Goal: Task Accomplishment & Management: Manage account settings

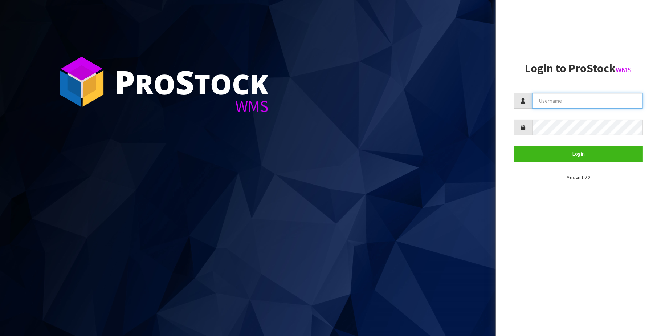
click at [576, 95] on input "text" at bounding box center [587, 101] width 111 height 16
type input "TRACEY@CWL.CO.NZ"
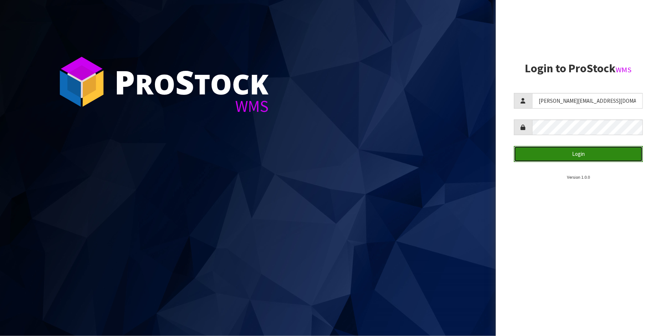
click at [582, 150] on button "Login" at bounding box center [578, 154] width 129 height 16
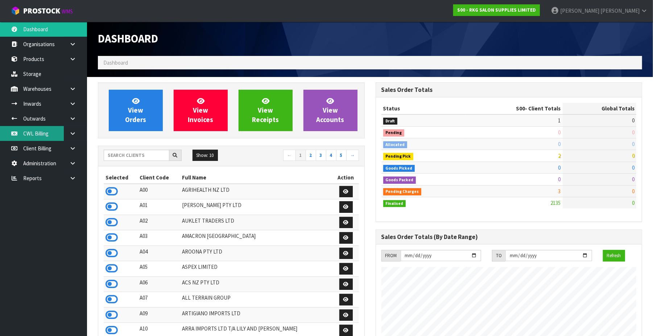
scroll to position [552, 278]
click at [42, 132] on link "CWL Billing" at bounding box center [43, 133] width 87 height 15
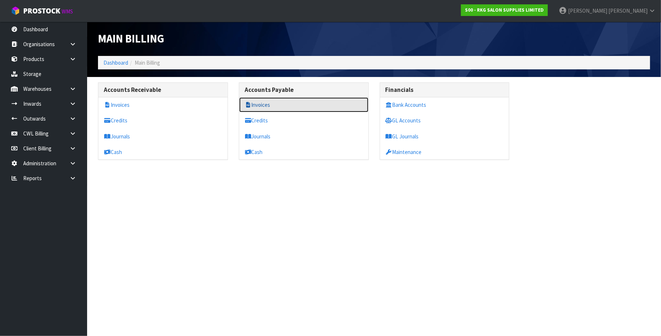
click at [274, 106] on link "Invoices" at bounding box center [303, 104] width 129 height 15
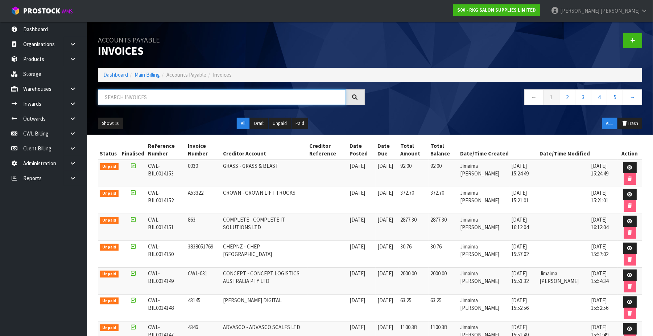
click at [153, 97] on input "text" at bounding box center [222, 97] width 248 height 16
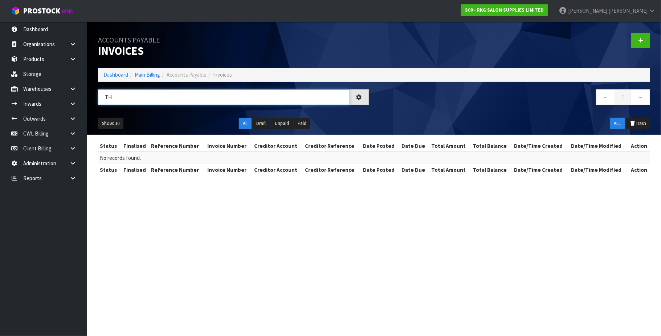
type input "T"
click at [154, 96] on input "C" at bounding box center [224, 97] width 252 height 16
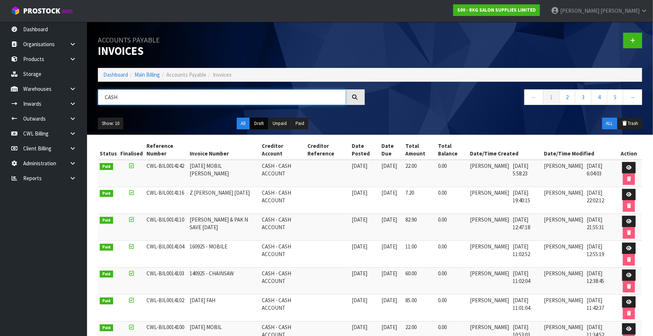
type input "CASH"
click at [257, 124] on button "Draft" at bounding box center [259, 124] width 18 height 12
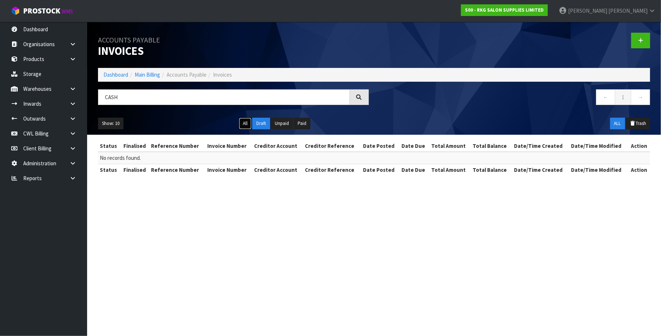
click at [246, 122] on button "All" at bounding box center [245, 124] width 13 height 12
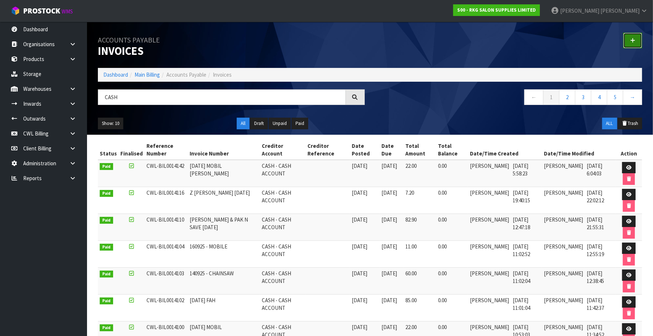
click at [633, 39] on icon at bounding box center [633, 40] width 5 height 5
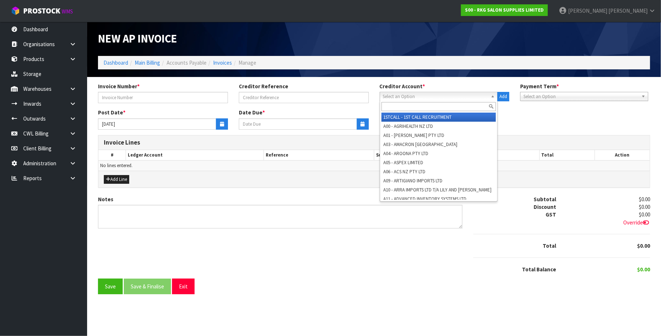
click at [414, 97] on span "Select an Option" at bounding box center [435, 96] width 105 height 9
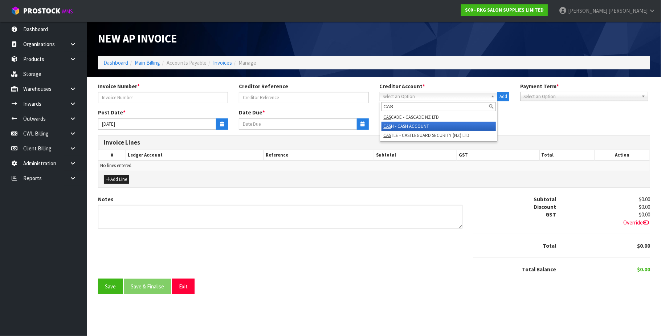
type input "CAS"
drag, startPoint x: 404, startPoint y: 124, endPoint x: 208, endPoint y: 100, distance: 197.7
click at [404, 124] on li "CAS H - CASH ACCOUNT" at bounding box center [438, 126] width 115 height 9
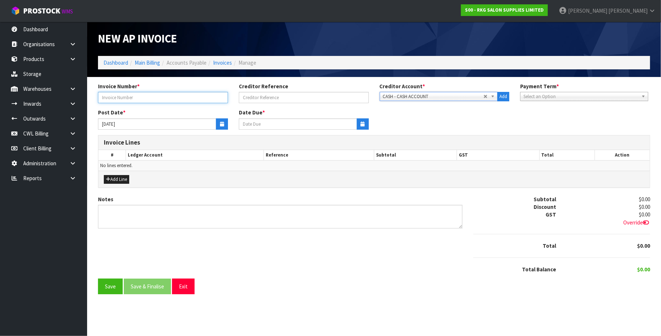
click at [164, 99] on input "text" at bounding box center [163, 97] width 130 height 11
type input "[DATE]"
type input "MOBIL [PERSON_NAME] [DATE]"
click at [220, 124] on icon "button" at bounding box center [222, 124] width 4 height 5
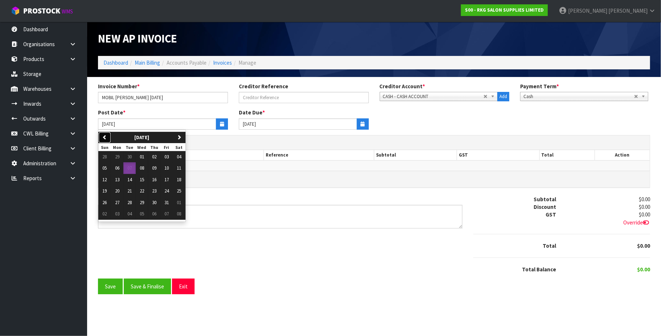
click at [103, 136] on icon "button" at bounding box center [104, 137] width 5 height 5
click at [128, 192] on span "23" at bounding box center [129, 191] width 4 height 6
type input "[DATE]"
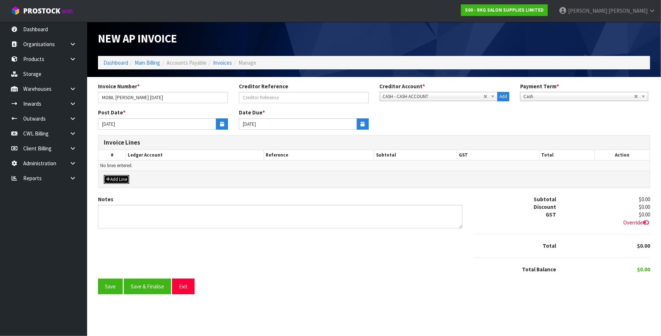
drag, startPoint x: 124, startPoint y: 180, endPoint x: 132, endPoint y: 179, distance: 8.1
click at [124, 179] on button "Add Line" at bounding box center [116, 179] width 25 height 9
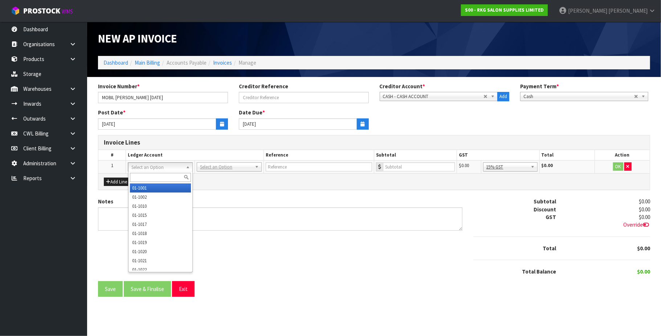
click at [150, 177] on input "text" at bounding box center [160, 177] width 61 height 9
type input "3075"
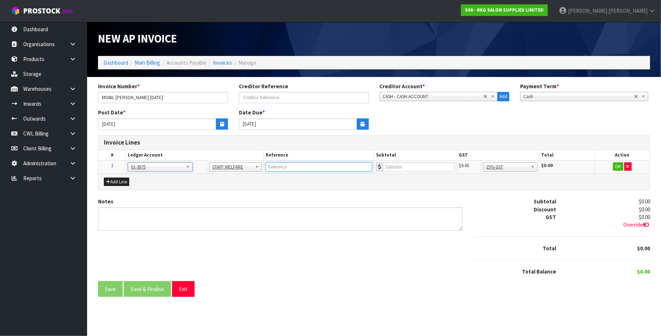
click at [285, 168] on input "text" at bounding box center [319, 166] width 106 height 9
type input "MOBIL SMALES"
type input "19.13"
click at [617, 165] on button "OK" at bounding box center [618, 166] width 10 height 9
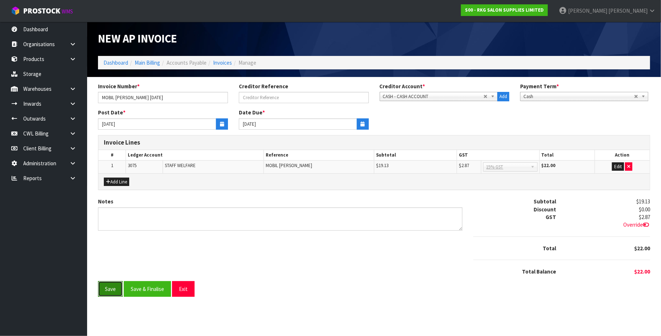
click at [115, 285] on button "Save" at bounding box center [110, 289] width 25 height 16
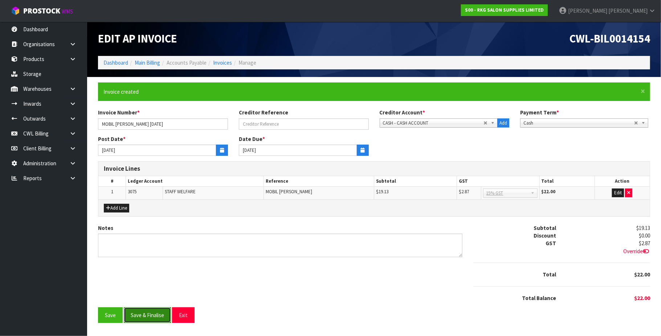
click at [143, 315] on button "Save & Finalise" at bounding box center [147, 315] width 47 height 16
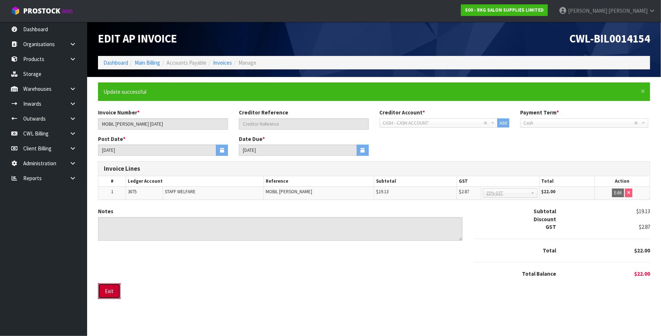
click at [115, 295] on button "Exit" at bounding box center [109, 291] width 22 height 16
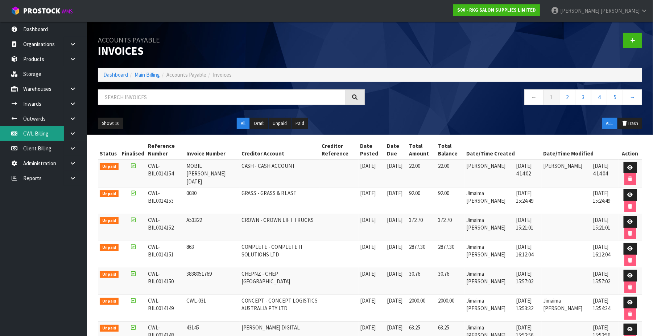
click at [48, 134] on link "CWL Billing" at bounding box center [43, 133] width 87 height 15
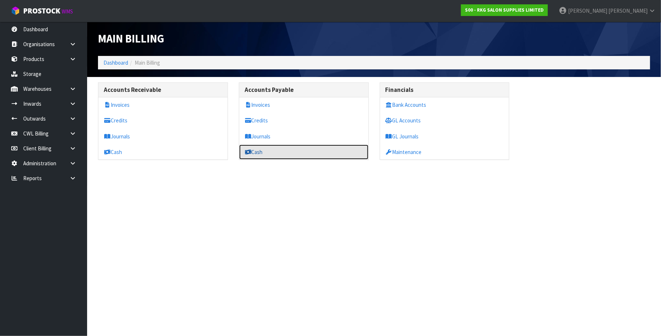
click at [276, 153] on link "Cash" at bounding box center [303, 151] width 129 height 15
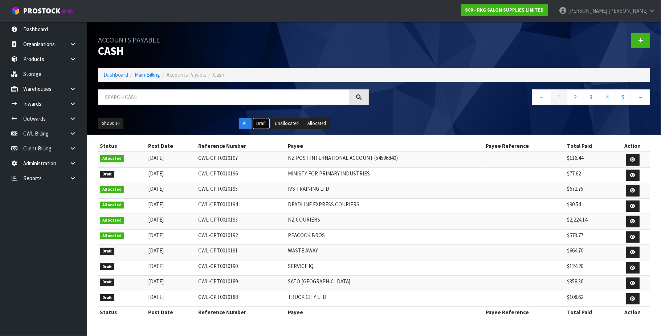
click at [262, 124] on button "Draft" at bounding box center [261, 124] width 18 height 12
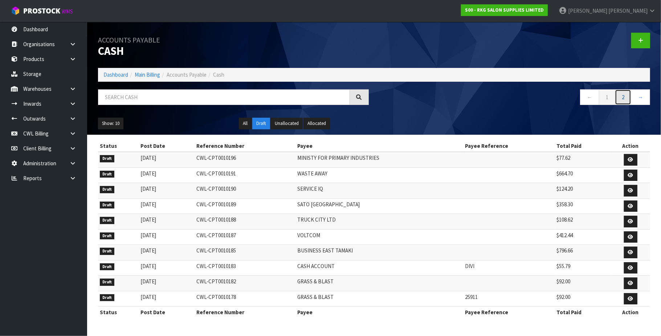
click at [622, 93] on link "2" at bounding box center [623, 97] width 16 height 16
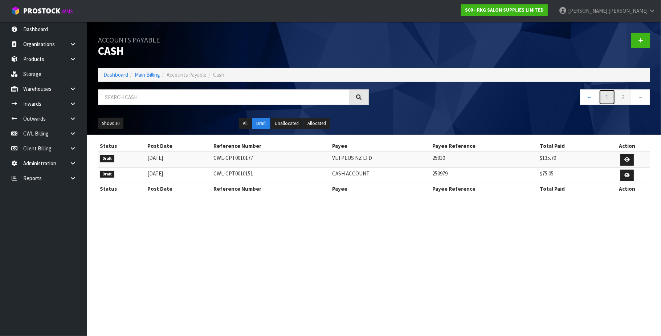
click at [606, 99] on link "1" at bounding box center [607, 97] width 16 height 16
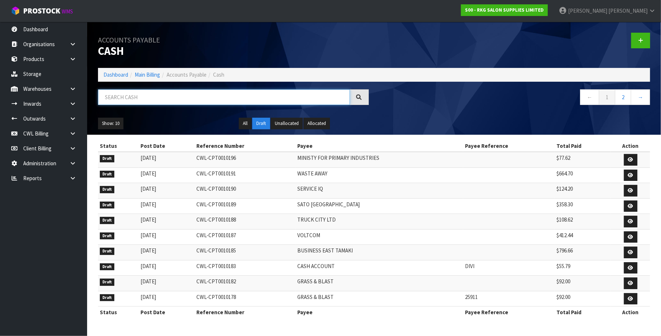
click at [179, 95] on input "text" at bounding box center [224, 97] width 252 height 16
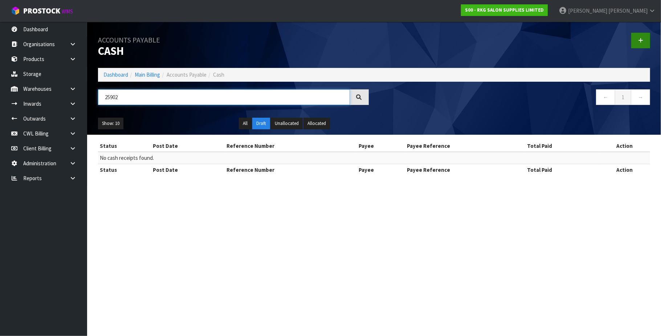
type input "25902"
click at [641, 40] on icon at bounding box center [640, 40] width 5 height 5
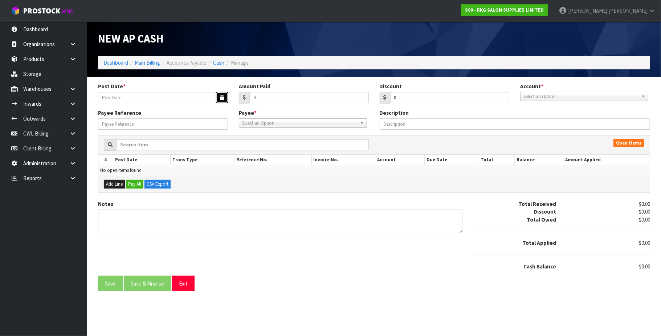
click at [222, 96] on icon "button" at bounding box center [222, 97] width 4 height 5
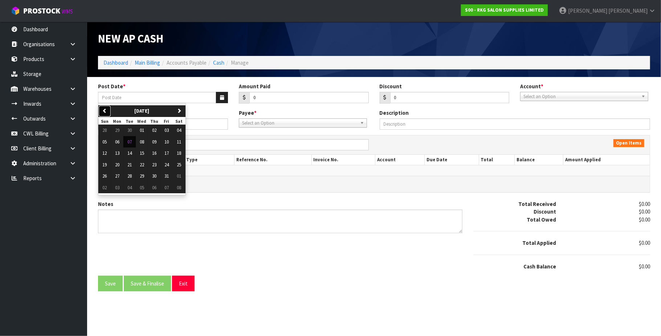
click at [102, 115] on button "previous" at bounding box center [104, 111] width 13 height 12
click at [128, 165] on span "23" at bounding box center [129, 164] width 4 height 6
type input "[DATE]"
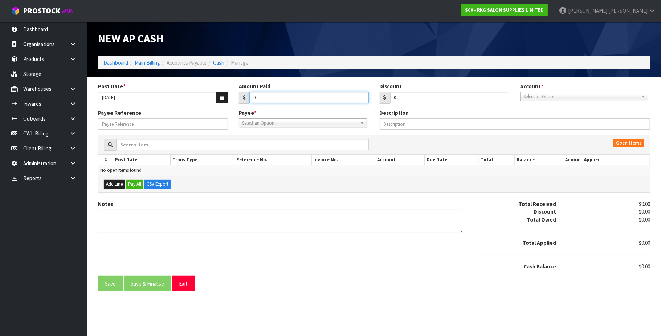
click at [261, 95] on input "0" at bounding box center [308, 97] width 119 height 11
type input "22"
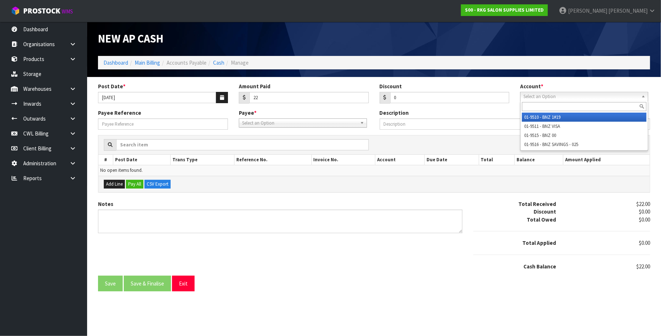
click at [570, 96] on span "Select an Option" at bounding box center [580, 96] width 115 height 9
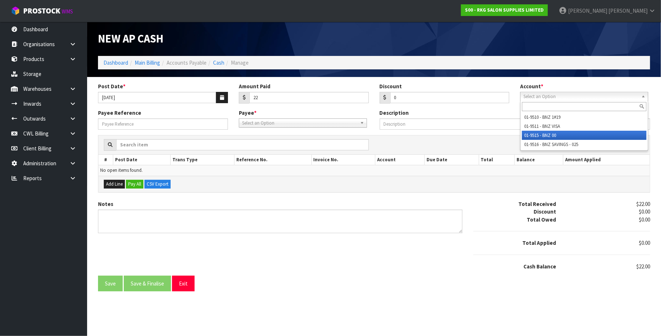
drag, startPoint x: 568, startPoint y: 135, endPoint x: 509, endPoint y: 133, distance: 59.2
click at [567, 135] on li "01-9515 - BNZ 00" at bounding box center [584, 135] width 124 height 9
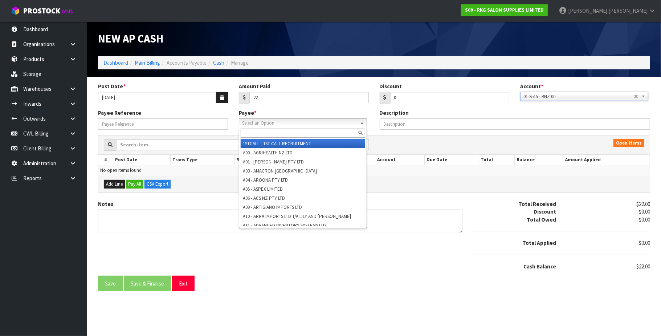
click at [273, 121] on span "Select an Option" at bounding box center [299, 123] width 115 height 9
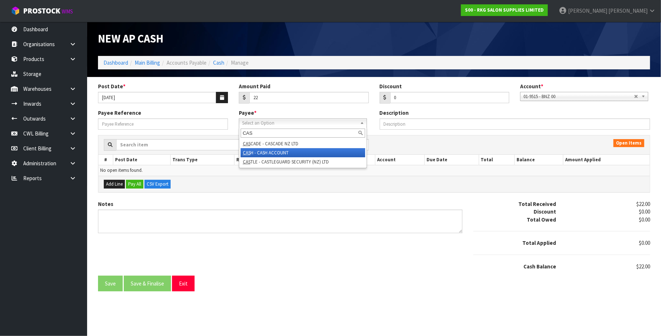
type input "CAS"
click at [282, 149] on li "CAS H - CASH ACCOUNT" at bounding box center [303, 152] width 124 height 9
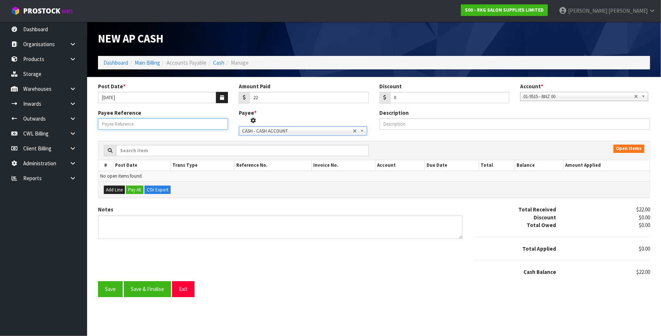
click at [174, 123] on input "Payee Reference" at bounding box center [163, 123] width 130 height 11
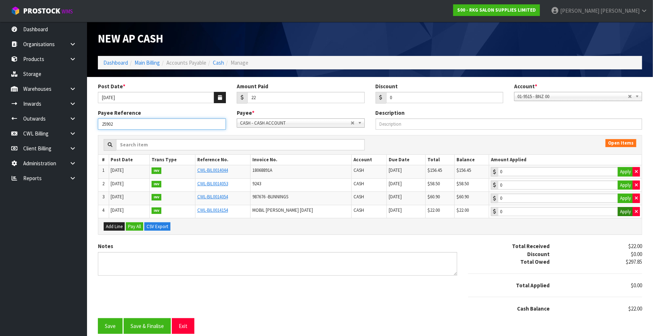
type input "25902"
click at [621, 213] on button "Apply" at bounding box center [625, 211] width 15 height 9
type input "22"
click at [150, 325] on button "Save & Finalise" at bounding box center [147, 326] width 47 height 16
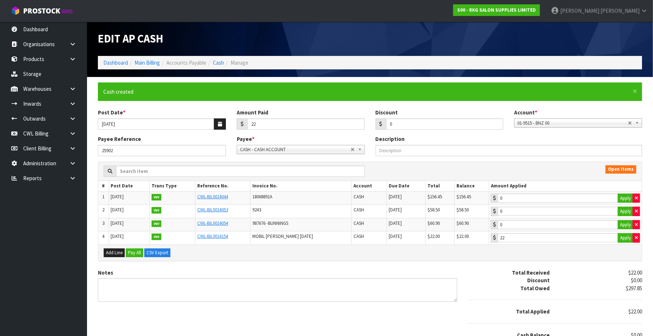
type input "22"
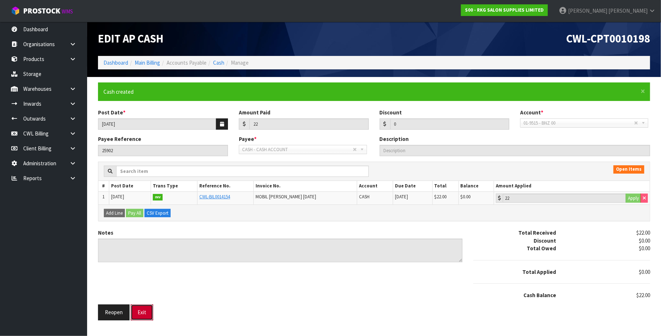
drag, startPoint x: 143, startPoint y: 316, endPoint x: 175, endPoint y: 315, distance: 31.9
click at [147, 315] on button "Exit" at bounding box center [142, 312] width 22 height 16
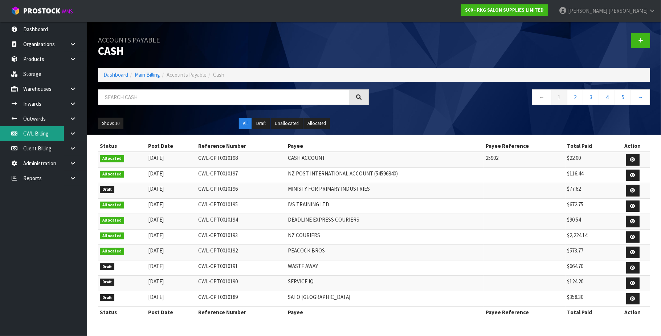
click at [58, 129] on link "CWL Billing" at bounding box center [43, 133] width 87 height 15
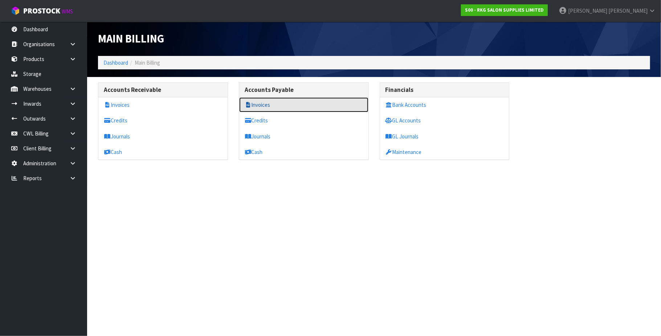
click at [278, 107] on link "Invoices" at bounding box center [303, 104] width 129 height 15
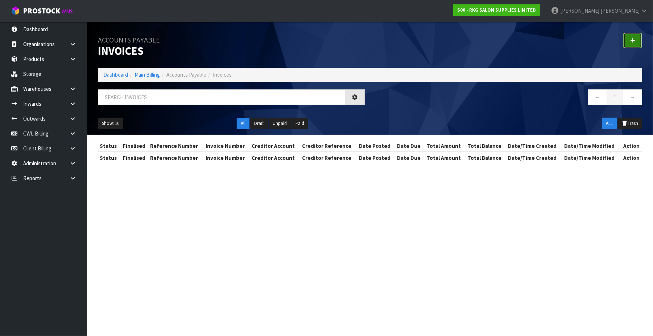
click at [639, 40] on link at bounding box center [633, 41] width 19 height 16
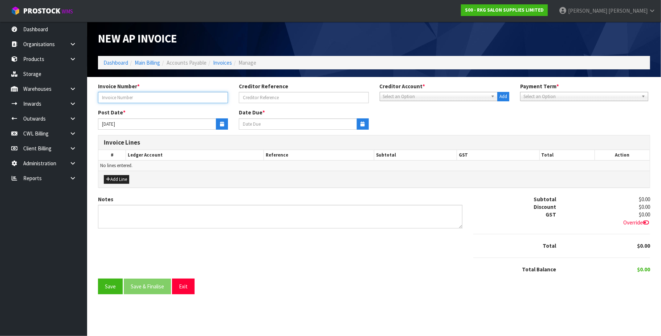
click at [179, 96] on input "text" at bounding box center [163, 97] width 130 height 11
type input "2309.25 RHG LIFE"
click at [407, 99] on span "Select an Option" at bounding box center [435, 96] width 105 height 9
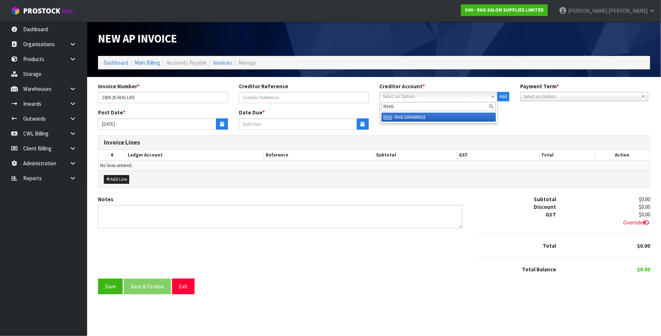
type input "RHG"
click at [426, 118] on li "RHG - RHG DRAWINGS" at bounding box center [438, 116] width 115 height 9
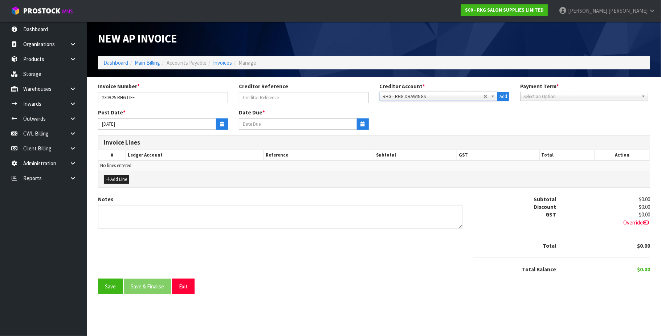
type input "[DATE]"
click at [220, 123] on icon "button" at bounding box center [222, 124] width 4 height 5
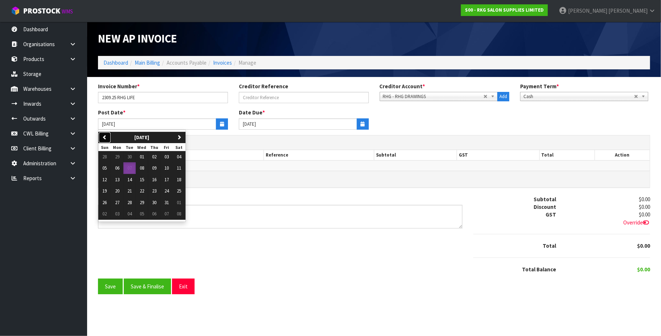
click at [104, 139] on icon "button" at bounding box center [104, 137] width 5 height 5
click at [128, 192] on span "23" at bounding box center [129, 191] width 4 height 6
type input "[DATE]"
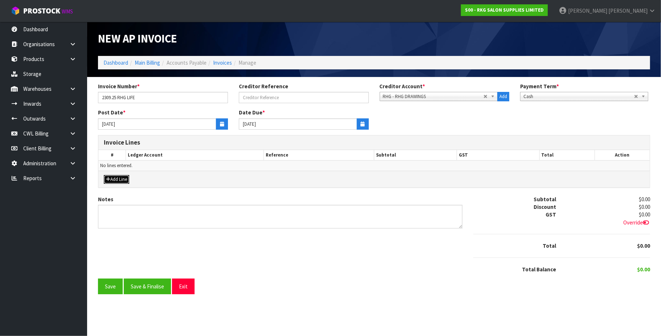
click at [122, 182] on button "Add Line" at bounding box center [116, 179] width 25 height 9
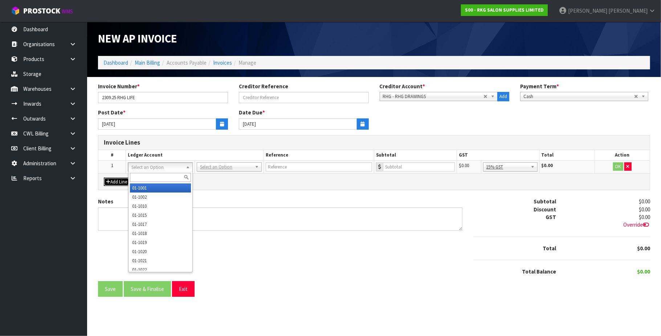
drag, startPoint x: 149, startPoint y: 167, endPoint x: 147, endPoint y: 177, distance: 10.7
click at [145, 177] on input "text" at bounding box center [160, 177] width 61 height 9
type input "3545"
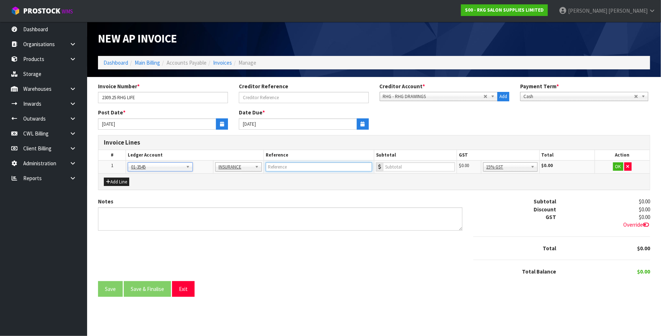
click at [320, 167] on input "text" at bounding box center [319, 166] width 106 height 9
type input "RHG LIFE"
type input "308.97"
click at [421, 167] on input "308.97" at bounding box center [419, 166] width 72 height 9
type input "308.97"
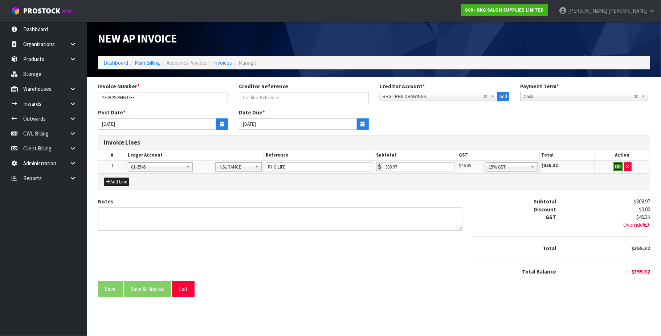
click at [617, 165] on button "OK" at bounding box center [618, 166] width 10 height 9
click at [639, 221] on div "Override" at bounding box center [608, 225] width 83 height 8
click at [633, 225] on span "Override" at bounding box center [636, 224] width 27 height 7
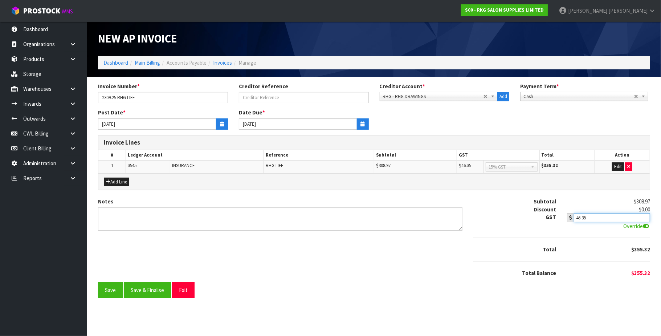
click at [600, 220] on input "46.35" at bounding box center [612, 217] width 76 height 9
type input "46.34"
click at [103, 292] on button "Save" at bounding box center [110, 290] width 25 height 16
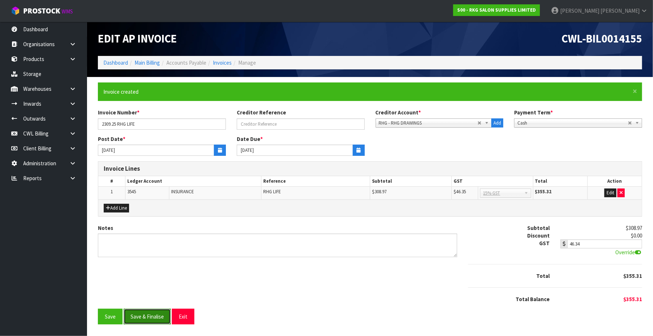
click at [162, 320] on button "Save & Finalise" at bounding box center [147, 316] width 47 height 16
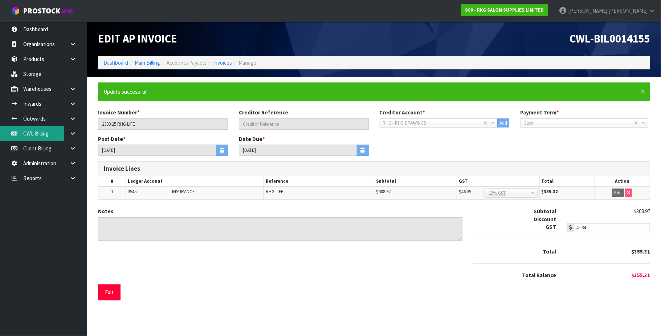
click at [38, 133] on link "CWL Billing" at bounding box center [43, 133] width 87 height 15
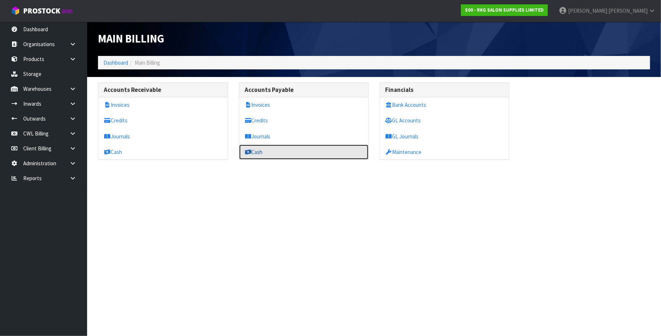
click at [267, 153] on link "Cash" at bounding box center [303, 151] width 129 height 15
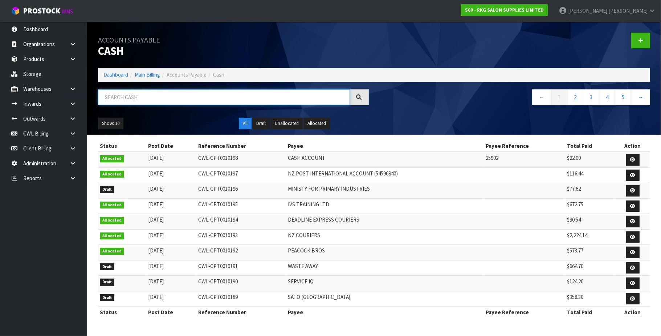
click at [161, 99] on input "text" at bounding box center [224, 97] width 252 height 16
click at [263, 125] on button "Draft" at bounding box center [261, 124] width 18 height 12
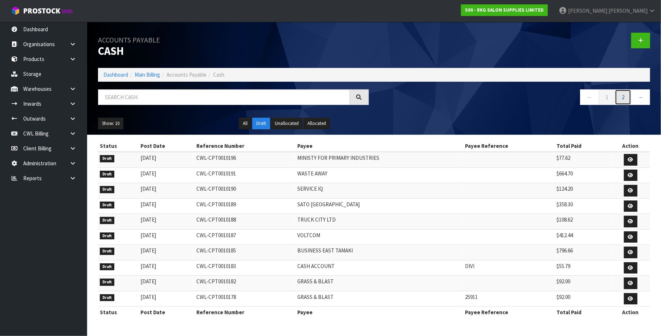
click at [620, 96] on link "2" at bounding box center [623, 97] width 16 height 16
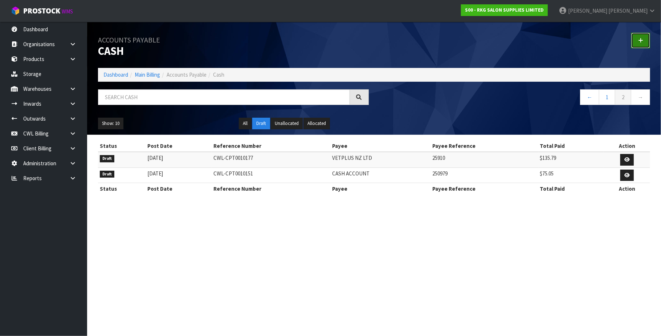
click at [642, 38] on icon at bounding box center [640, 40] width 5 height 5
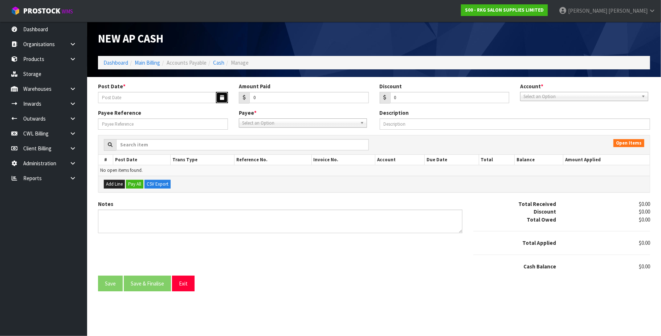
click at [221, 96] on icon "button" at bounding box center [222, 97] width 4 height 5
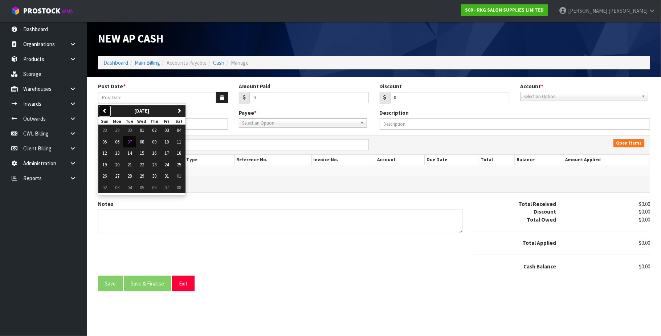
click at [104, 110] on icon "button" at bounding box center [104, 110] width 5 height 5
click at [130, 165] on span "23" at bounding box center [129, 164] width 4 height 6
type input "[DATE]"
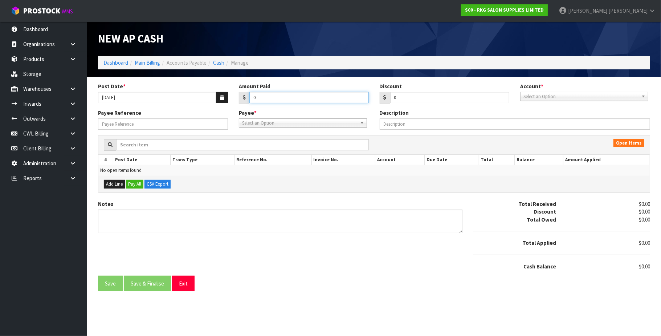
click at [268, 94] on input "0" at bounding box center [308, 97] width 119 height 11
type input "355.31"
drag, startPoint x: 553, startPoint y: 94, endPoint x: 560, endPoint y: 102, distance: 10.5
click at [553, 95] on span "Select an Option" at bounding box center [580, 96] width 115 height 9
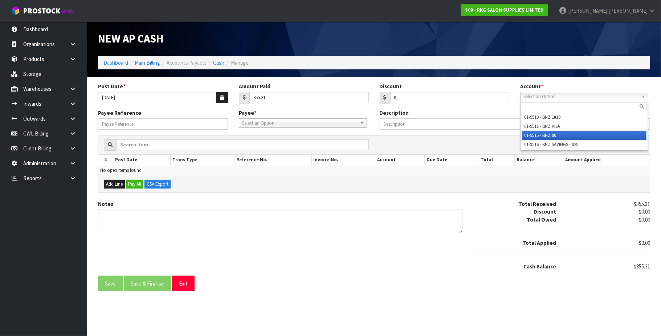
drag, startPoint x: 558, startPoint y: 135, endPoint x: 291, endPoint y: 128, distance: 267.1
click at [554, 135] on li "01-9515 - BNZ 00" at bounding box center [584, 135] width 124 height 9
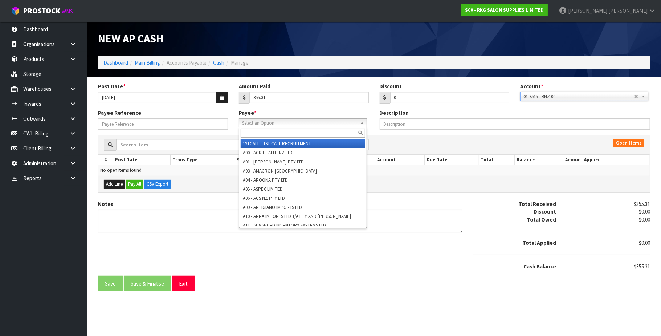
click at [263, 124] on span "Select an Option" at bounding box center [299, 123] width 115 height 9
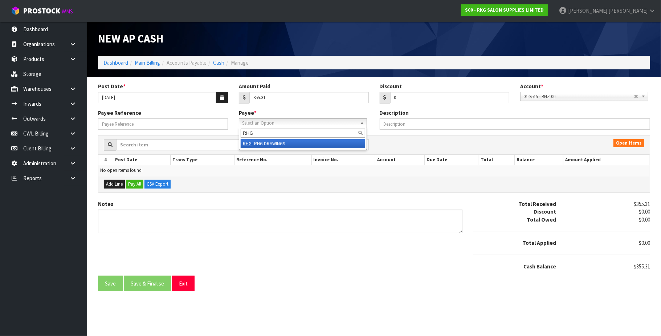
type input "RHG"
click at [249, 145] on em "RHG" at bounding box center [247, 143] width 9 height 6
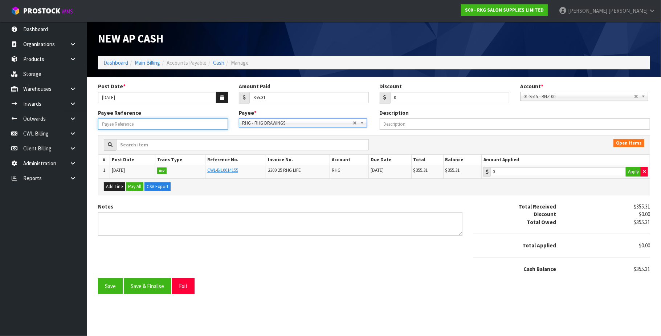
click at [134, 122] on input "Payee Reference" at bounding box center [163, 123] width 130 height 11
type input "25903"
type input "355.31"
click at [584, 171] on input "355.31" at bounding box center [558, 171] width 136 height 9
click at [140, 286] on button "Save & Finalise" at bounding box center [147, 286] width 47 height 16
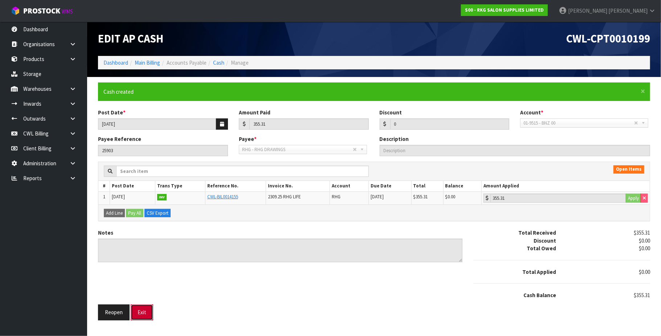
click at [139, 313] on button "Exit" at bounding box center [142, 312] width 22 height 16
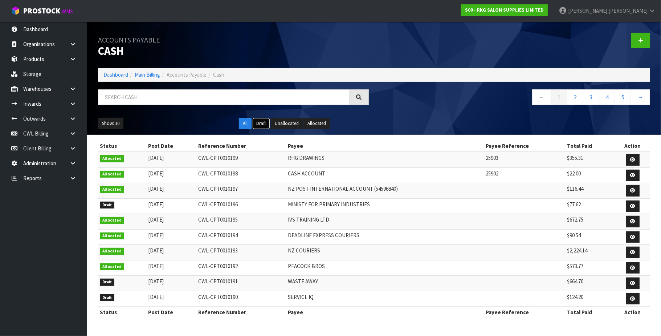
click at [262, 124] on button "Draft" at bounding box center [261, 124] width 18 height 12
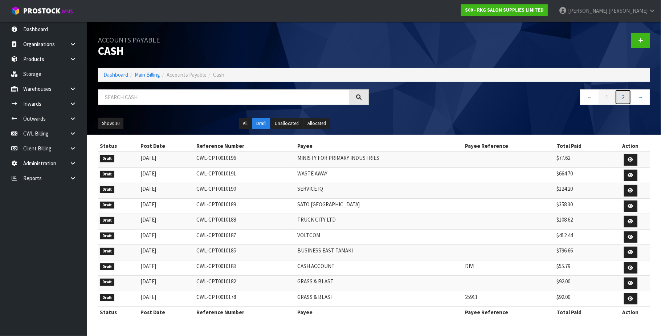
click at [624, 98] on link "2" at bounding box center [623, 97] width 16 height 16
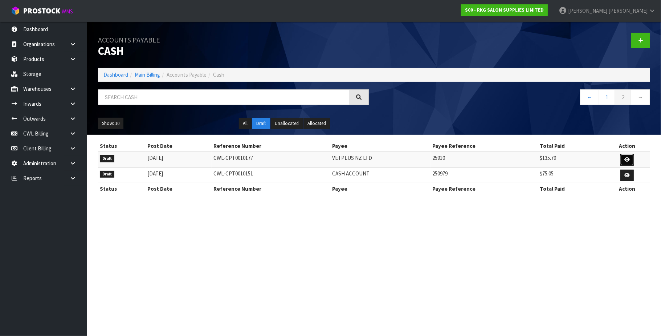
click at [626, 158] on icon at bounding box center [626, 159] width 5 height 5
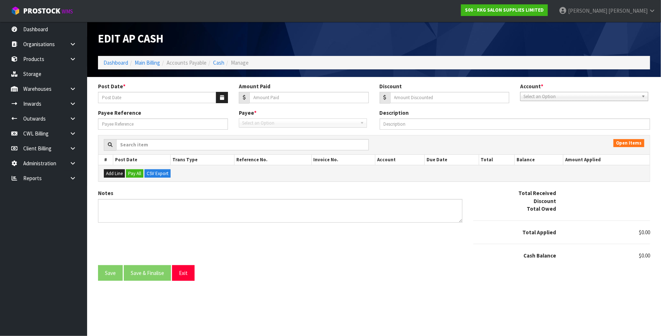
type input "[DATE]"
type input "135.79"
type input "0"
type input "25910"
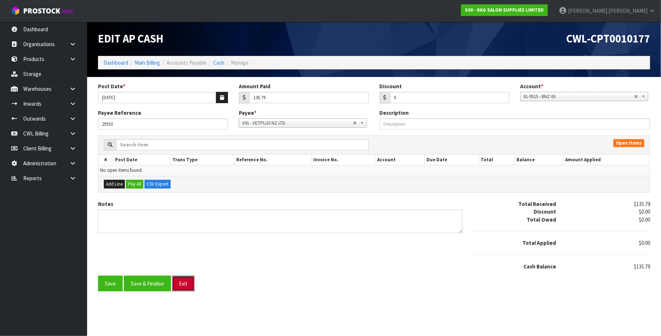
click at [185, 283] on button "Exit" at bounding box center [183, 283] width 22 height 16
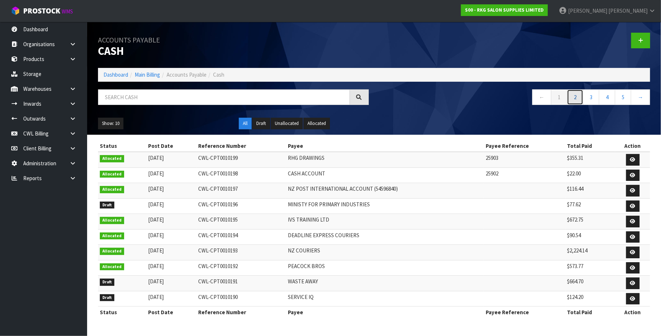
click at [571, 98] on link "2" at bounding box center [575, 97] width 16 height 16
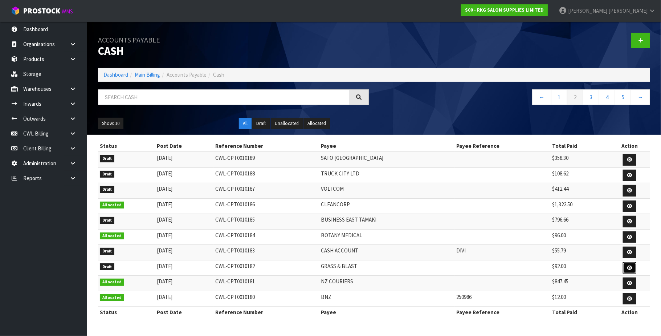
click at [628, 270] on icon at bounding box center [629, 267] width 5 height 5
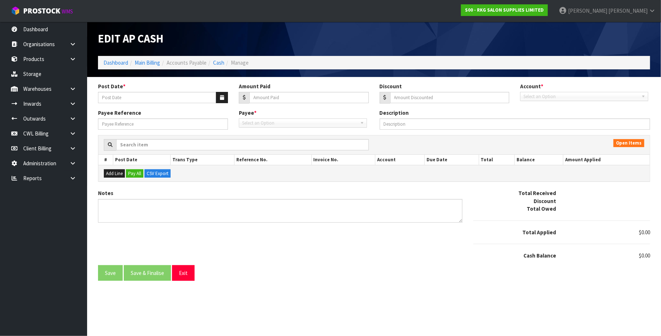
type input "[DATE]"
type input "92"
type input "0"
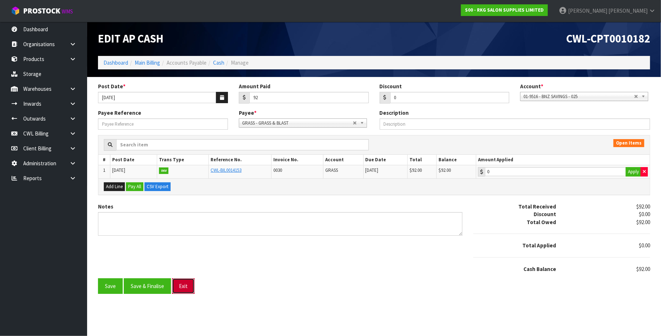
click at [189, 288] on button "Exit" at bounding box center [183, 286] width 22 height 16
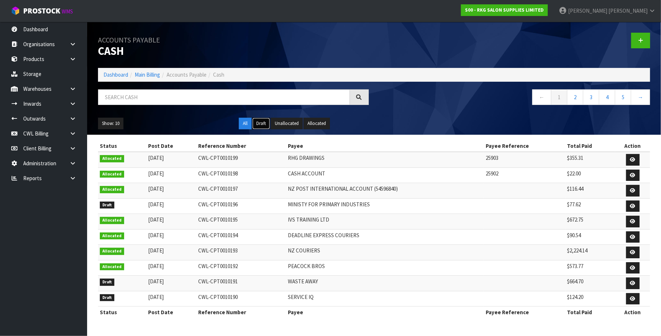
click at [263, 126] on button "Draft" at bounding box center [261, 124] width 18 height 12
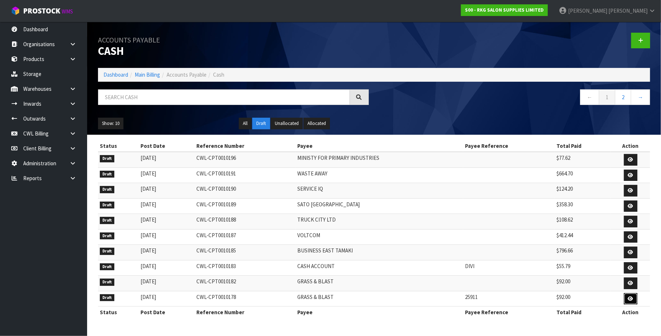
click at [632, 301] on icon at bounding box center [630, 298] width 5 height 5
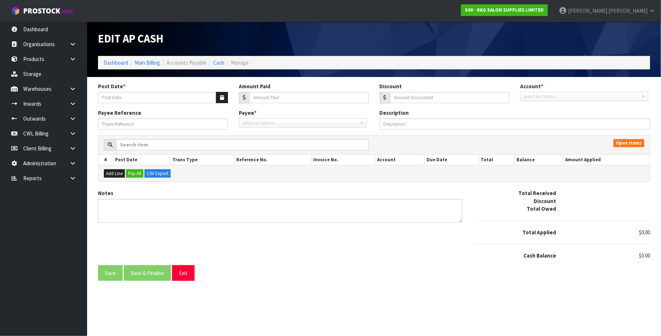
type input "[DATE]"
type input "92"
type input "0"
type input "25911"
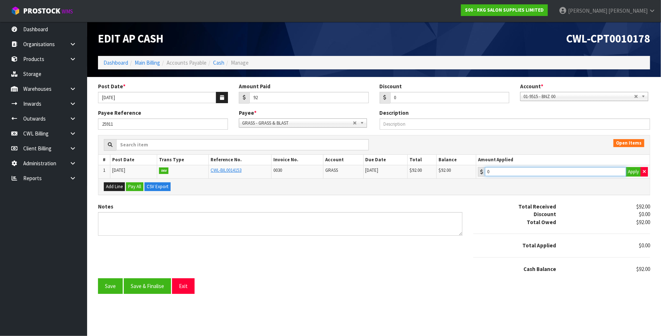
type input "92"
click at [536, 171] on input "92" at bounding box center [555, 171] width 141 height 9
click at [147, 289] on button "Save & Finalise" at bounding box center [147, 286] width 47 height 16
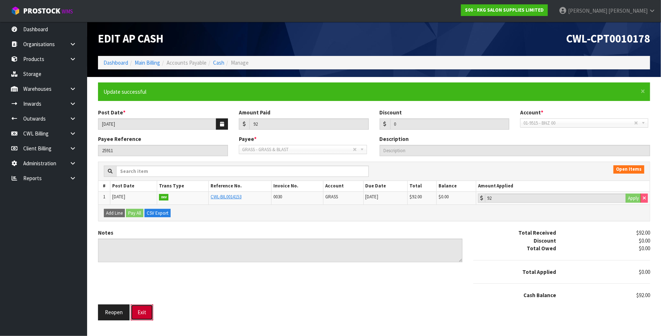
click at [146, 312] on button "Exit" at bounding box center [142, 312] width 22 height 16
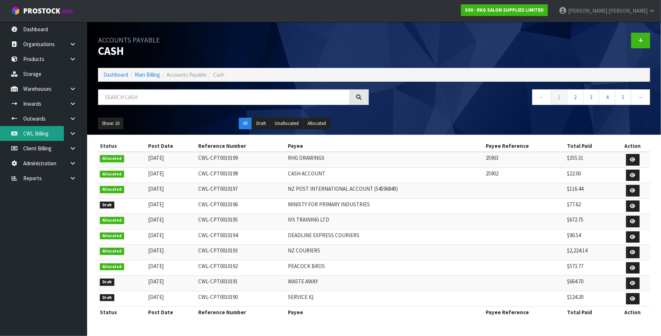
click at [32, 130] on link "CWL Billing" at bounding box center [43, 133] width 87 height 15
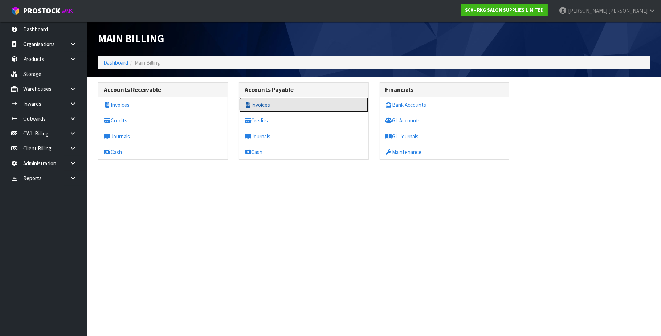
click at [283, 102] on link "Invoices" at bounding box center [303, 104] width 129 height 15
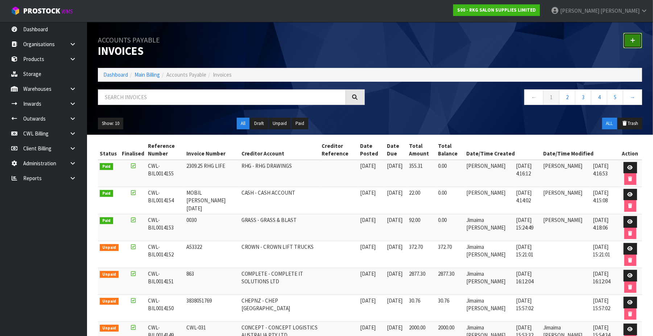
click at [634, 41] on icon at bounding box center [633, 40] width 5 height 5
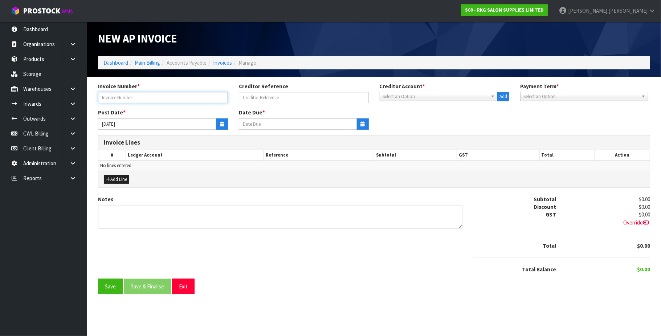
click at [205, 97] on input "text" at bounding box center [163, 97] width 130 height 11
type input "[DATE] INT"
click at [449, 91] on div "Creditor Account * 1STCALL - 1ST CALL RECRUITMENT A00 - AGRIHEALTH NZ LTD A01 -…" at bounding box center [444, 91] width 141 height 19
click at [442, 96] on span "Select an Option" at bounding box center [435, 96] width 105 height 9
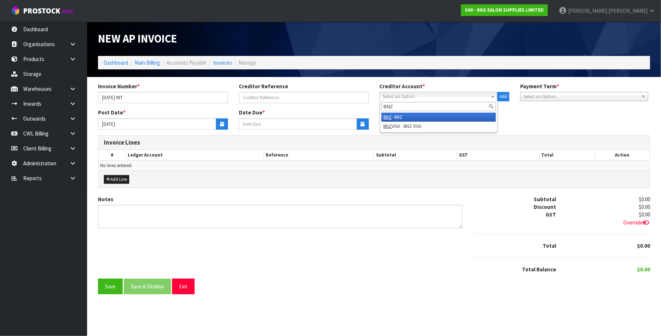
type input "BNZ"
drag, startPoint x: 404, startPoint y: 116, endPoint x: 299, endPoint y: 115, distance: 105.2
click at [397, 115] on li "BNZ - BNZ" at bounding box center [438, 116] width 115 height 9
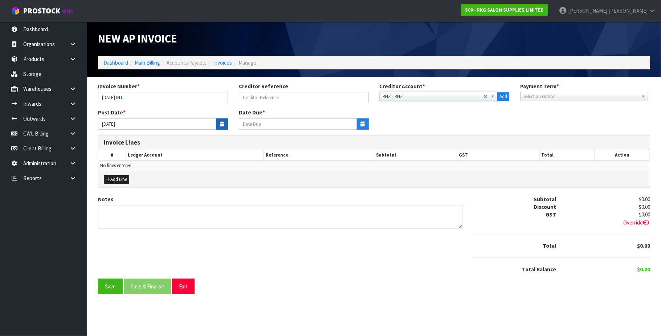
type input "[DATE]"
click at [223, 121] on button "button" at bounding box center [222, 123] width 12 height 11
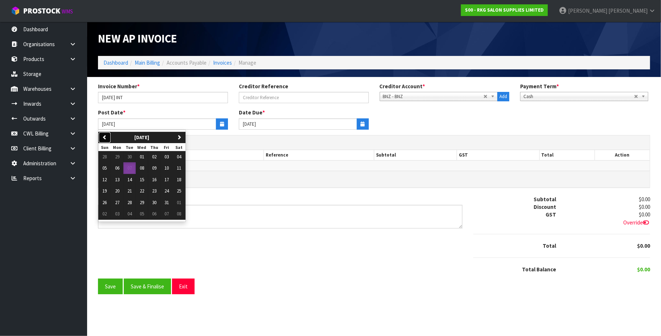
click at [105, 137] on icon "button" at bounding box center [104, 137] width 5 height 5
click at [131, 201] on span "30" at bounding box center [129, 202] width 4 height 6
type input "[DATE]"
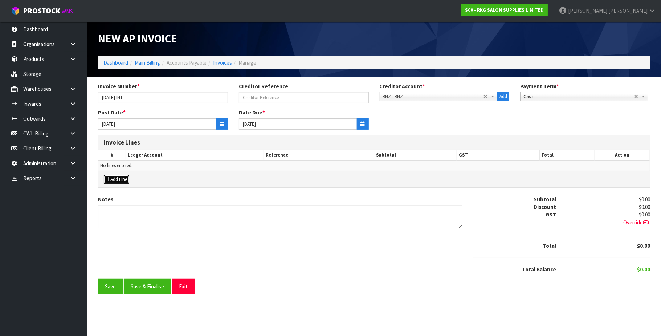
click at [126, 177] on button "Add Line" at bounding box center [116, 179] width 25 height 9
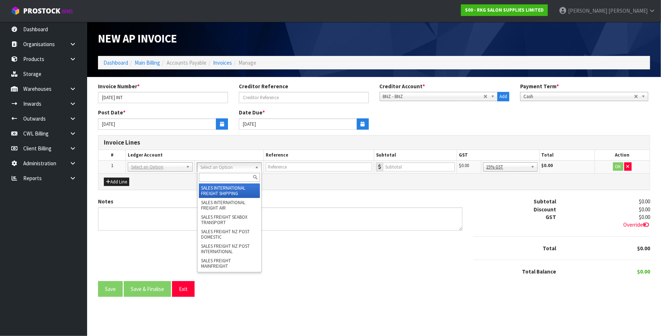
click at [208, 176] on input "text" at bounding box center [229, 177] width 61 height 9
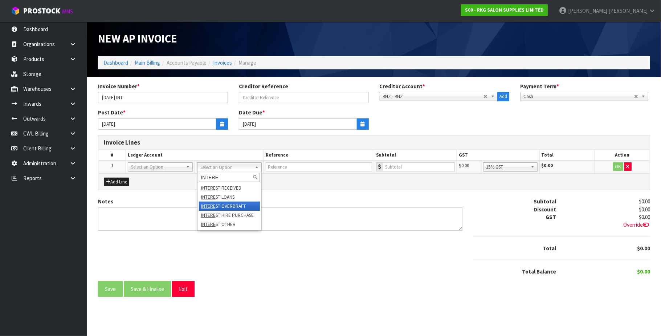
type input "INTERE"
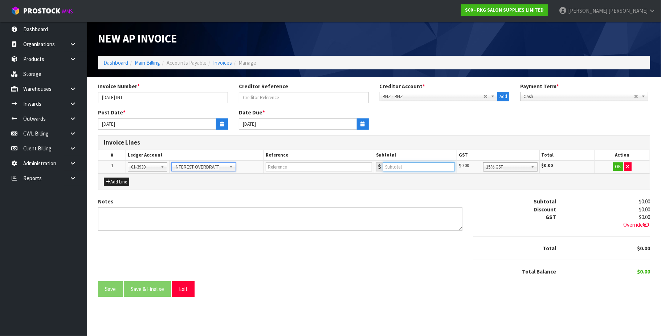
click at [406, 162] on input "number" at bounding box center [419, 166] width 72 height 9
type input "920.44"
click at [620, 168] on button "OK" at bounding box center [618, 166] width 10 height 9
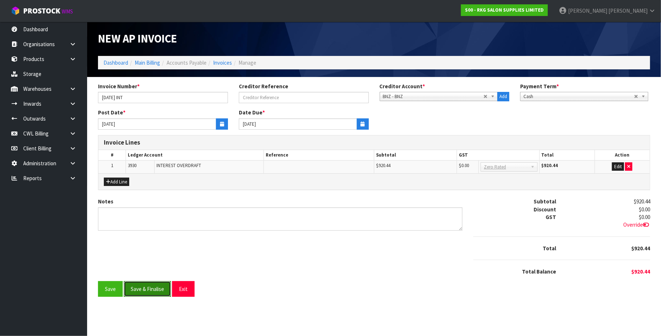
click at [154, 288] on button "Save & Finalise" at bounding box center [147, 289] width 47 height 16
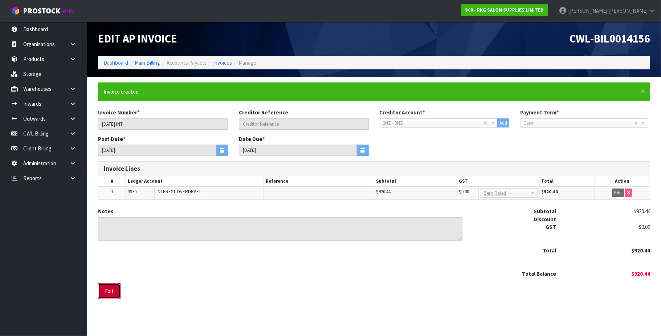
click at [113, 290] on button "Exit" at bounding box center [109, 291] width 22 height 16
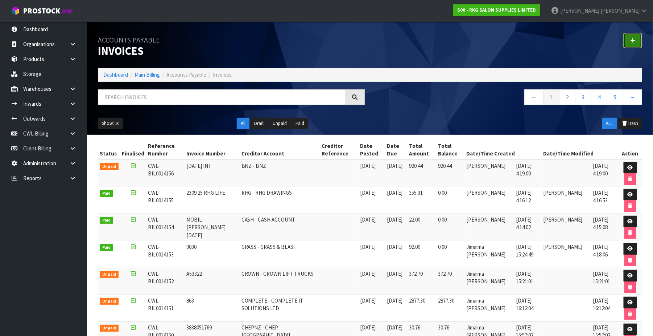
click at [639, 41] on link at bounding box center [633, 41] width 19 height 16
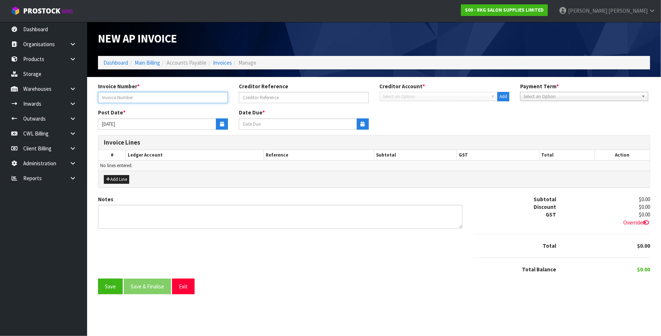
click at [182, 93] on input "text" at bounding box center [163, 97] width 130 height 11
type input "[DATE] BANK FEE"
click at [405, 98] on span "Select an Option" at bounding box center [435, 96] width 105 height 9
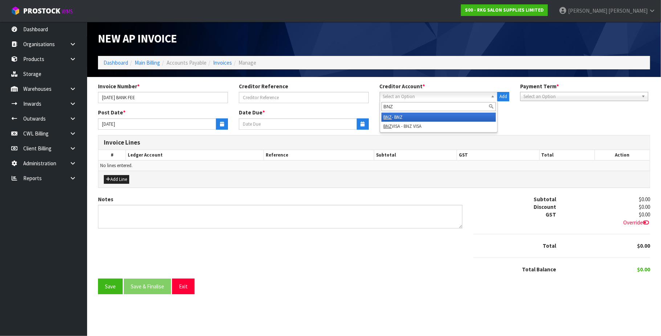
type input "BNZ"
drag, startPoint x: 403, startPoint y: 114, endPoint x: 364, endPoint y: 120, distance: 39.6
click at [403, 115] on li "BNZ - BNZ" at bounding box center [438, 116] width 115 height 9
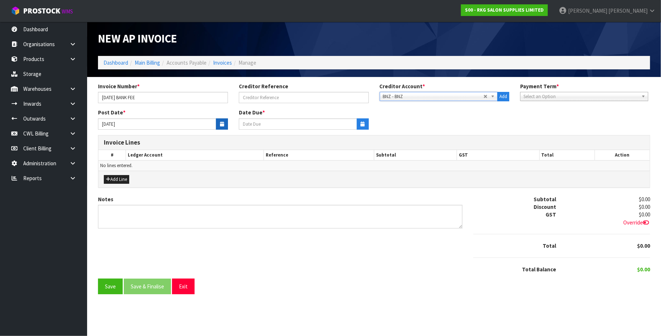
type input "[DATE]"
drag, startPoint x: 219, startPoint y: 127, endPoint x: 194, endPoint y: 128, distance: 24.7
click at [218, 127] on button "button" at bounding box center [222, 123] width 12 height 11
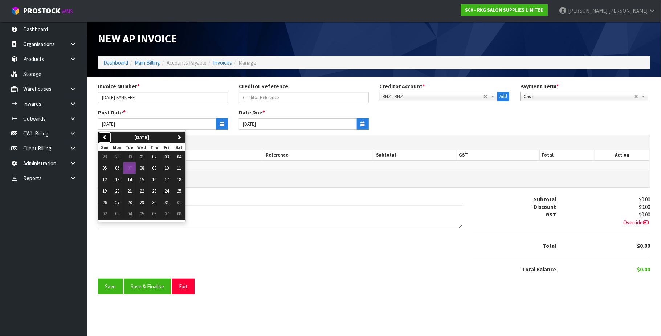
click at [106, 135] on icon "button" at bounding box center [104, 137] width 5 height 5
click at [130, 202] on span "30" at bounding box center [129, 202] width 4 height 6
type input "[DATE]"
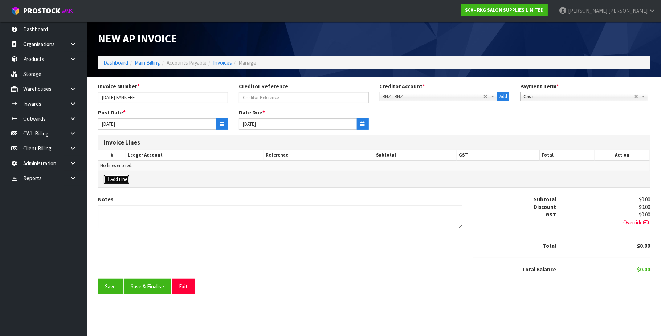
click at [121, 178] on button "Add Line" at bounding box center [116, 179] width 25 height 9
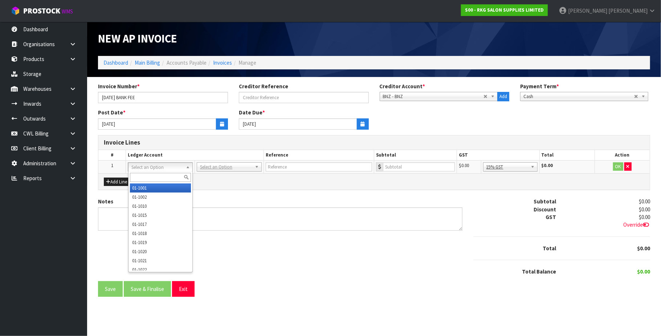
click at [141, 173] on input "text" at bounding box center [160, 177] width 61 height 9
type input "3910"
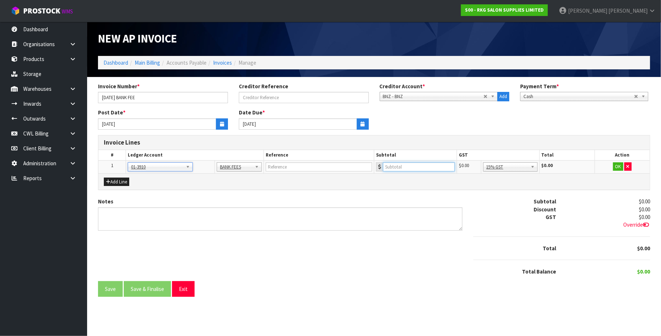
click at [386, 166] on input "number" at bounding box center [419, 166] width 72 height 9
type input "204.3"
drag, startPoint x: 525, startPoint y: 205, endPoint x: 550, endPoint y: 176, distance: 38.1
click at [619, 166] on button "OK" at bounding box center [618, 166] width 10 height 9
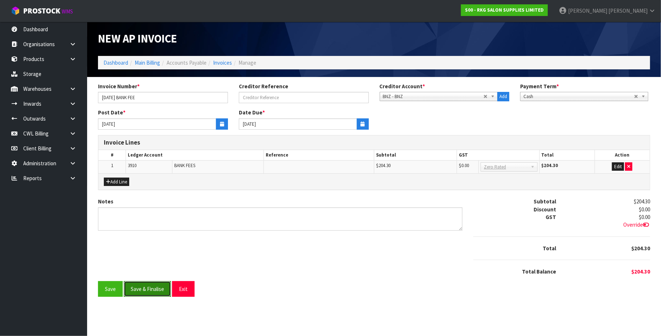
click at [154, 288] on button "Save & Finalise" at bounding box center [147, 289] width 47 height 16
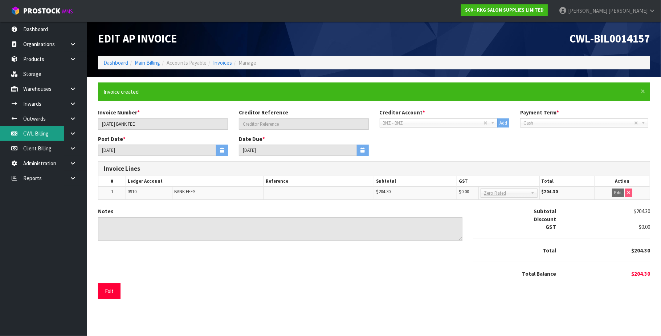
click at [46, 132] on link "CWL Billing" at bounding box center [43, 133] width 87 height 15
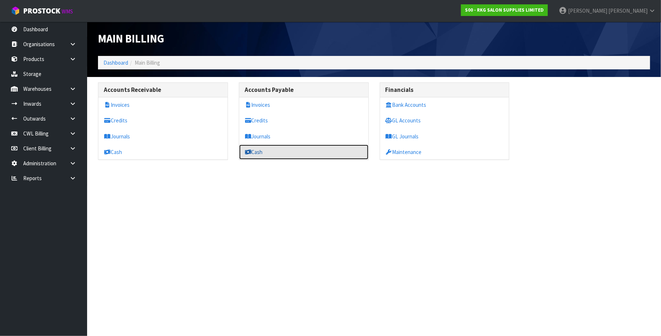
click at [256, 156] on link "Cash" at bounding box center [303, 151] width 129 height 15
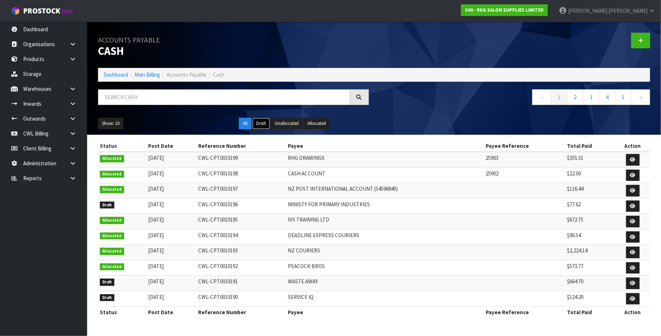
click at [260, 126] on button "Draft" at bounding box center [261, 124] width 18 height 12
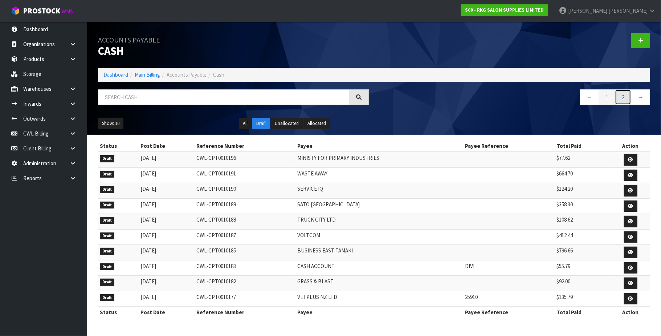
click at [621, 96] on link "2" at bounding box center [623, 97] width 16 height 16
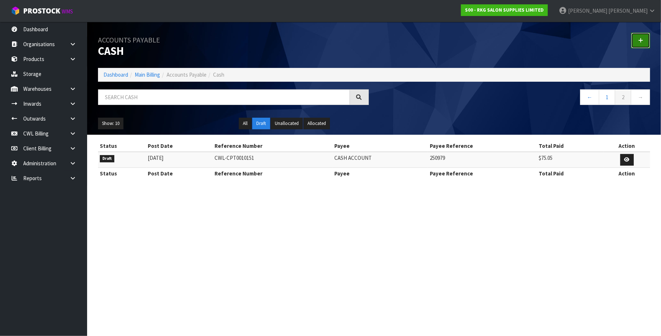
click at [633, 40] on link at bounding box center [640, 41] width 19 height 16
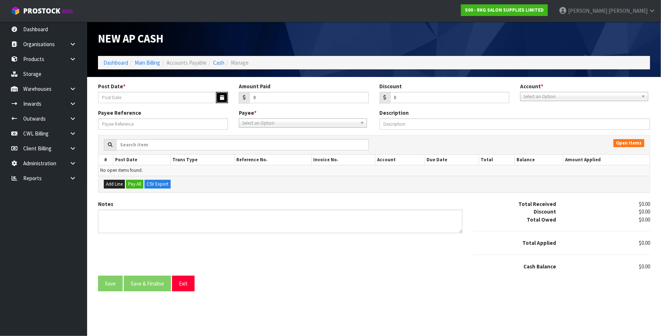
click at [218, 98] on button "button" at bounding box center [222, 97] width 12 height 11
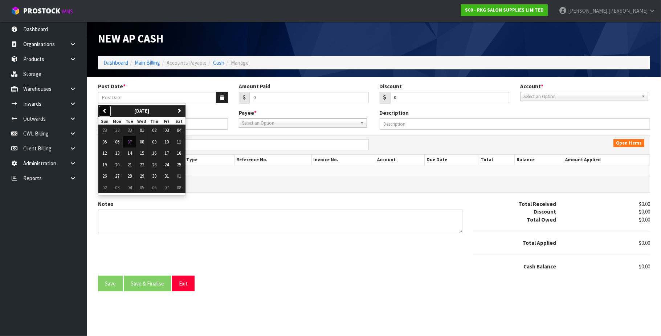
click at [109, 114] on button "previous" at bounding box center [104, 111] width 13 height 12
click at [130, 176] on span "30" at bounding box center [129, 176] width 4 height 6
type input "[DATE]"
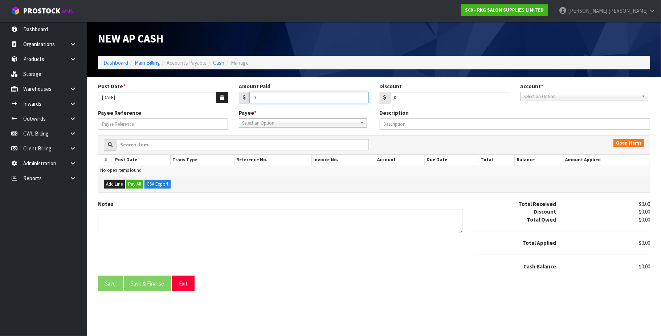
click at [270, 97] on input "0" at bounding box center [308, 97] width 119 height 11
type input "920.44"
click at [547, 98] on span "Select an Option" at bounding box center [580, 96] width 115 height 9
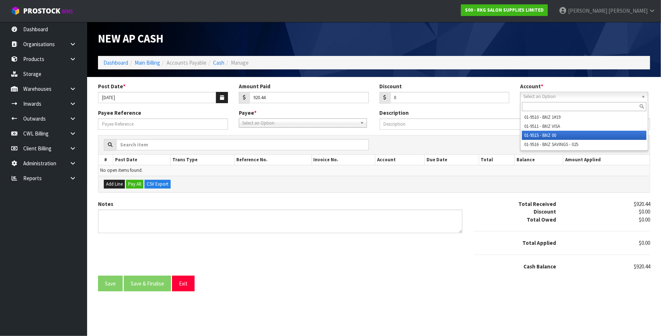
drag, startPoint x: 551, startPoint y: 134, endPoint x: 366, endPoint y: 126, distance: 185.2
click at [548, 133] on li "01-9515 - BNZ 00" at bounding box center [584, 135] width 124 height 9
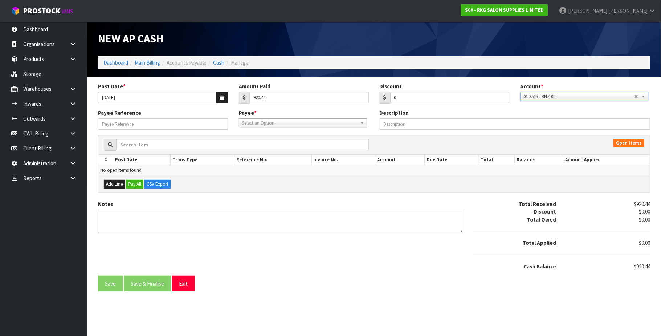
click at [256, 125] on span "Select an Option" at bounding box center [299, 123] width 115 height 9
type input "BNZ"
click at [261, 143] on li "BNZ - BNZ" at bounding box center [303, 143] width 124 height 9
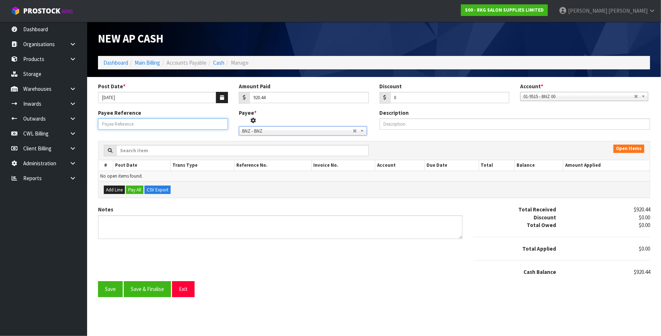
click at [173, 127] on input "Payee Reference" at bounding box center [163, 123] width 130 height 11
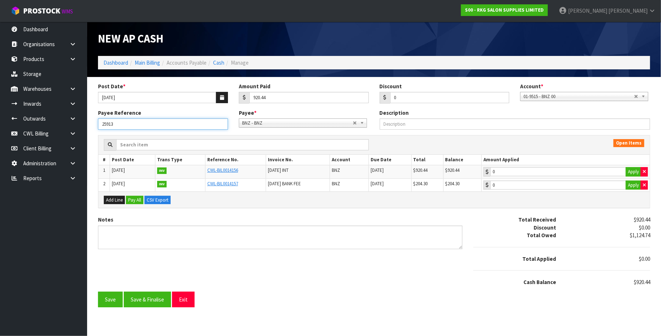
type input "25913"
click at [565, 167] on td "0 Apply" at bounding box center [565, 171] width 168 height 13
type input "920.44"
click at [565, 169] on input "920.44" at bounding box center [558, 171] width 136 height 9
click at [153, 298] on button "Save & Finalise" at bounding box center [147, 299] width 47 height 16
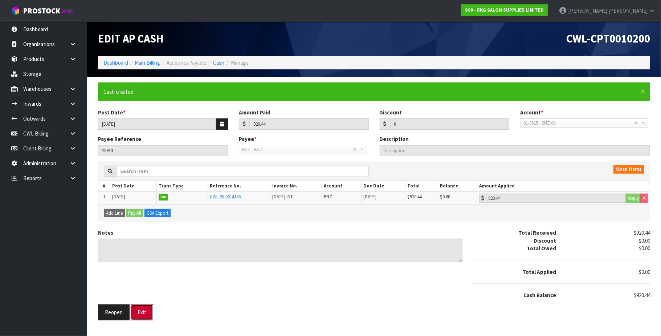
click at [142, 309] on button "Exit" at bounding box center [142, 312] width 22 height 16
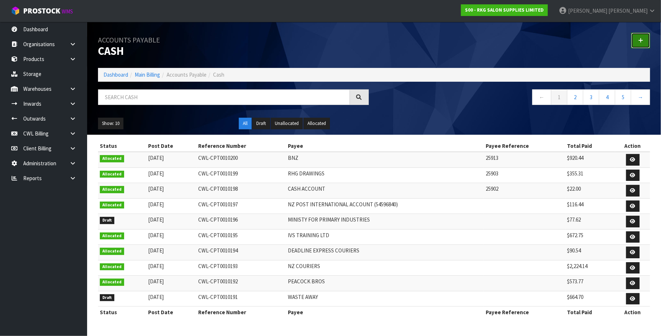
click at [639, 40] on icon at bounding box center [640, 40] width 5 height 5
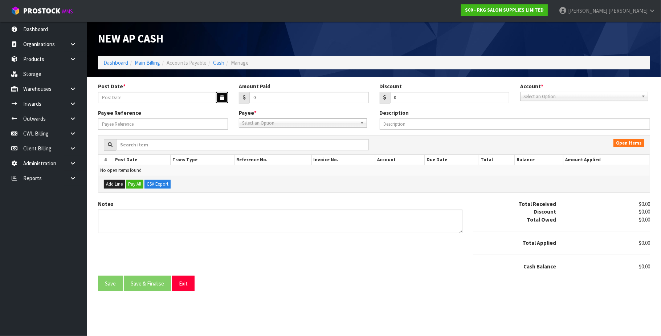
click at [218, 96] on button "button" at bounding box center [222, 97] width 12 height 11
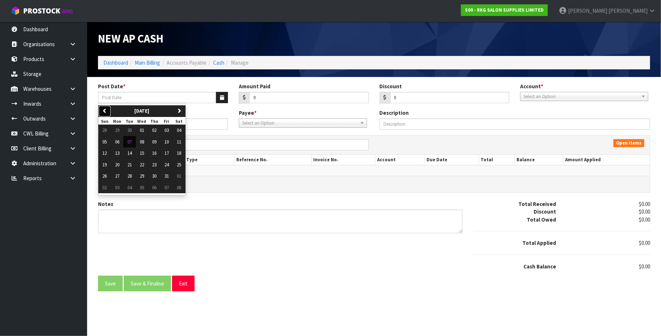
click at [105, 111] on icon "button" at bounding box center [104, 110] width 5 height 5
click at [128, 176] on button "30" at bounding box center [129, 176] width 12 height 12
type input "[DATE]"
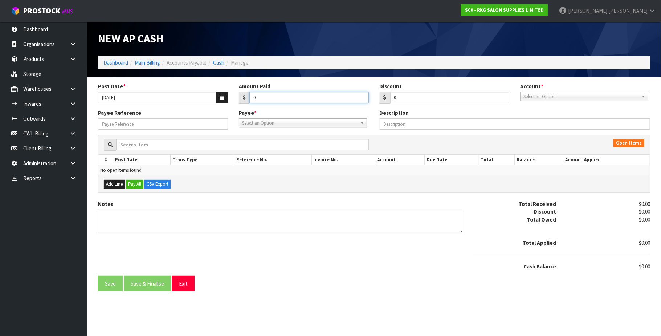
click at [274, 99] on input "0" at bounding box center [308, 97] width 119 height 11
type input "0204.3"
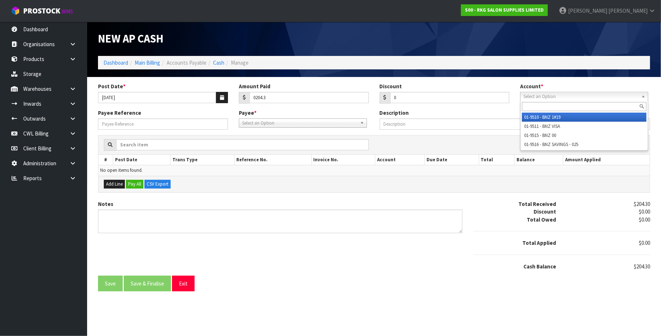
click at [571, 96] on span "Select an Option" at bounding box center [580, 96] width 115 height 9
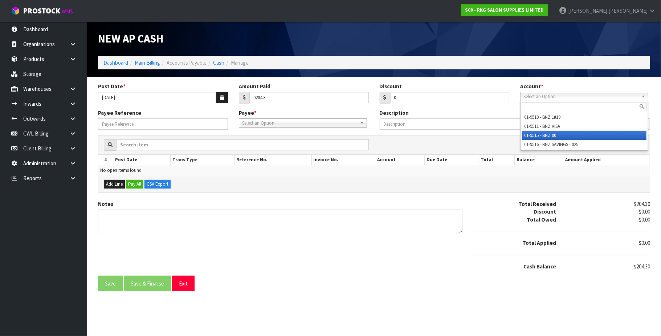
drag, startPoint x: 552, startPoint y: 135, endPoint x: 357, endPoint y: 125, distance: 195.1
click at [551, 134] on li "01-9515 - BNZ 00" at bounding box center [584, 135] width 124 height 9
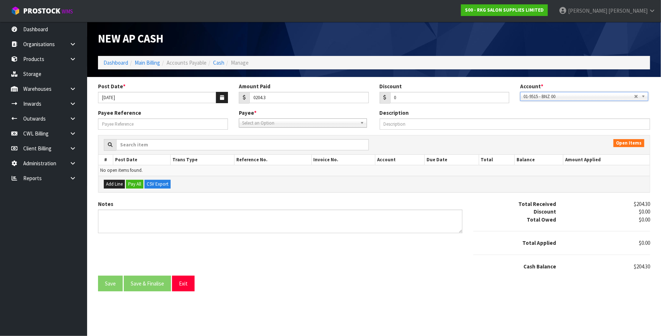
click at [277, 124] on span "Select an Option" at bounding box center [299, 123] width 115 height 9
type input "BNZ"
drag, startPoint x: 266, startPoint y: 144, endPoint x: 257, endPoint y: 142, distance: 8.8
click at [259, 142] on li "BNZ - BNZ" at bounding box center [303, 143] width 124 height 9
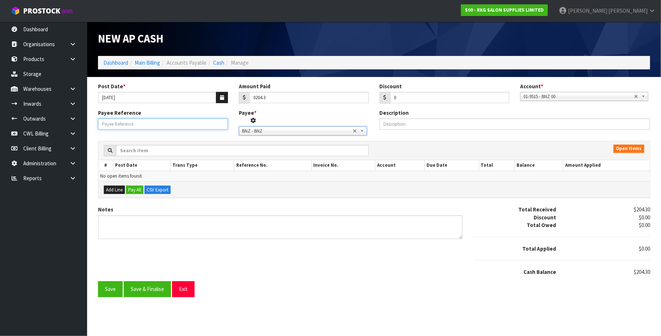
click at [154, 125] on input "Payee Reference" at bounding box center [163, 123] width 130 height 11
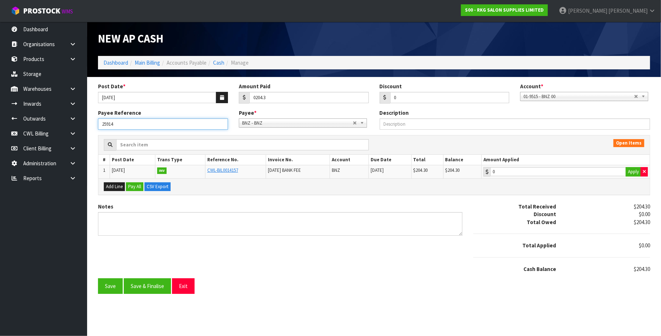
type input "25914"
type input "204.3"
click at [561, 169] on input "204.3" at bounding box center [558, 171] width 136 height 9
click at [157, 284] on button "Save & Finalise" at bounding box center [147, 286] width 47 height 16
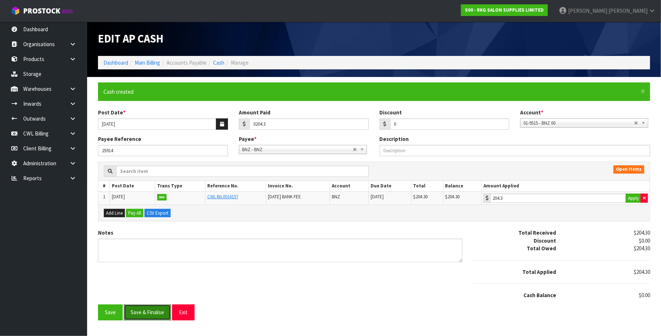
type input "204.3"
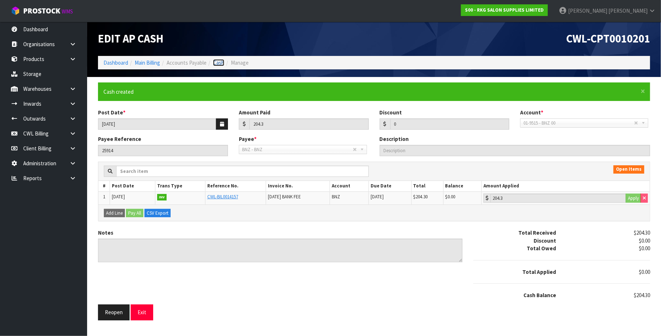
click at [222, 63] on link "Cash" at bounding box center [218, 62] width 11 height 7
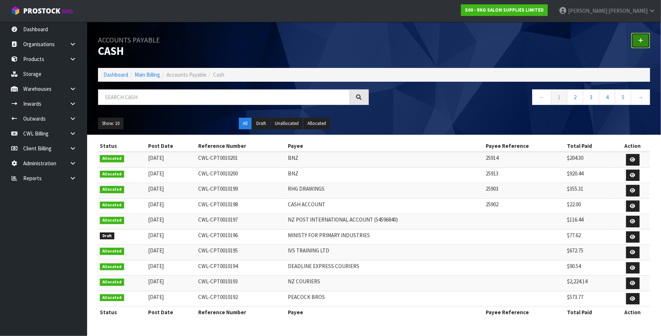
click at [644, 38] on link at bounding box center [640, 41] width 19 height 16
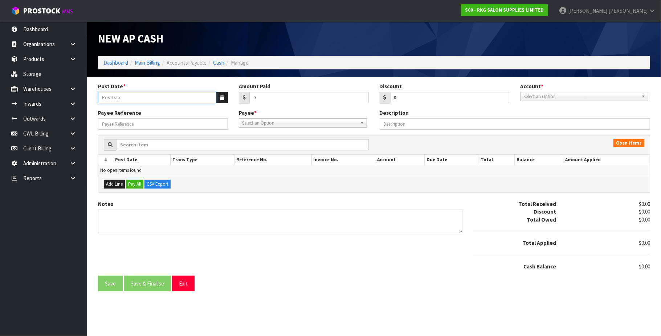
click at [214, 97] on input "Post Date *" at bounding box center [157, 97] width 118 height 11
click at [221, 99] on icon "button" at bounding box center [222, 97] width 4 height 5
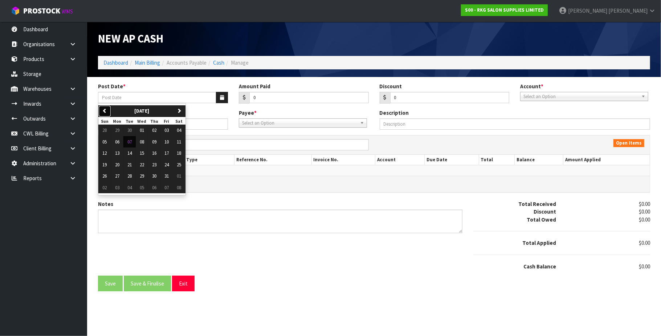
click at [105, 112] on icon "button" at bounding box center [104, 110] width 5 height 5
drag, startPoint x: 131, startPoint y: 179, endPoint x: 141, endPoint y: 175, distance: 10.4
click at [132, 178] on span "30" at bounding box center [129, 176] width 4 height 6
type input "[DATE]"
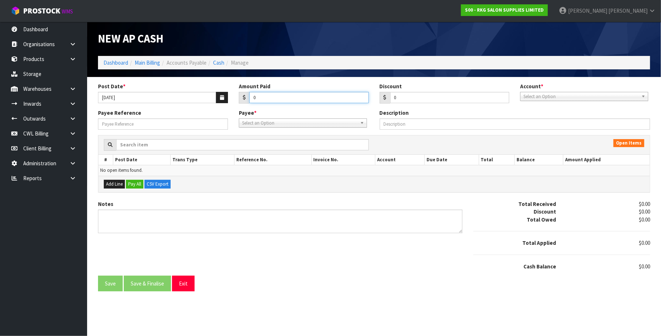
click at [272, 95] on input "0" at bounding box center [308, 97] width 119 height 11
type input "5000"
drag, startPoint x: 556, startPoint y: 95, endPoint x: 556, endPoint y: 111, distance: 16.3
click at [556, 96] on span "Select an Option" at bounding box center [580, 96] width 115 height 9
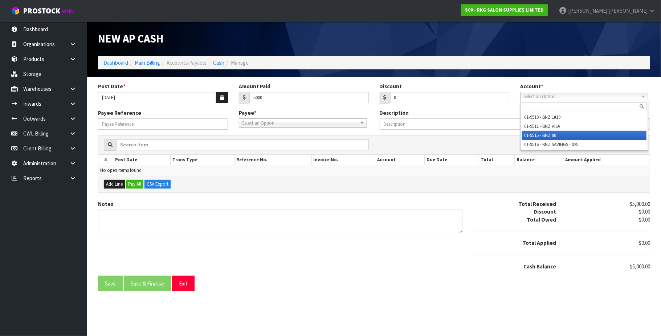
click at [554, 134] on li "01-9515 - BNZ 00" at bounding box center [584, 135] width 124 height 9
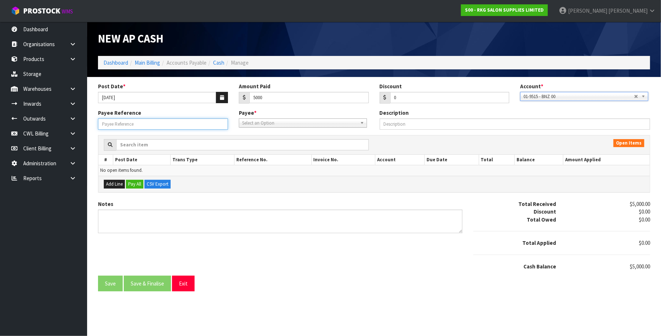
click at [141, 124] on input "Payee Reference" at bounding box center [163, 123] width 130 height 11
type input "25915"
click at [284, 121] on span "Select an Option" at bounding box center [299, 123] width 115 height 9
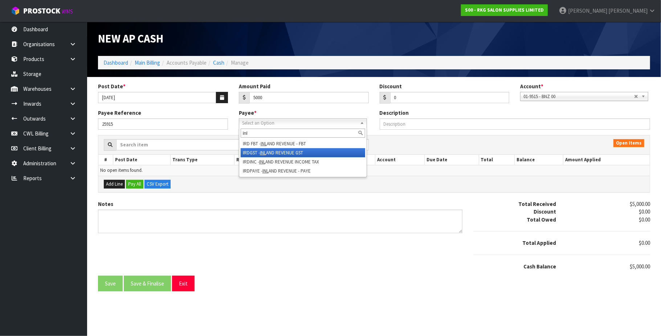
type input "inl"
click at [301, 150] on li "IRDGST - INL AND REVENUE GST" at bounding box center [303, 152] width 124 height 9
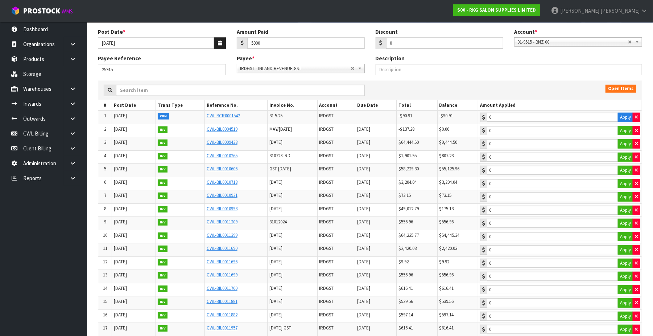
scroll to position [145, 0]
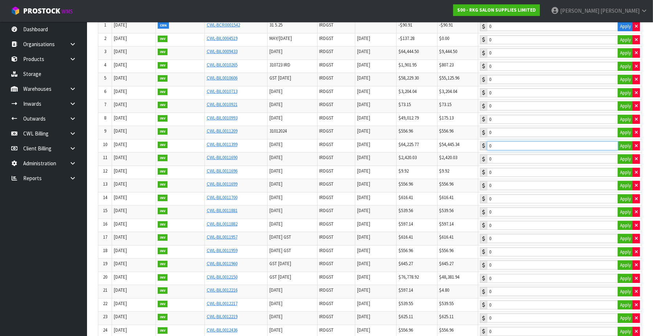
type input "5000"
click at [529, 148] on input "5000" at bounding box center [552, 145] width 131 height 9
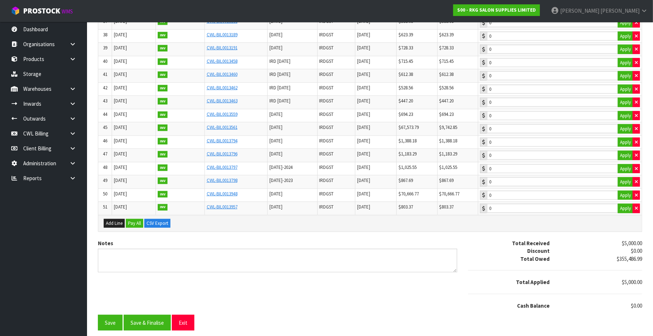
scroll to position [646, 0]
click at [152, 321] on button "Save & Finalise" at bounding box center [147, 323] width 47 height 16
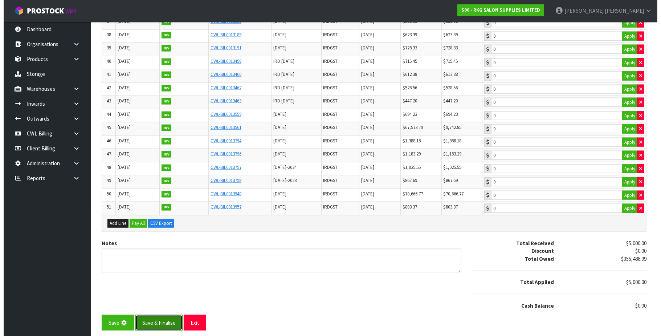
scroll to position [0, 0]
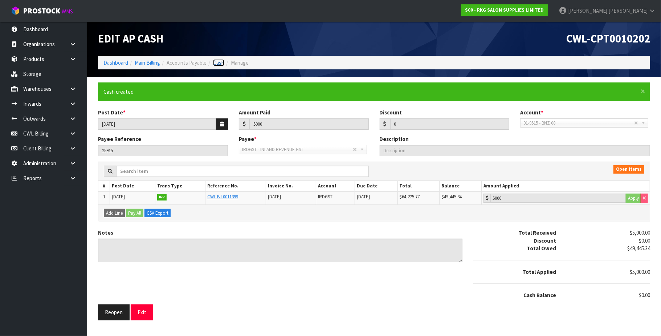
click at [223, 61] on link "Cash" at bounding box center [218, 62] width 11 height 7
click at [42, 135] on link "CWL Billing" at bounding box center [43, 133] width 87 height 15
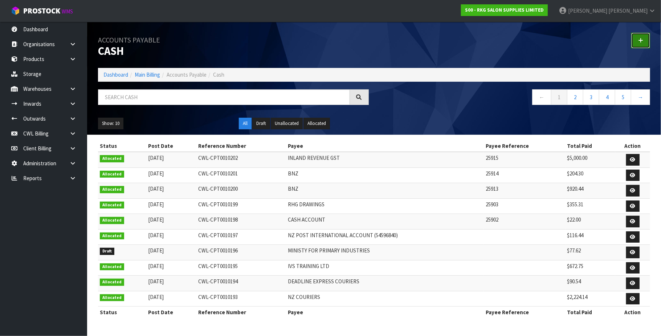
click at [640, 38] on icon at bounding box center [640, 40] width 5 height 5
click at [57, 132] on link "CWL Billing" at bounding box center [43, 133] width 87 height 15
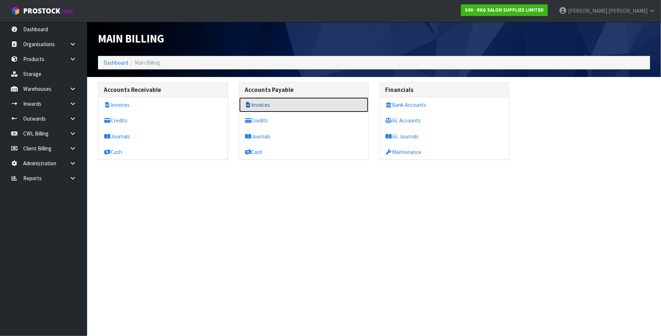
click at [260, 104] on link "Invoices" at bounding box center [303, 104] width 129 height 15
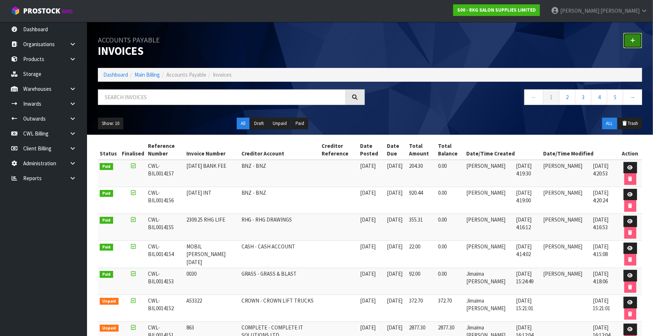
click at [631, 38] on icon at bounding box center [633, 40] width 5 height 5
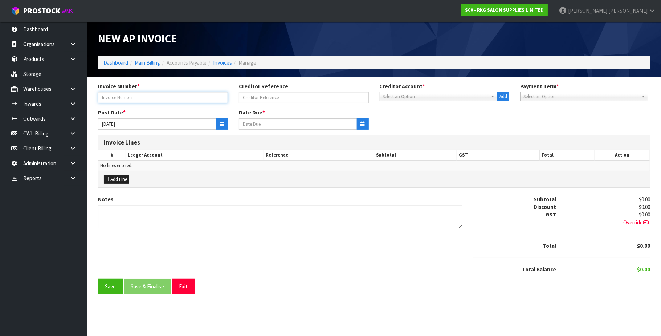
click at [194, 98] on input "text" at bounding box center [163, 97] width 130 height 11
click at [197, 97] on input "text" at bounding box center [163, 97] width 130 height 11
type input "[DATE]"
click at [418, 95] on span "Select an Option" at bounding box center [435, 96] width 105 height 9
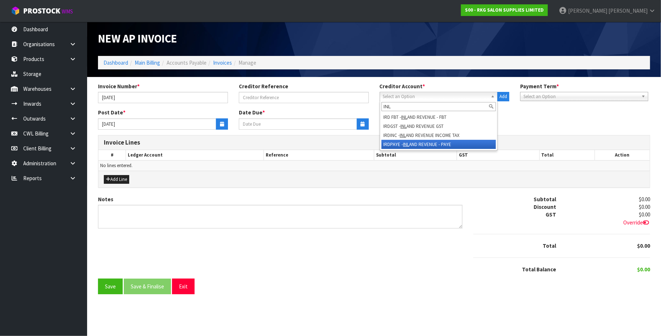
type input "INL"
click at [426, 142] on li "IRDPAYE - INL AND REVENUE - PAYE" at bounding box center [438, 144] width 115 height 9
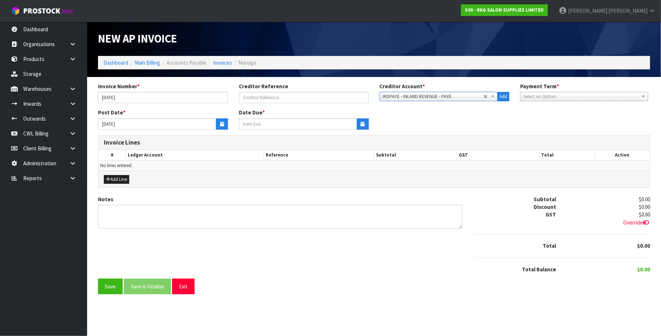
type input "[DATE]"
click at [218, 124] on button "button" at bounding box center [222, 123] width 12 height 11
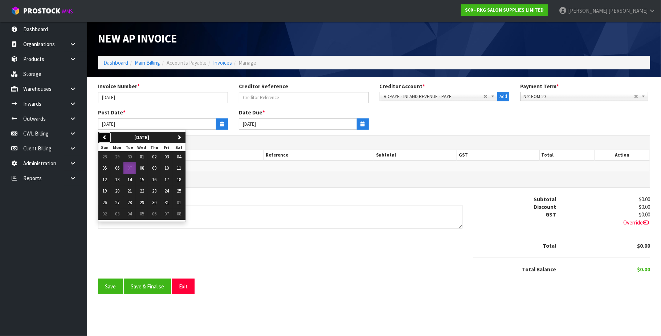
click at [105, 136] on icon "button" at bounding box center [104, 137] width 5 height 5
click at [130, 205] on span "30" at bounding box center [129, 202] width 4 height 6
type input "[DATE]"
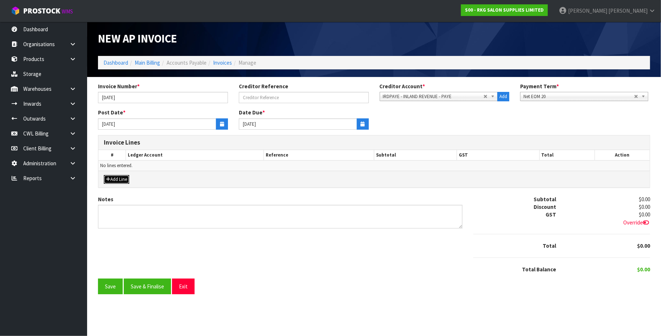
click at [118, 176] on button "Add Line" at bounding box center [116, 179] width 25 height 9
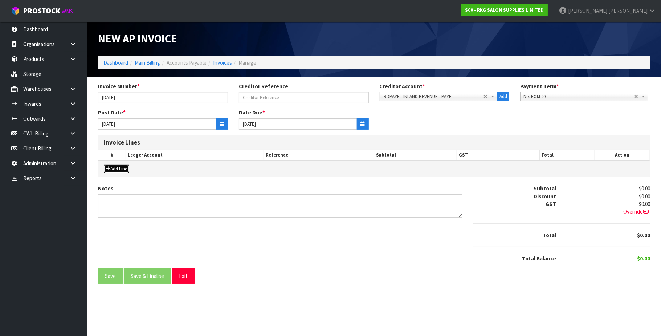
drag, startPoint x: 124, startPoint y: 168, endPoint x: 122, endPoint y: 173, distance: 5.6
click at [124, 168] on button "Add Line" at bounding box center [116, 168] width 25 height 9
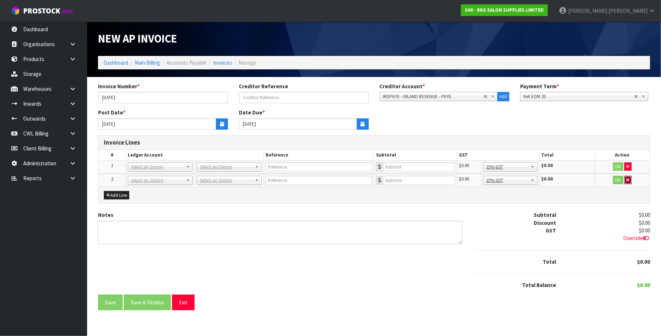
click at [627, 179] on icon "button" at bounding box center [627, 179] width 3 height 5
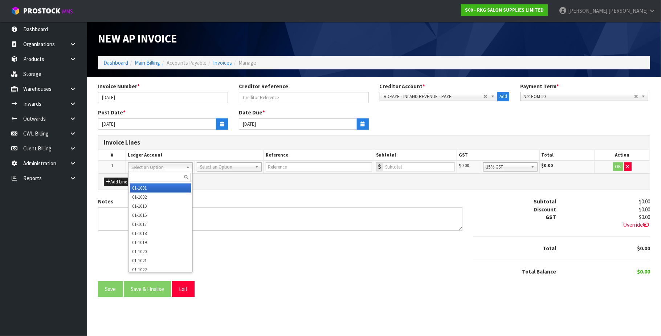
drag, startPoint x: 176, startPoint y: 167, endPoint x: 172, endPoint y: 168, distance: 3.9
click at [149, 175] on input "text" at bounding box center [160, 177] width 61 height 9
type input "3020"
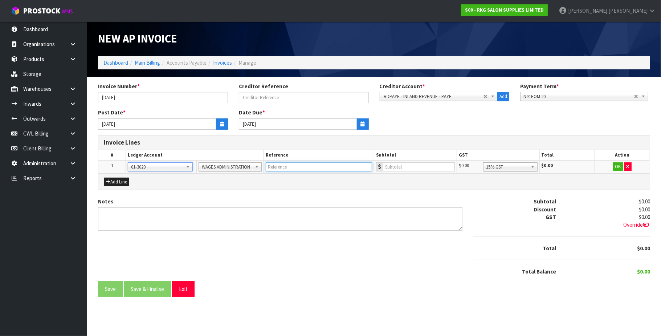
click at [311, 166] on input "text" at bounding box center [319, 166] width 106 height 9
type input "PAYE [DATE]"
click at [417, 168] on input "number" at bounding box center [419, 166] width 72 height 9
paste input "48079.09"
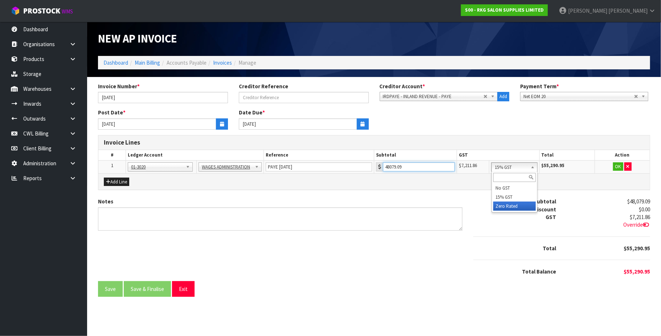
type input "48079.09"
click at [615, 167] on button "OK" at bounding box center [618, 166] width 10 height 9
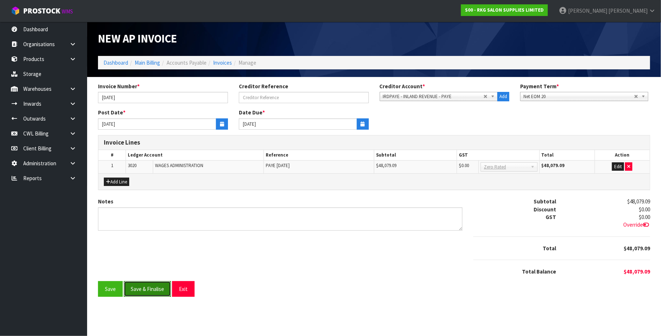
click at [157, 290] on button "Save & Finalise" at bounding box center [147, 289] width 47 height 16
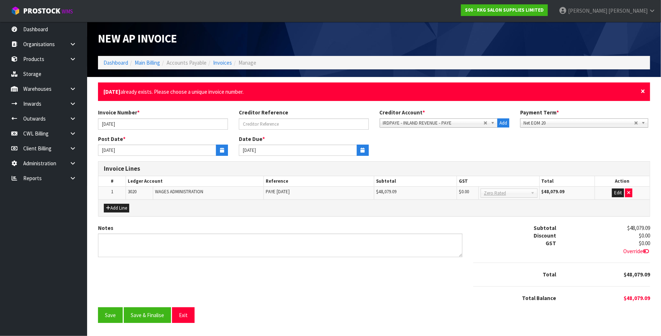
click at [641, 90] on span "×" at bounding box center [642, 91] width 4 height 10
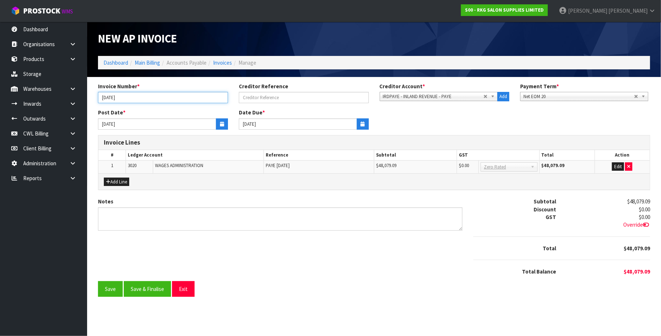
click at [113, 97] on input "[DATE]" at bounding box center [163, 97] width 130 height 11
type input "SEPT EMBER25"
click at [159, 288] on button "Save & Finalise" at bounding box center [147, 289] width 47 height 16
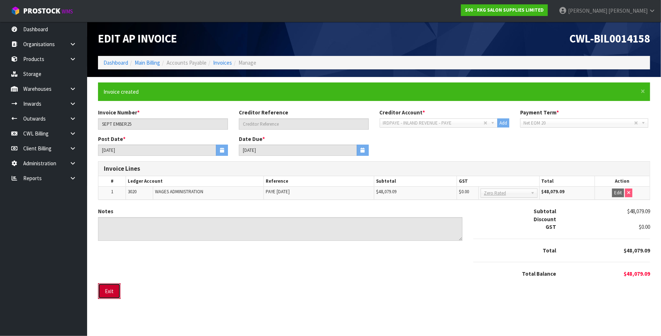
click at [111, 293] on button "Exit" at bounding box center [109, 291] width 22 height 16
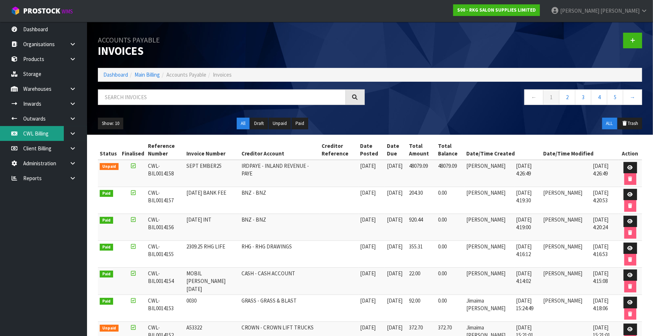
click at [44, 135] on link "CWL Billing" at bounding box center [43, 133] width 87 height 15
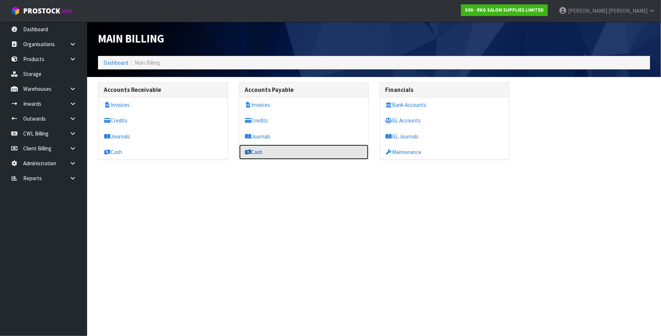
click at [275, 151] on link "Cash" at bounding box center [303, 151] width 129 height 15
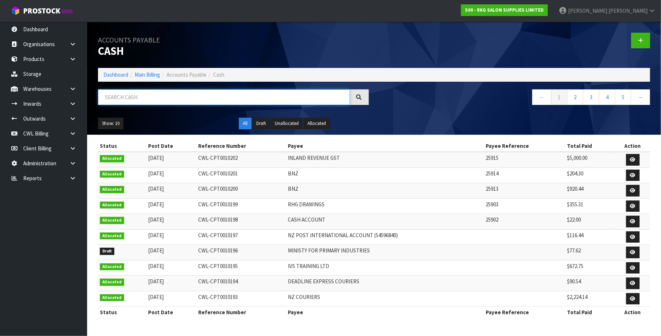
click at [198, 100] on input "text" at bounding box center [224, 97] width 252 height 16
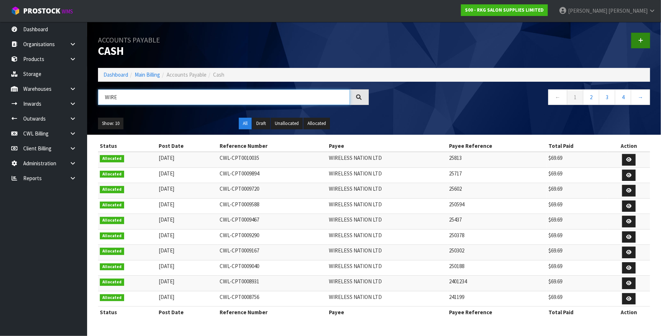
type input "WIRE"
click at [642, 40] on icon at bounding box center [640, 40] width 5 height 5
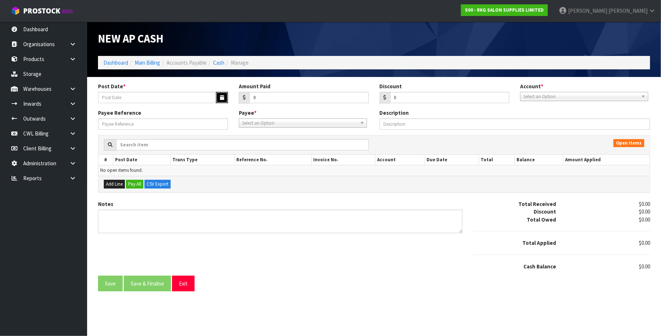
click at [222, 94] on button "button" at bounding box center [222, 97] width 12 height 11
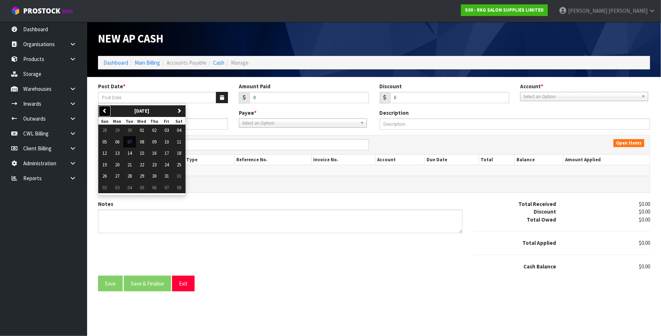
click at [104, 111] on icon "button" at bounding box center [104, 110] width 5 height 5
drag, startPoint x: 130, startPoint y: 178, endPoint x: 134, endPoint y: 174, distance: 6.0
click at [130, 177] on span "30" at bounding box center [129, 176] width 4 height 6
type input "[DATE]"
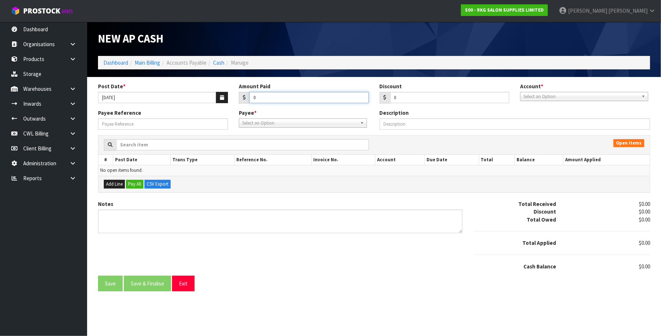
click at [275, 99] on input "0" at bounding box center [308, 97] width 119 height 11
click at [559, 94] on span "Select an Option" at bounding box center [580, 96] width 115 height 9
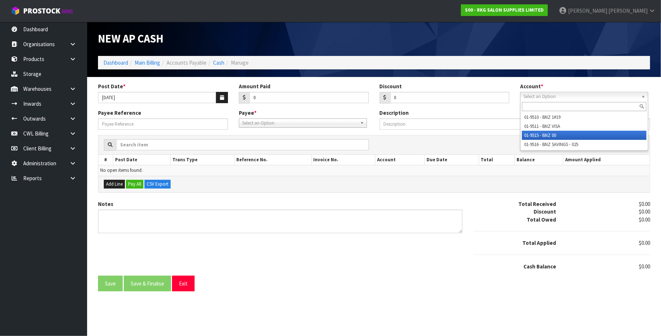
drag, startPoint x: 558, startPoint y: 134, endPoint x: 336, endPoint y: 121, distance: 222.4
click at [557, 134] on li "01-9515 - BNZ 00" at bounding box center [584, 135] width 124 height 9
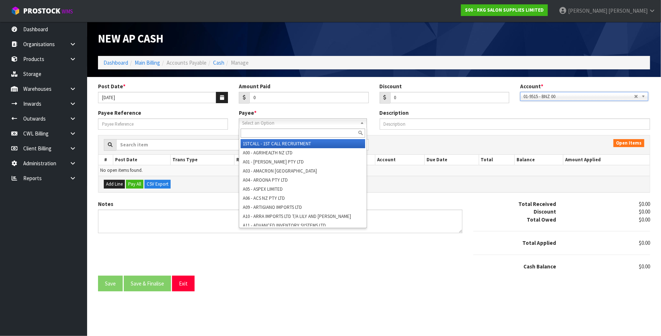
click at [259, 120] on span "Select an Option" at bounding box center [299, 123] width 115 height 9
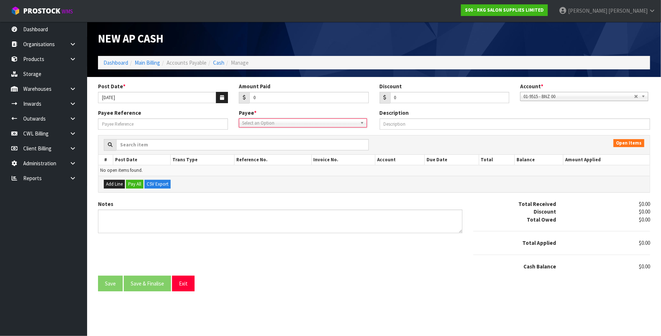
click at [259, 118] on link "Select an Option" at bounding box center [303, 122] width 128 height 9
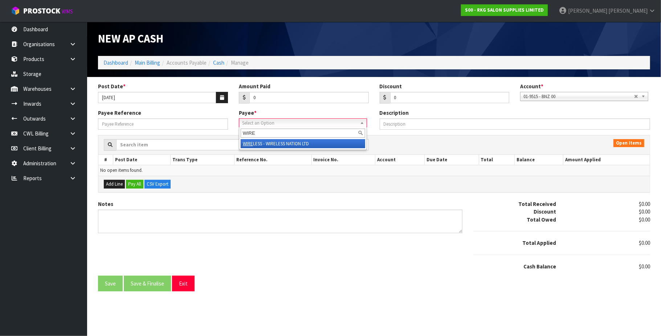
type input "WIRE"
click at [279, 142] on li "WIRE LESS - WIRELESS NATION LTD" at bounding box center [303, 143] width 124 height 9
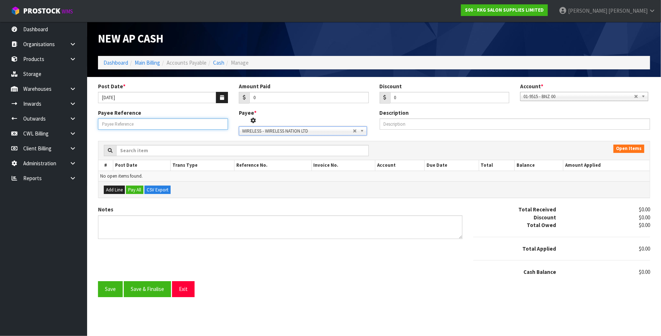
click at [163, 123] on input "Payee Reference" at bounding box center [163, 123] width 130 height 11
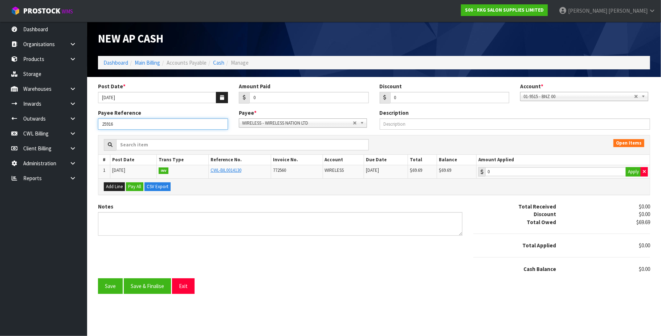
type input "25916"
click at [296, 97] on input "0" at bounding box center [308, 97] width 119 height 11
click at [154, 289] on button "Save & Finalise" at bounding box center [147, 286] width 47 height 16
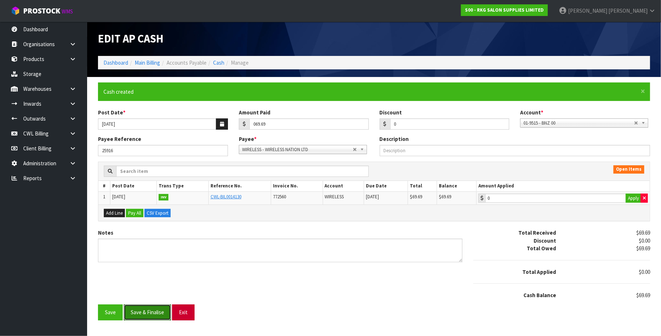
type input "69.69"
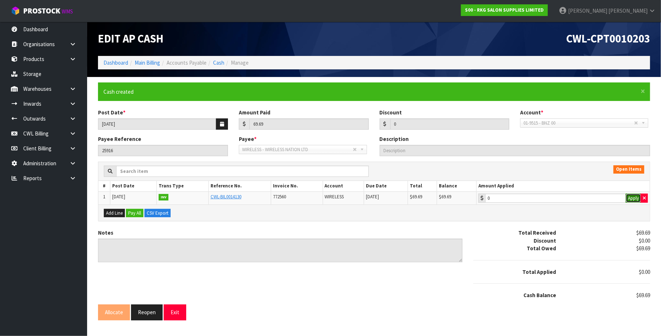
click at [633, 198] on button "Apply" at bounding box center [633, 197] width 15 height 9
type input "69.69"
click at [117, 315] on button "Allocate" at bounding box center [114, 312] width 32 height 16
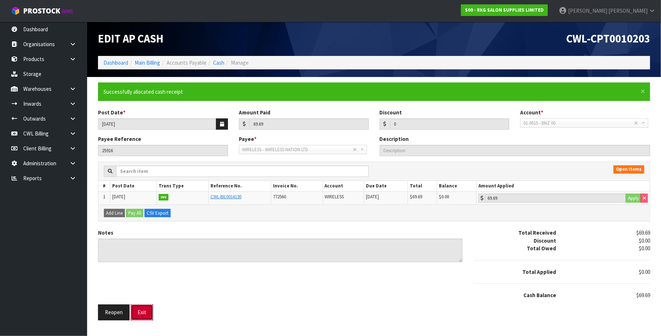
click at [139, 312] on button "Exit" at bounding box center [142, 312] width 22 height 16
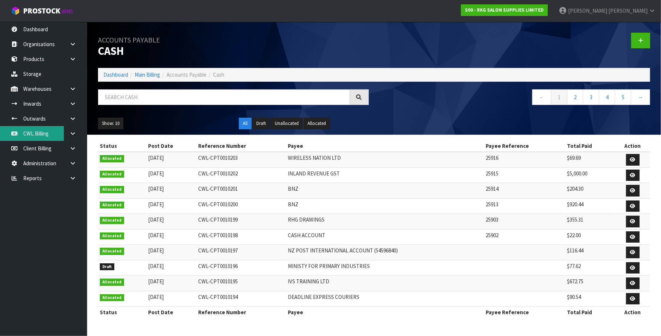
click at [41, 134] on link "CWL Billing" at bounding box center [43, 133] width 87 height 15
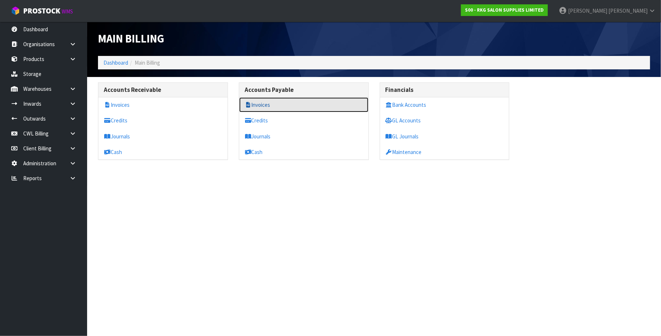
click at [262, 104] on link "Invoices" at bounding box center [303, 104] width 129 height 15
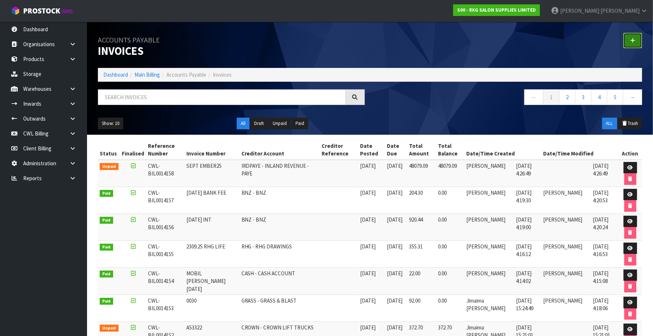
click at [635, 40] on link at bounding box center [633, 41] width 19 height 16
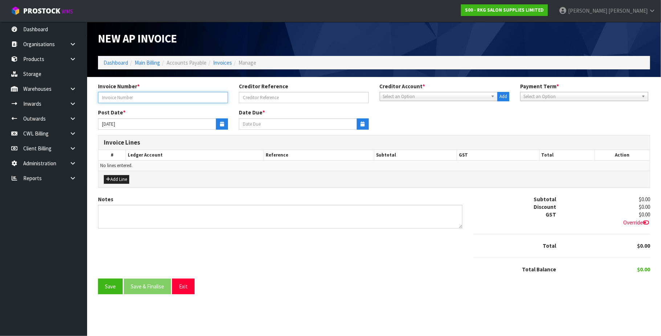
click at [169, 97] on input "text" at bounding box center [163, 97] width 130 height 11
type input "[DATE] TRF BNZ 00"
click at [406, 98] on span "Select an Option" at bounding box center [435, 96] width 105 height 9
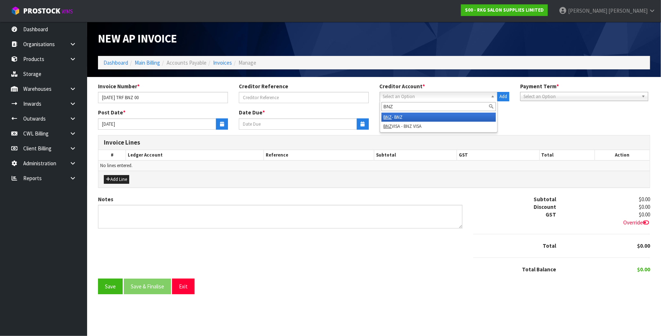
type input "BNZ"
click at [411, 114] on li "BNZ - BNZ" at bounding box center [438, 116] width 115 height 9
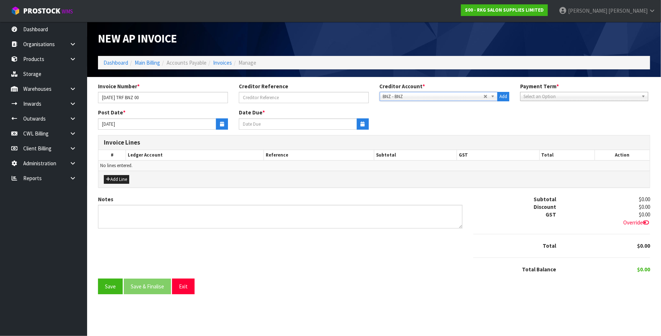
type input "[DATE]"
click at [221, 125] on icon "button" at bounding box center [222, 124] width 4 height 5
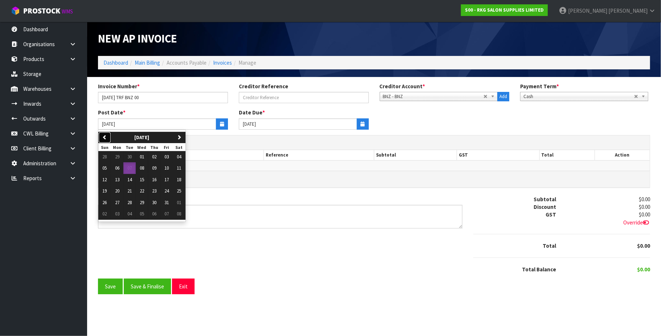
click at [107, 138] on icon "button" at bounding box center [104, 137] width 5 height 5
click at [141, 157] on span "03" at bounding box center [142, 156] width 4 height 6
type input "[DATE]"
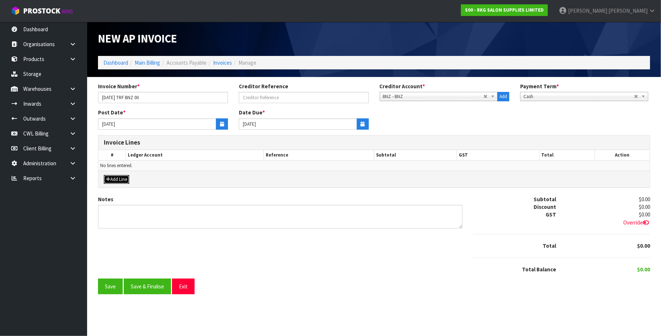
click at [116, 177] on button "Add Line" at bounding box center [116, 179] width 25 height 9
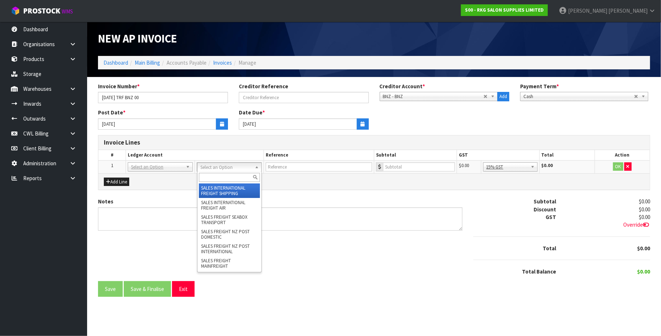
click at [213, 176] on input "text" at bounding box center [229, 177] width 61 height 9
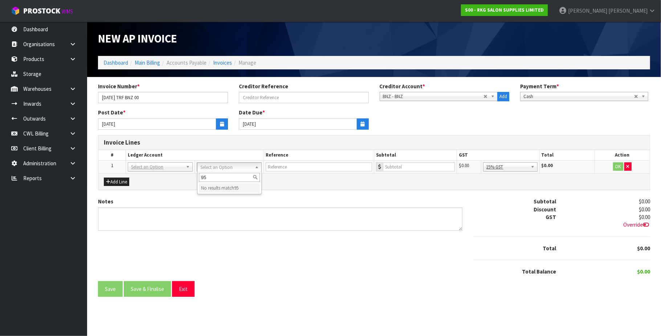
type input "9"
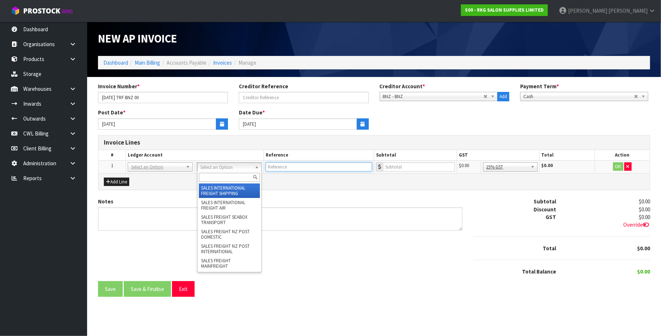
click at [288, 166] on input "text" at bounding box center [319, 166] width 106 height 9
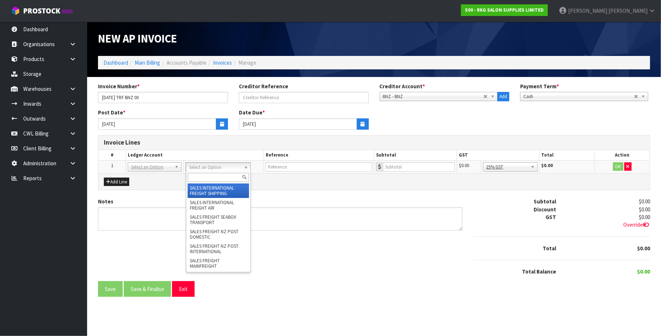
click at [202, 181] on input "text" at bounding box center [218, 177] width 61 height 9
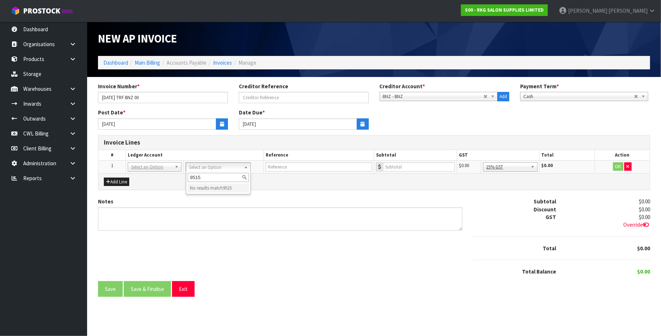
type input "9515"
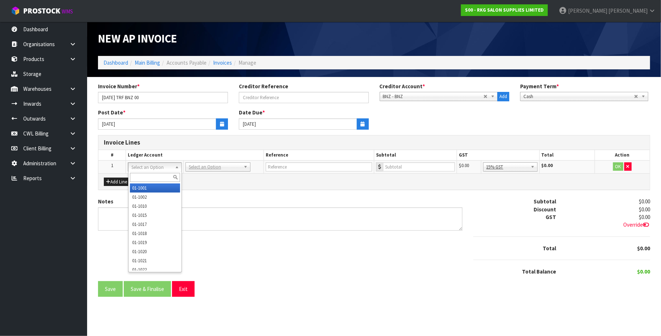
click at [141, 176] on input "text" at bounding box center [155, 177] width 50 height 9
type input "9515"
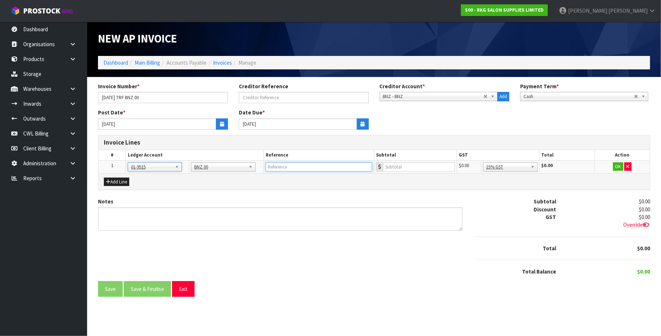
click at [312, 166] on input "text" at bounding box center [319, 166] width 106 height 9
type input "TRF [DATE]"
type input "900"
click at [617, 165] on button "OK" at bounding box center [618, 166] width 10 height 9
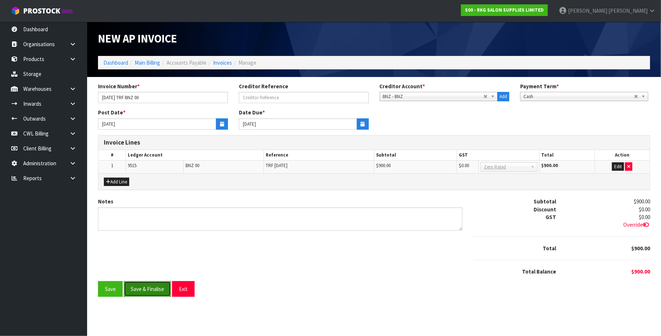
click at [157, 287] on button "Save & Finalise" at bounding box center [147, 289] width 47 height 16
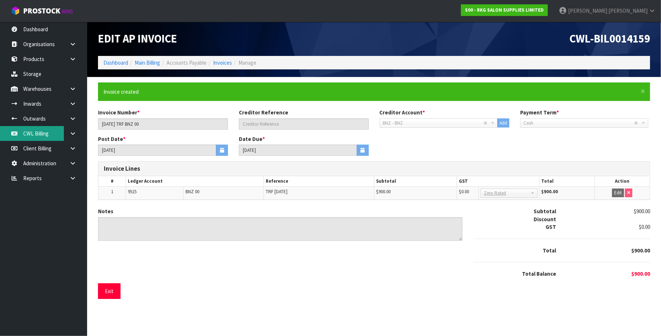
click at [54, 136] on link "CWL Billing" at bounding box center [43, 133] width 87 height 15
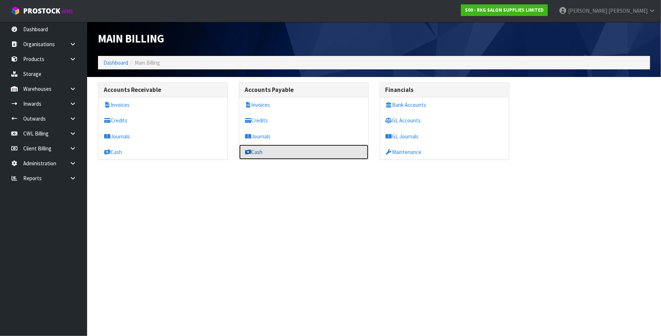
click at [275, 155] on link "Cash" at bounding box center [303, 151] width 129 height 15
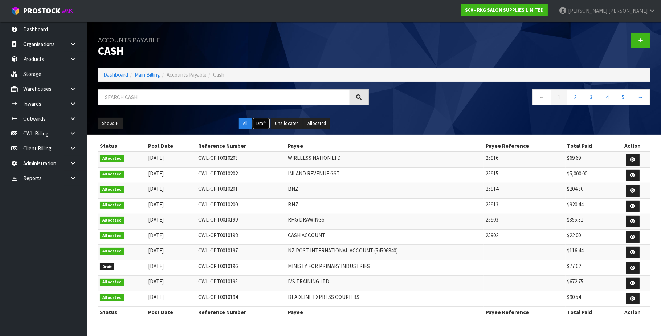
click at [259, 123] on button "Draft" at bounding box center [261, 124] width 18 height 12
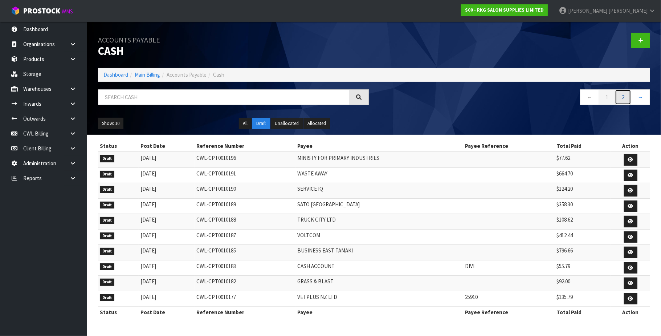
click at [620, 97] on link "2" at bounding box center [623, 97] width 16 height 16
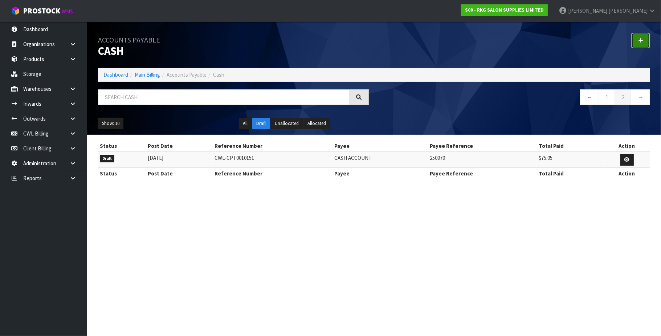
click at [641, 40] on icon at bounding box center [640, 40] width 5 height 5
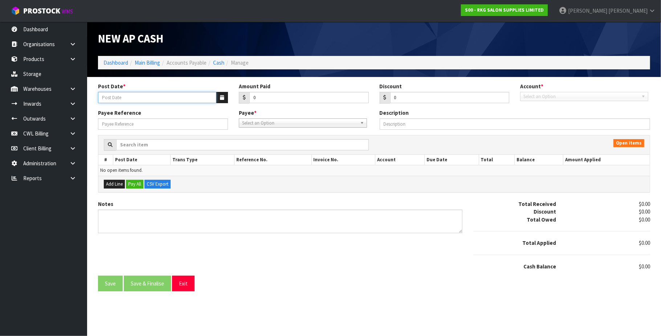
drag, startPoint x: 127, startPoint y: 94, endPoint x: 253, endPoint y: 102, distance: 126.6
click at [127, 94] on input "Post Date *" at bounding box center [157, 97] width 118 height 11
click at [220, 99] on icon "button" at bounding box center [222, 97] width 4 height 5
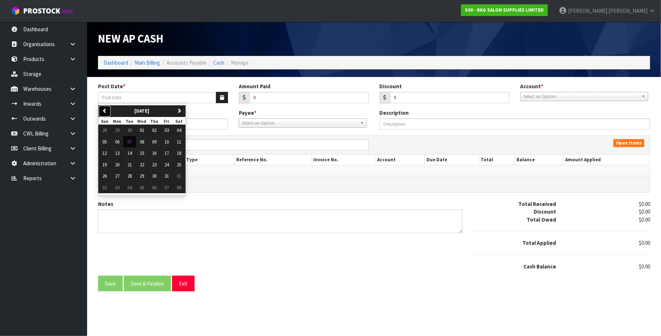
click at [104, 110] on icon "button" at bounding box center [104, 110] width 5 height 5
click at [144, 132] on span "03" at bounding box center [142, 130] width 4 height 6
type input "[DATE]"
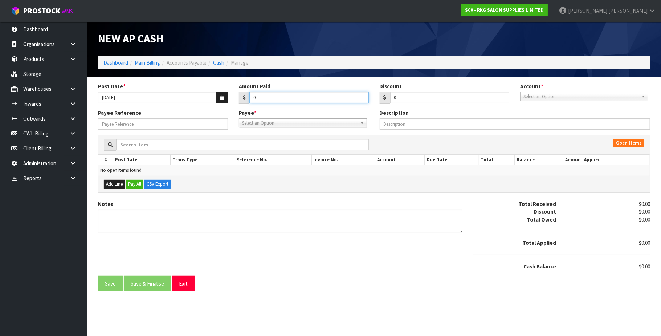
click at [274, 96] on input "0" at bounding box center [308, 97] width 119 height 11
type input "900"
click at [561, 94] on span "Select an Option" at bounding box center [580, 96] width 115 height 9
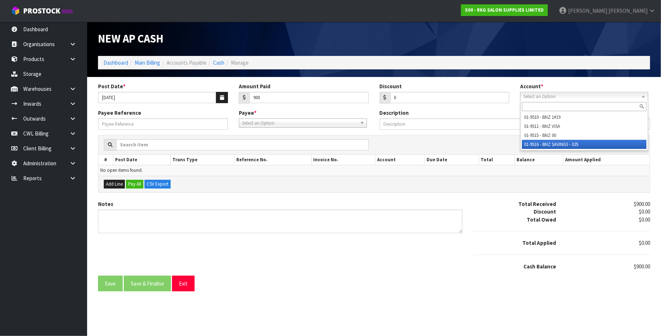
drag, startPoint x: 570, startPoint y: 145, endPoint x: 555, endPoint y: 141, distance: 15.6
click at [565, 143] on li "01-9516 - BNZ SAVINGS - 025" at bounding box center [584, 144] width 124 height 9
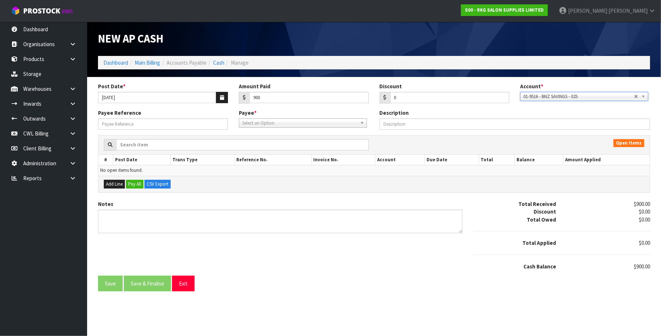
click at [272, 120] on span "Select an Option" at bounding box center [299, 123] width 115 height 9
type input "bnz"
click at [263, 144] on li "BNZ - BNZ" at bounding box center [303, 143] width 124 height 9
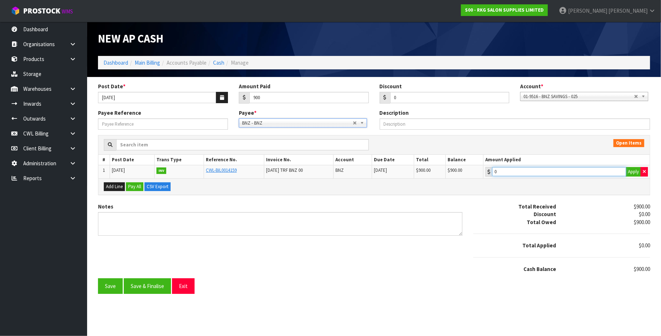
type input "900"
drag, startPoint x: 595, startPoint y: 168, endPoint x: 586, endPoint y: 173, distance: 10.4
click at [594, 168] on input "900" at bounding box center [559, 171] width 134 height 9
click at [161, 287] on button "Save & Finalise" at bounding box center [147, 286] width 47 height 16
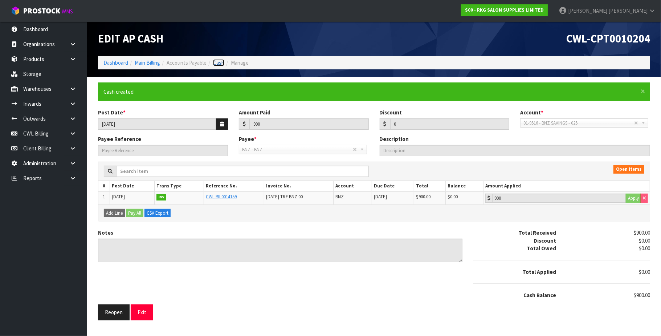
click at [221, 64] on link "Cash" at bounding box center [218, 62] width 11 height 7
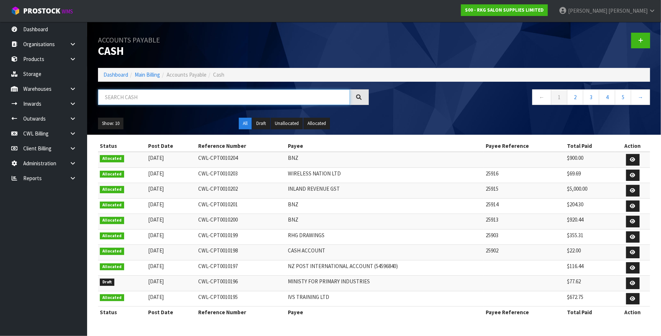
click at [225, 96] on input "text" at bounding box center [224, 97] width 252 height 16
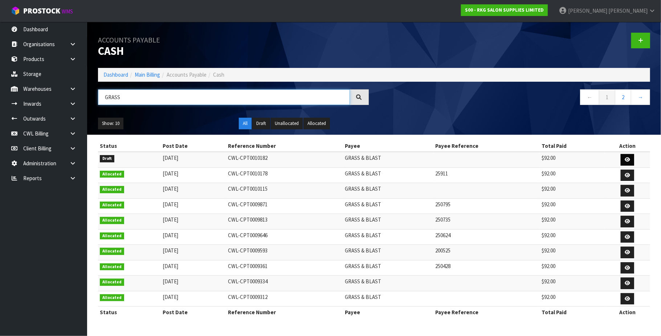
type input "GRASS"
click at [627, 160] on icon at bounding box center [626, 159] width 5 height 5
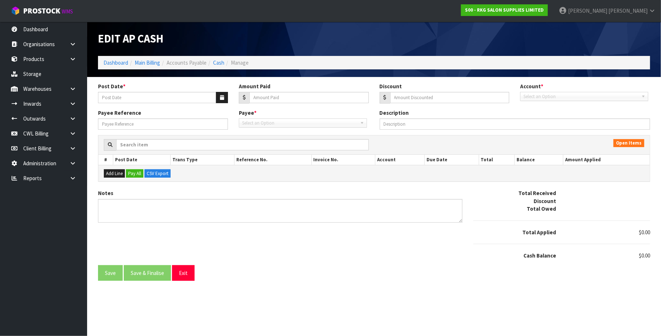
type input "[DATE]"
type input "92"
type input "0"
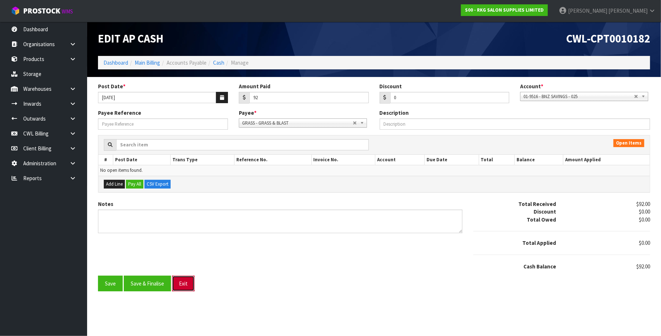
click at [187, 285] on button "Exit" at bounding box center [183, 283] width 22 height 16
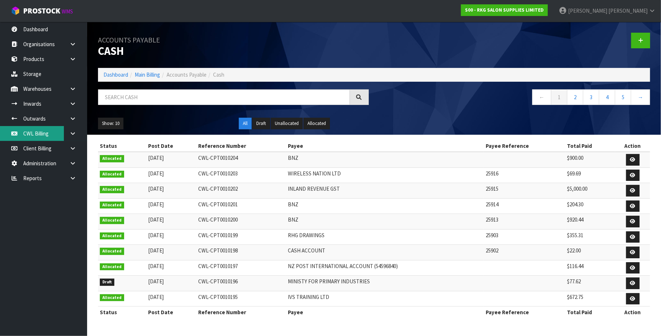
click at [39, 136] on link "CWL Billing" at bounding box center [43, 133] width 87 height 15
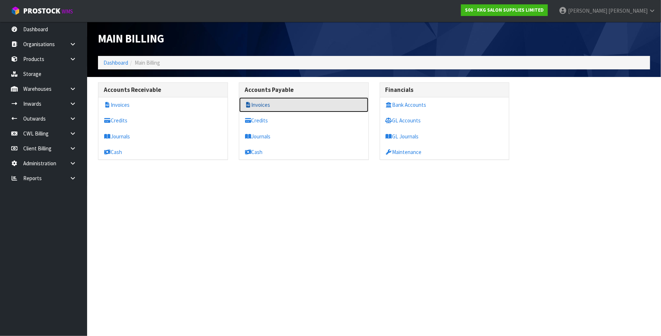
click at [296, 101] on link "Invoices" at bounding box center [303, 104] width 129 height 15
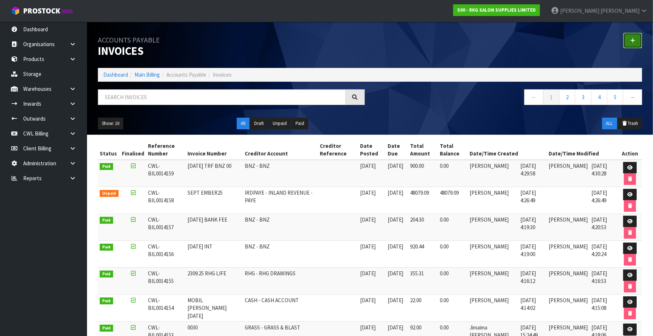
click at [637, 41] on link at bounding box center [633, 41] width 19 height 16
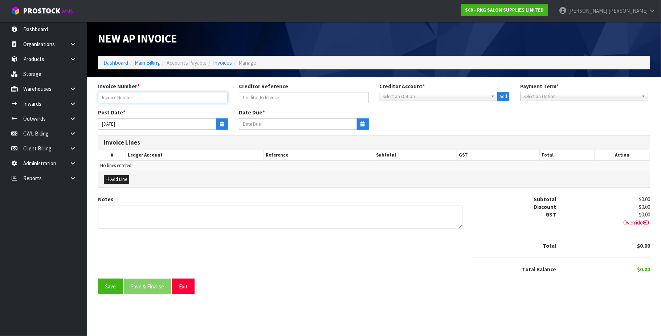
click at [159, 99] on input "text" at bounding box center [163, 97] width 130 height 11
type input "[DATE] TRF 00"
click at [410, 96] on span "Select an Option" at bounding box center [435, 96] width 105 height 9
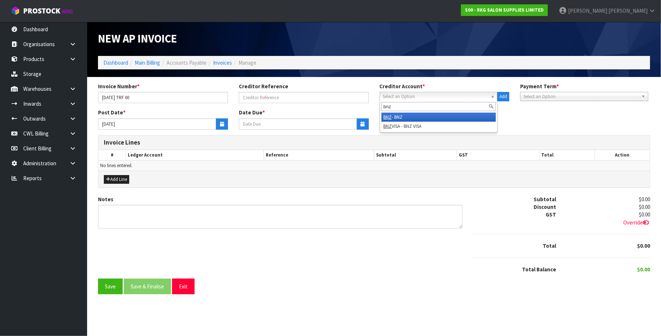
type input "bnz"
drag, startPoint x: 404, startPoint y: 116, endPoint x: 362, endPoint y: 118, distance: 41.8
click at [401, 116] on li "BNZ - BNZ" at bounding box center [438, 116] width 115 height 9
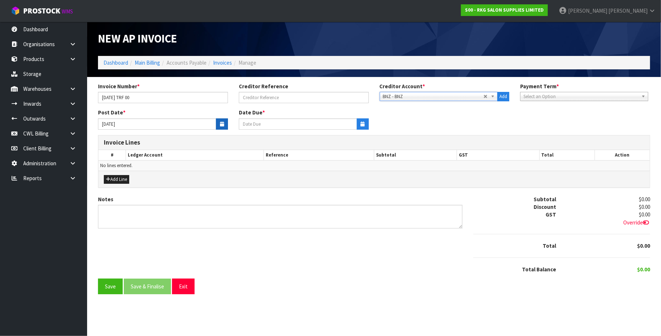
type input "[DATE]"
click at [218, 125] on button "button" at bounding box center [222, 123] width 12 height 11
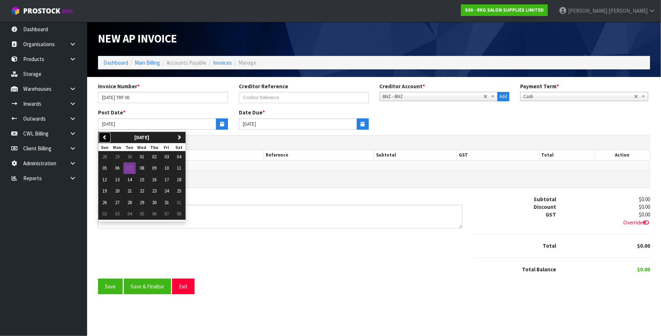
click at [105, 139] on icon "button" at bounding box center [104, 137] width 5 height 5
click at [143, 169] on span "10" at bounding box center [142, 168] width 4 height 6
type input "[DATE]"
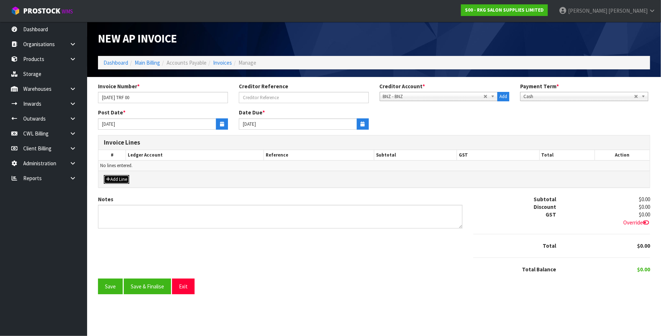
click at [119, 179] on button "Add Line" at bounding box center [116, 179] width 25 height 9
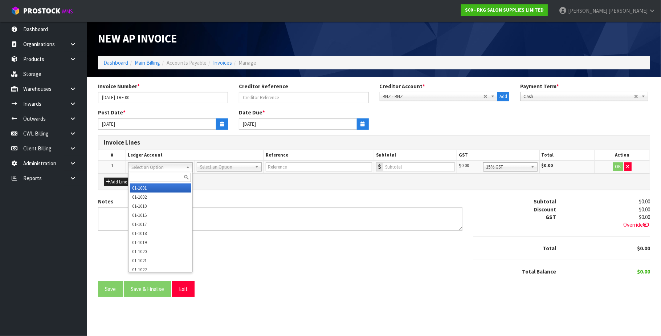
click at [150, 176] on input "text" at bounding box center [160, 177] width 61 height 9
type input "9515"
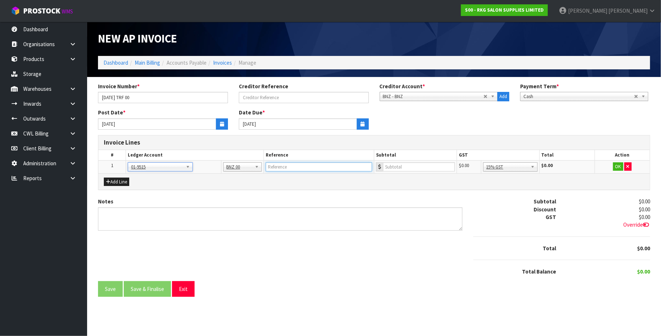
click at [296, 166] on input "text" at bounding box center [319, 166] width 106 height 9
type input "TRF [DATE]"
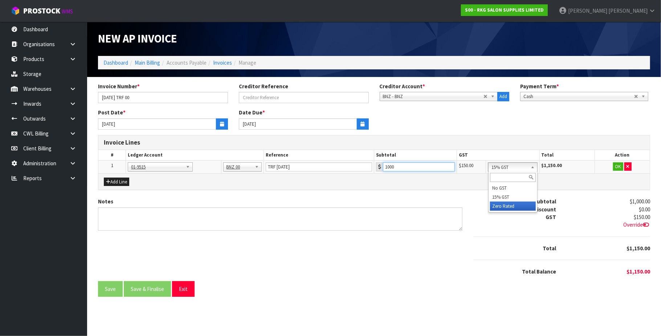
type input "1000"
drag, startPoint x: 525, startPoint y: 205, endPoint x: 595, endPoint y: 179, distance: 75.2
drag, startPoint x: 619, startPoint y: 165, endPoint x: 466, endPoint y: 202, distance: 157.2
click at [618, 165] on button "OK" at bounding box center [618, 166] width 10 height 9
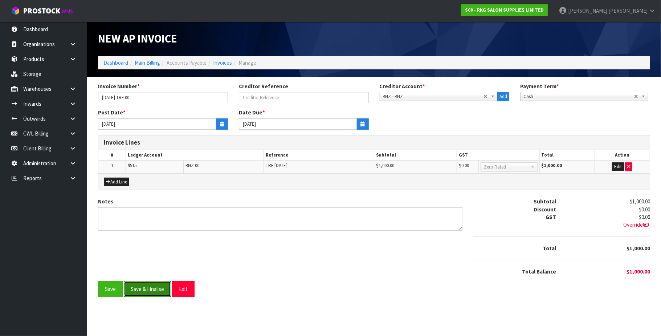
click at [159, 285] on button "Save & Finalise" at bounding box center [147, 289] width 47 height 16
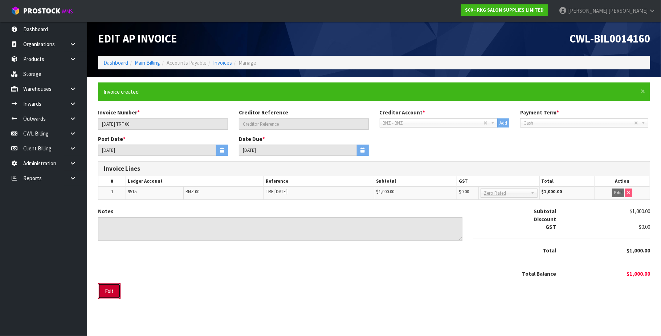
click at [109, 288] on button "Exit" at bounding box center [109, 291] width 22 height 16
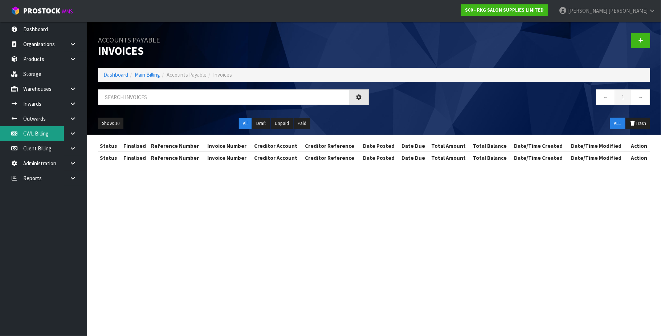
click at [49, 134] on link "CWL Billing" at bounding box center [43, 133] width 87 height 15
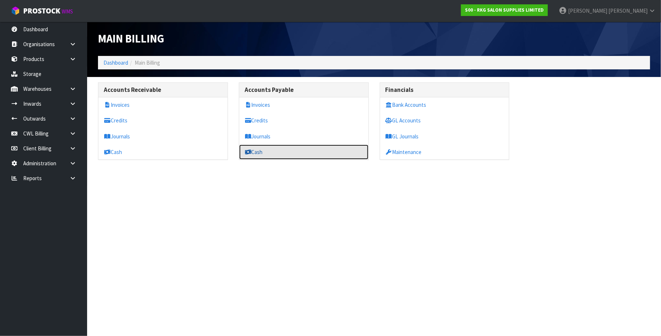
click at [315, 148] on link "Cash" at bounding box center [303, 151] width 129 height 15
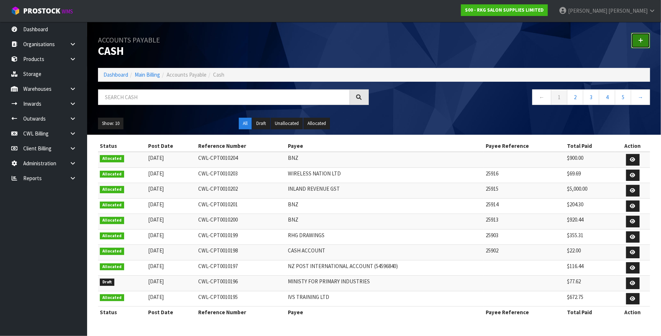
click at [638, 38] on icon at bounding box center [640, 40] width 5 height 5
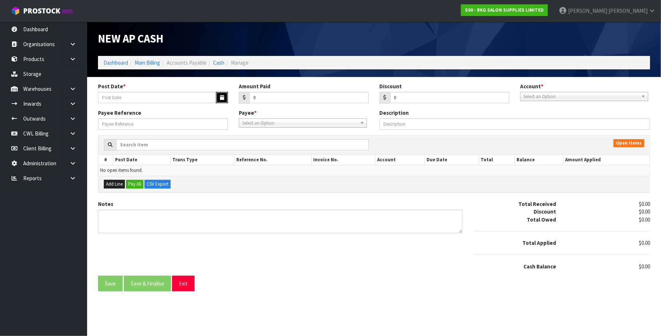
click at [217, 96] on button "button" at bounding box center [222, 97] width 12 height 11
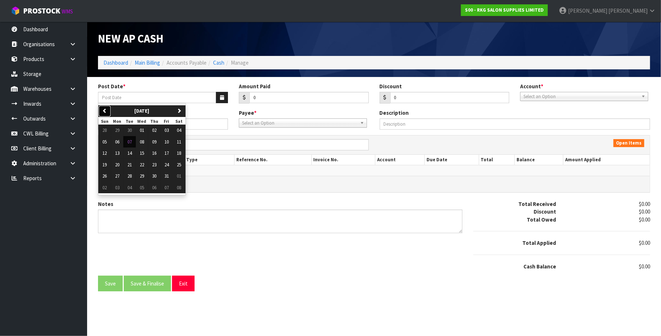
click at [102, 112] on icon "button" at bounding box center [104, 110] width 5 height 5
click at [144, 142] on span "10" at bounding box center [142, 142] width 4 height 6
type input "[DATE]"
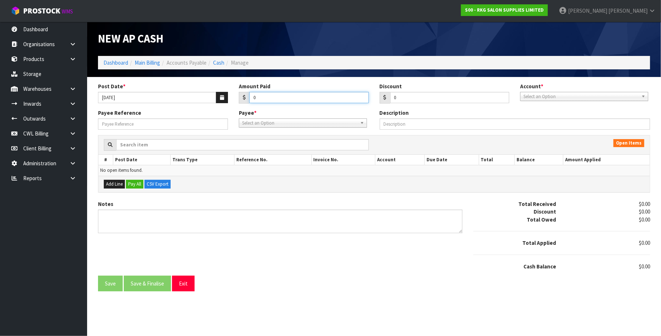
click at [287, 99] on input "0" at bounding box center [308, 97] width 119 height 11
type input "1000"
click at [544, 94] on span "Select an Option" at bounding box center [580, 96] width 115 height 9
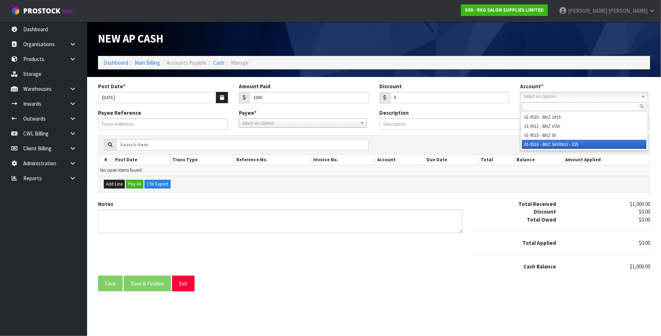
drag, startPoint x: 560, startPoint y: 143, endPoint x: 368, endPoint y: 123, distance: 193.3
click at [559, 143] on li "01-9516 - BNZ SAVINGS - 025" at bounding box center [584, 144] width 124 height 9
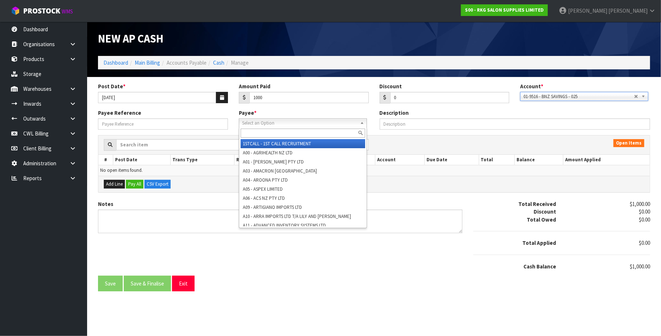
click at [290, 121] on span "Select an Option" at bounding box center [299, 123] width 115 height 9
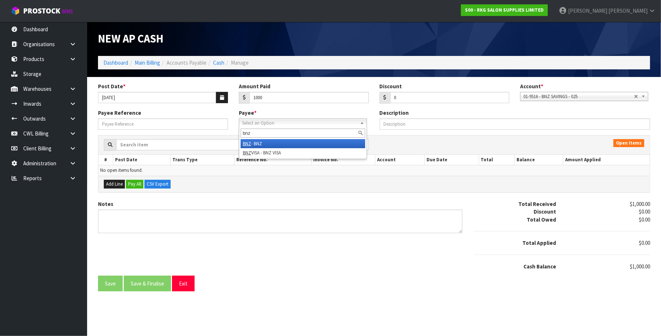
type input "bnz"
click at [269, 140] on li "BNZ - BNZ" at bounding box center [303, 143] width 124 height 9
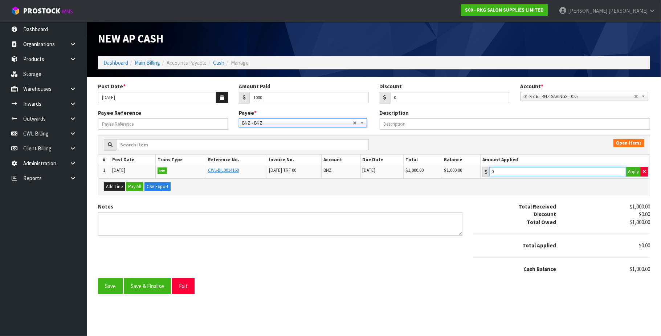
type input "1000"
drag, startPoint x: 557, startPoint y: 173, endPoint x: 419, endPoint y: 196, distance: 139.8
click at [556, 173] on input "1000" at bounding box center [557, 171] width 137 height 9
click at [150, 285] on button "Save & Finalise" at bounding box center [147, 286] width 47 height 16
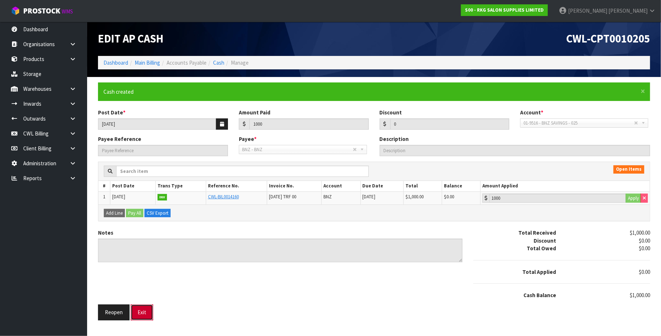
click at [146, 313] on button "Exit" at bounding box center [142, 312] width 22 height 16
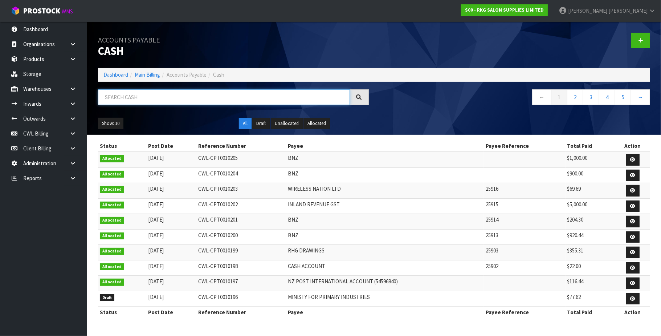
click at [157, 94] on input "text" at bounding box center [224, 97] width 252 height 16
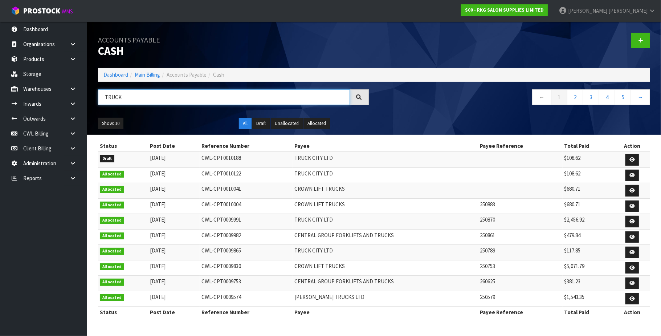
type input "TRUCK"
click at [49, 136] on link "CWL Billing" at bounding box center [43, 133] width 87 height 15
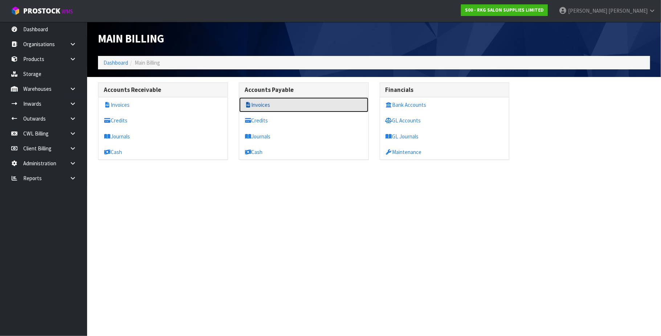
click at [266, 107] on link "Invoices" at bounding box center [303, 104] width 129 height 15
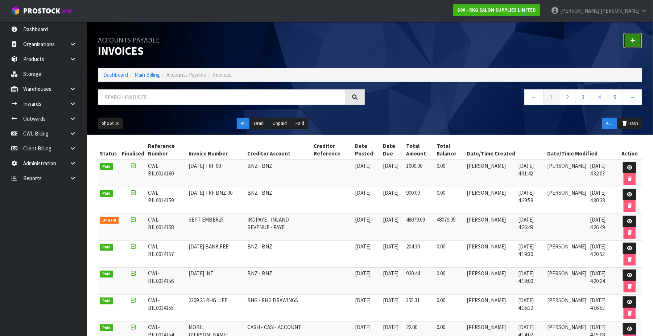
click at [632, 41] on icon at bounding box center [633, 40] width 5 height 5
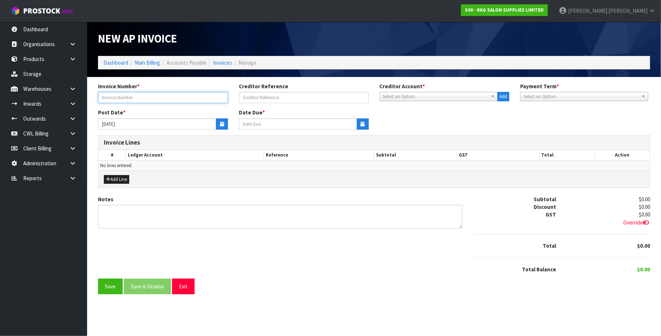
click at [157, 100] on input "text" at bounding box center [163, 97] width 130 height 11
type input "[DATE] TRF 00"
click at [420, 90] on div "Creditor Account * 1STCALL - 1ST CALL RECRUITMENT A00 - AGRIHEALTH NZ LTD A01 -…" at bounding box center [444, 91] width 141 height 19
click at [417, 97] on span "Select an Option" at bounding box center [435, 96] width 105 height 9
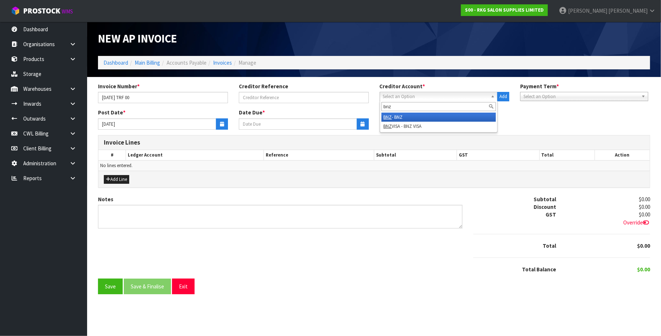
type input "bnz"
drag, startPoint x: 402, startPoint y: 117, endPoint x: 396, endPoint y: 116, distance: 5.9
click at [398, 116] on li "BNZ - BNZ" at bounding box center [438, 116] width 115 height 9
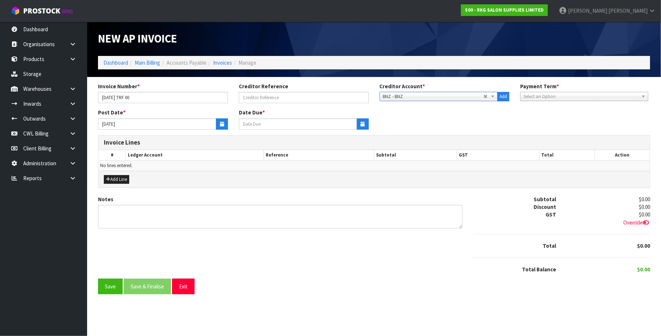
type input "[DATE]"
click at [225, 126] on button "button" at bounding box center [222, 123] width 12 height 11
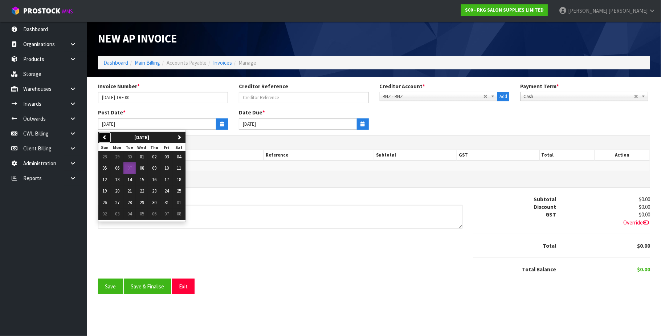
click at [110, 136] on button "previous" at bounding box center [104, 138] width 13 height 12
click at [144, 192] on span "24" at bounding box center [142, 191] width 4 height 6
type input "[DATE]"
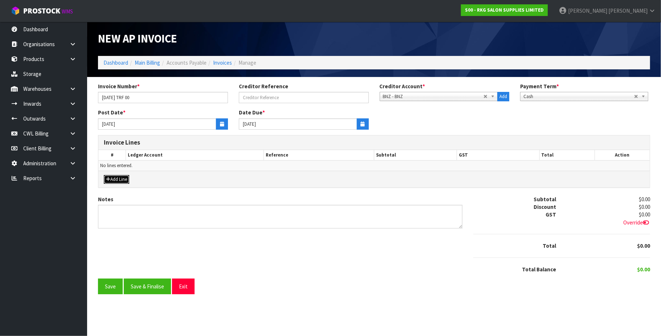
click at [122, 179] on button "Add Line" at bounding box center [116, 179] width 25 height 9
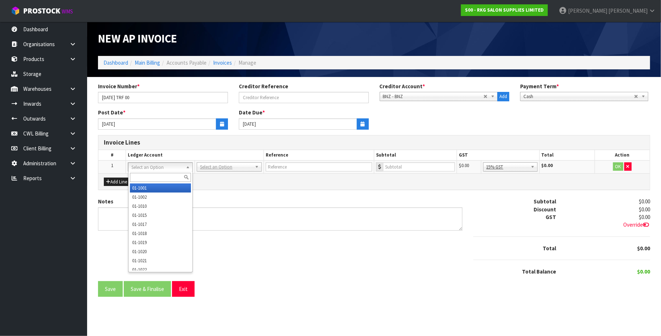
click at [138, 173] on input "text" at bounding box center [160, 177] width 61 height 9
type input "9515"
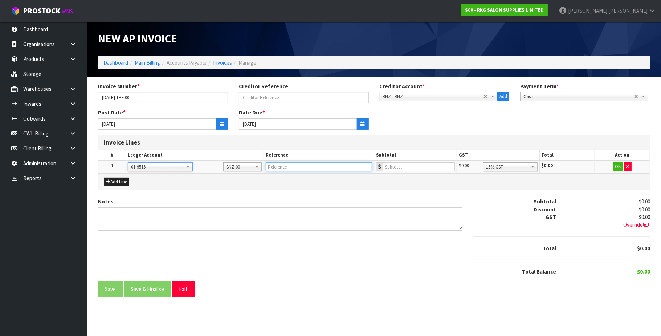
click at [326, 165] on input "text" at bounding box center [319, 166] width 106 height 9
type input "TRF 00 [DATE]"
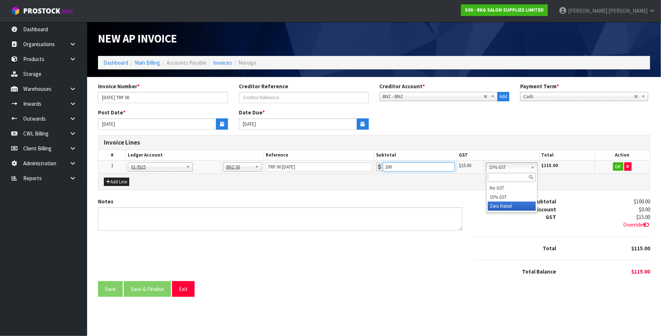
type input "100"
drag, startPoint x: 617, startPoint y: 168, endPoint x: 565, endPoint y: 186, distance: 55.5
click at [616, 168] on button "OK" at bounding box center [618, 166] width 10 height 9
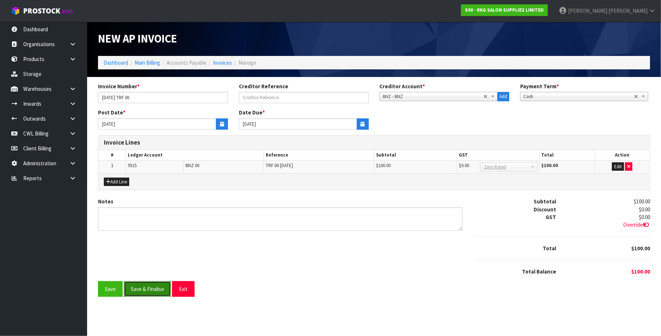
click at [151, 292] on button "Save & Finalise" at bounding box center [147, 289] width 47 height 16
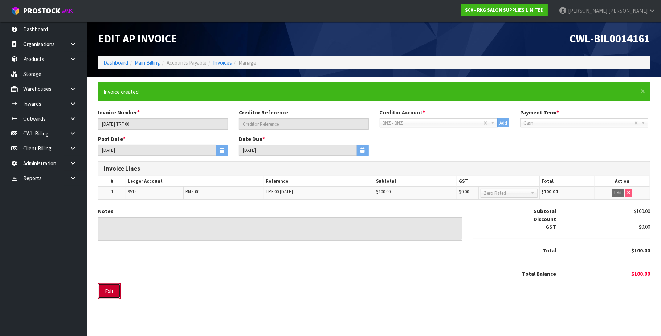
click at [116, 291] on button "Exit" at bounding box center [109, 291] width 22 height 16
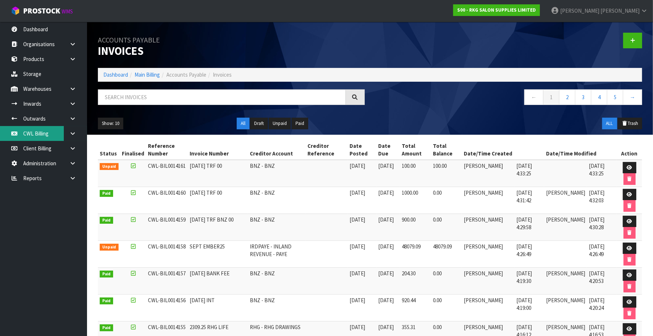
click at [44, 134] on link "CWL Billing" at bounding box center [43, 133] width 87 height 15
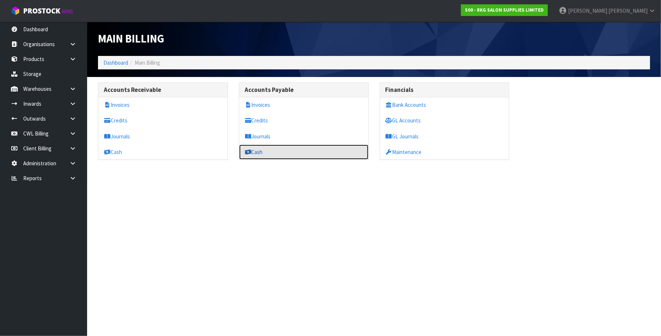
click at [258, 149] on link "Cash" at bounding box center [303, 151] width 129 height 15
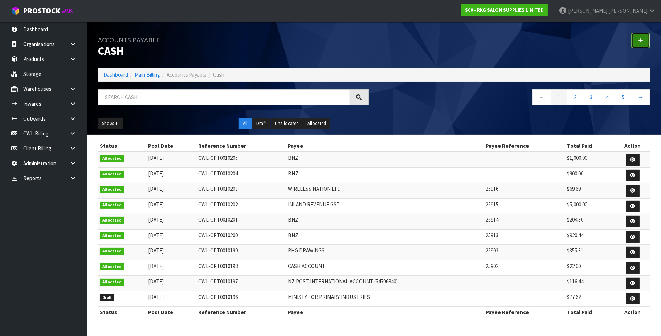
click at [636, 39] on link at bounding box center [640, 41] width 19 height 16
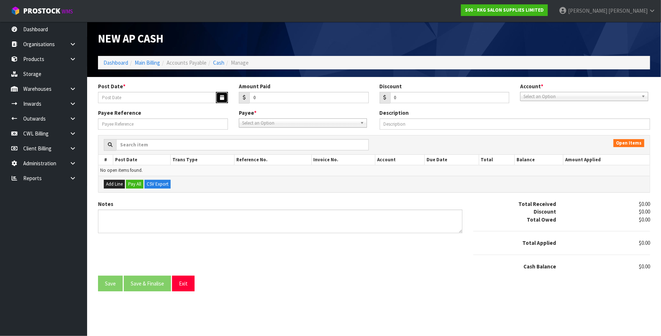
click at [222, 98] on icon "button" at bounding box center [222, 97] width 4 height 5
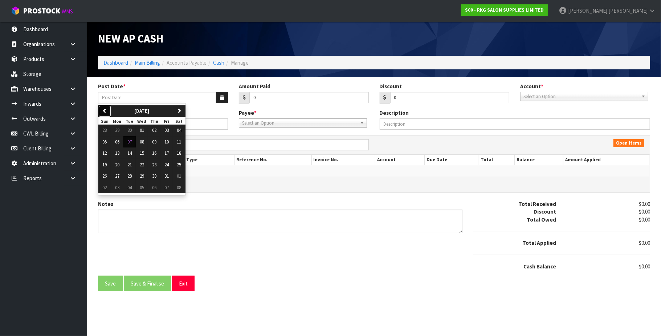
click at [108, 107] on button "previous" at bounding box center [104, 111] width 13 height 12
click at [141, 166] on span "24" at bounding box center [142, 164] width 4 height 6
type input "[DATE]"
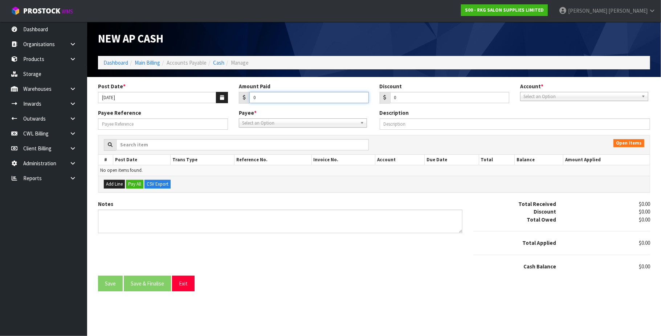
click at [300, 99] on input "0" at bounding box center [308, 97] width 119 height 11
type input "100"
click at [587, 97] on span "Select an Option" at bounding box center [580, 96] width 115 height 9
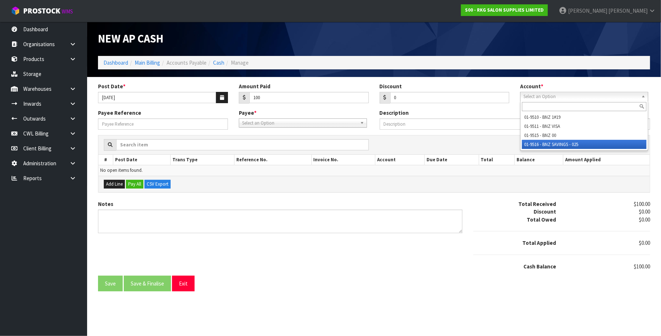
drag, startPoint x: 578, startPoint y: 146, endPoint x: 411, endPoint y: 131, distance: 166.8
click at [566, 141] on li "01-9516 - BNZ SAVINGS - 025" at bounding box center [584, 144] width 124 height 9
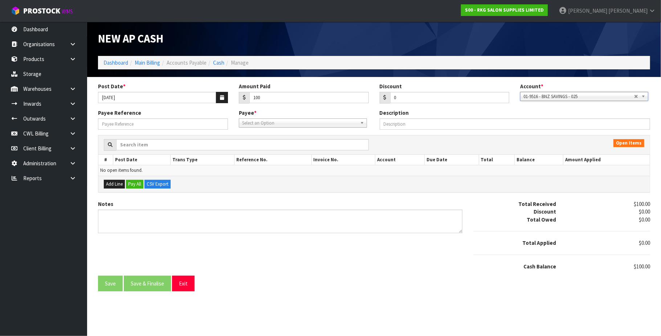
click at [297, 123] on span "Select an Option" at bounding box center [299, 123] width 115 height 9
type input "BNZ"
drag, startPoint x: 267, startPoint y: 143, endPoint x: 243, endPoint y: 139, distance: 24.3
click at [266, 143] on li "BNZ - BNZ" at bounding box center [303, 143] width 124 height 9
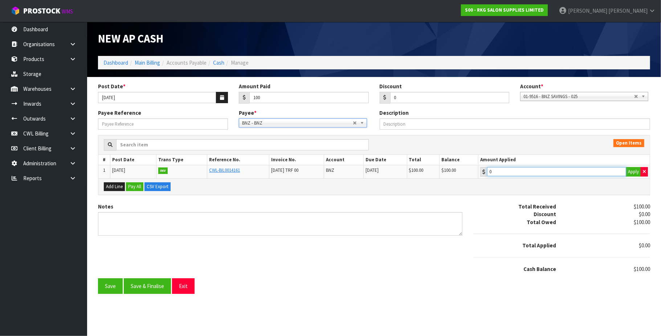
type input "100"
click at [520, 173] on input "100" at bounding box center [556, 171] width 139 height 9
click at [155, 289] on button "Save & Finalise" at bounding box center [147, 286] width 47 height 16
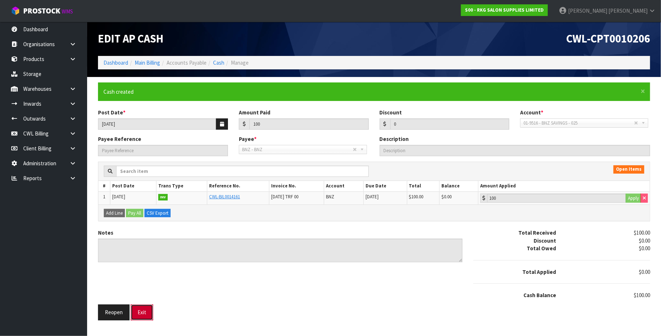
click at [144, 314] on button "Exit" at bounding box center [142, 312] width 22 height 16
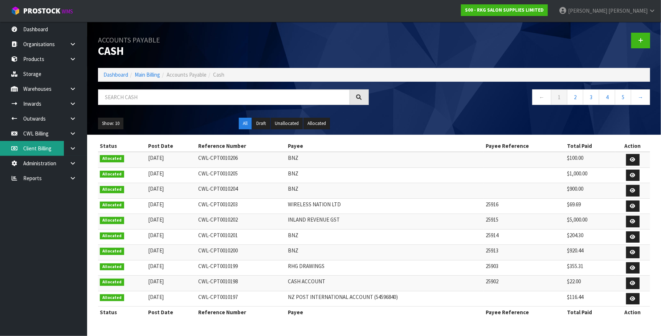
click at [37, 149] on link "Client Billing" at bounding box center [43, 148] width 87 height 15
click at [35, 135] on link "CWL Billing" at bounding box center [43, 133] width 87 height 15
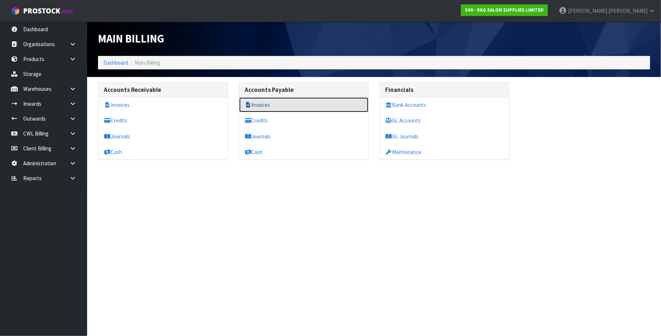
click at [279, 103] on link "Invoices" at bounding box center [303, 104] width 129 height 15
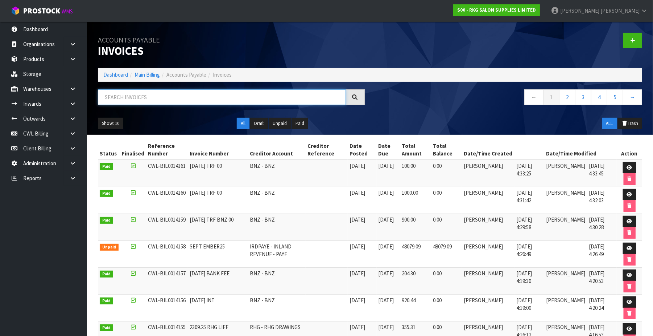
click at [163, 95] on input "text" at bounding box center [222, 97] width 248 height 16
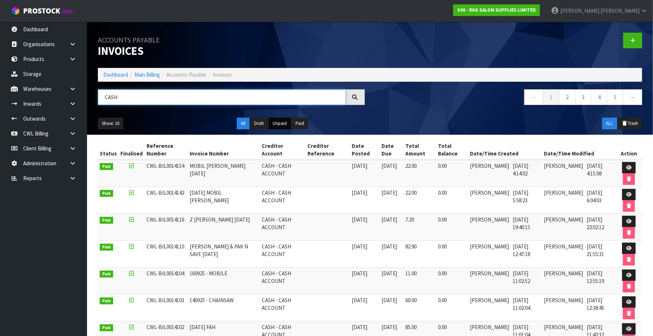
type input "CASH"
click at [279, 123] on button "Unpaid" at bounding box center [280, 124] width 22 height 12
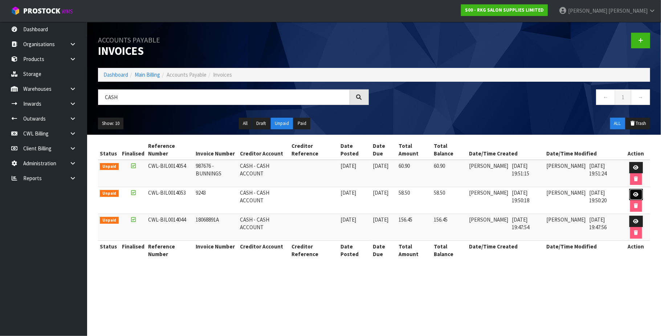
click at [633, 194] on icon at bounding box center [635, 194] width 5 height 5
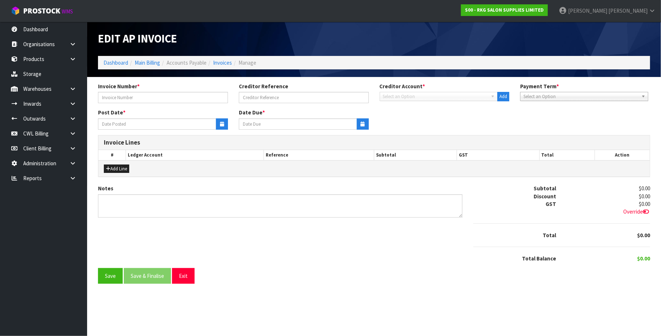
type input "9243"
type input "[DATE]"
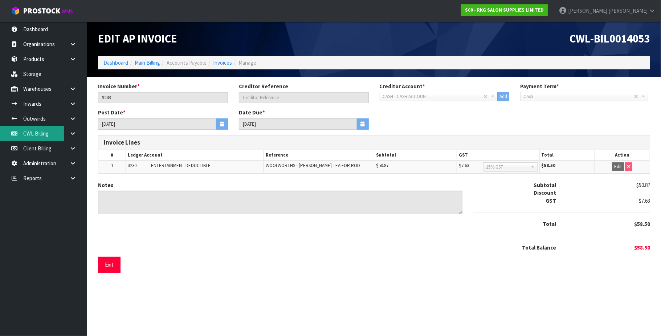
click at [48, 134] on link "CWL Billing" at bounding box center [43, 133] width 87 height 15
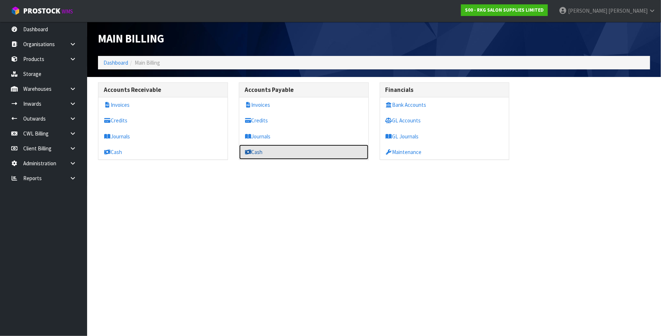
click at [263, 154] on link "Cash" at bounding box center [303, 151] width 129 height 15
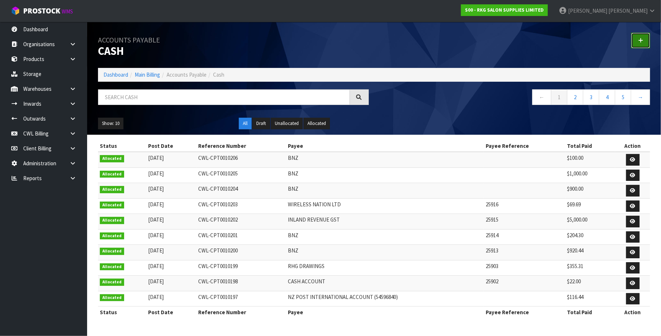
click at [636, 38] on link at bounding box center [640, 41] width 19 height 16
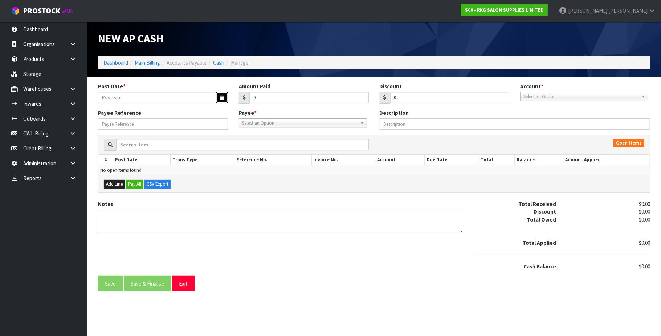
click at [221, 98] on icon "button" at bounding box center [222, 97] width 4 height 5
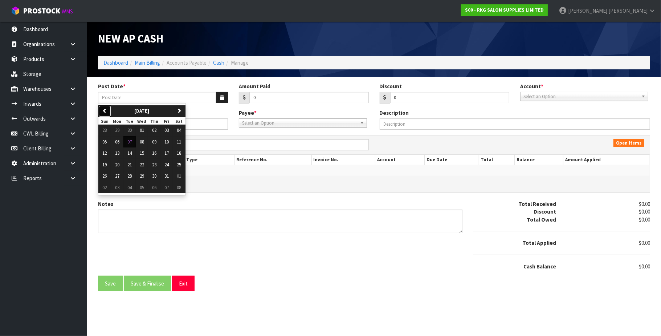
click at [105, 110] on icon "button" at bounding box center [104, 110] width 5 height 5
click at [121, 141] on button "08" at bounding box center [117, 142] width 12 height 12
type input "[DATE]"
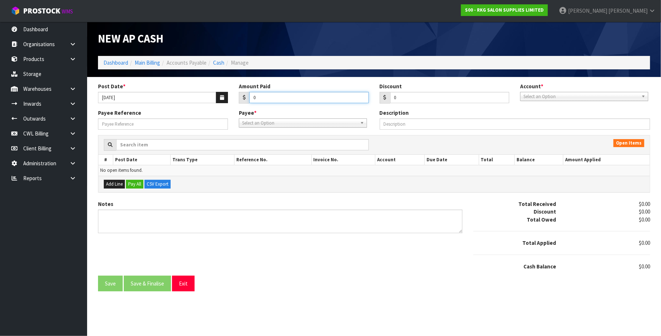
click at [267, 96] on input "0" at bounding box center [308, 97] width 119 height 11
type input "55.79"
click at [559, 101] on div "Post Date * [DATE] Amount Paid 55.79 Discount 0 Account * 01-9510 - BNZ 1#19 01…" at bounding box center [374, 95] width 563 height 26
click at [546, 96] on span "Select an Option" at bounding box center [580, 96] width 115 height 9
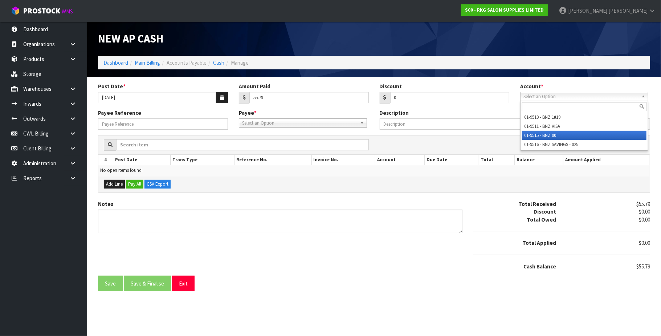
click at [555, 134] on li "01-9515 - BNZ 00" at bounding box center [584, 135] width 124 height 9
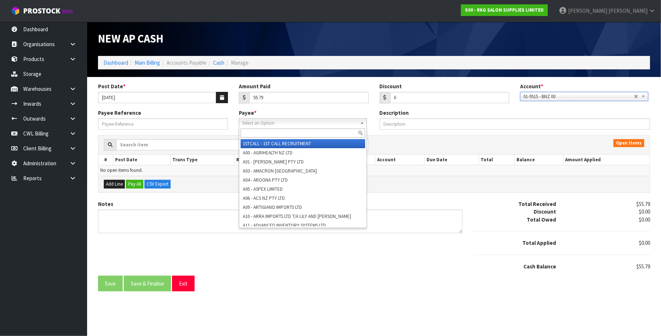
click at [308, 122] on span "Select an Option" at bounding box center [299, 123] width 115 height 9
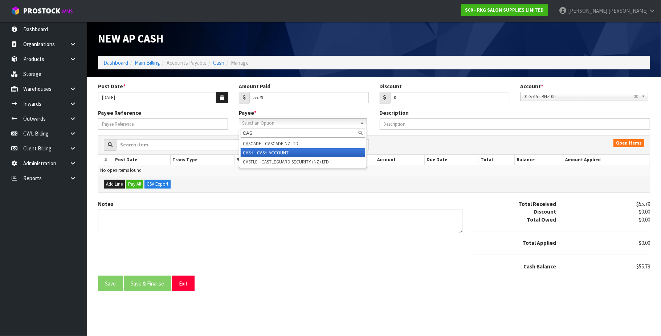
type input "CAS"
click at [298, 151] on li "CAS H - CASH ACCOUNT" at bounding box center [303, 152] width 124 height 9
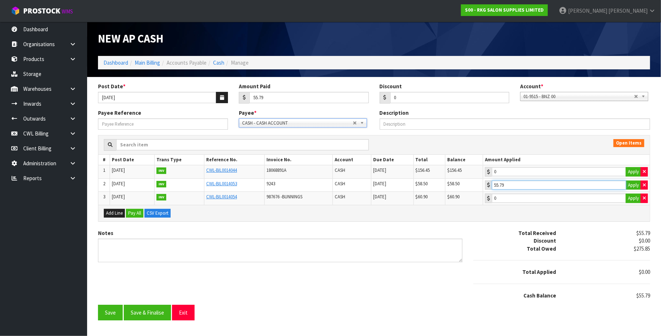
click at [534, 186] on input "55.79" at bounding box center [559, 184] width 134 height 9
click at [644, 184] on icon "button" at bounding box center [644, 184] width 3 height 5
click at [633, 186] on button "Apply" at bounding box center [633, 184] width 15 height 9
type input "58.5"
click at [406, 96] on input "0" at bounding box center [449, 97] width 119 height 11
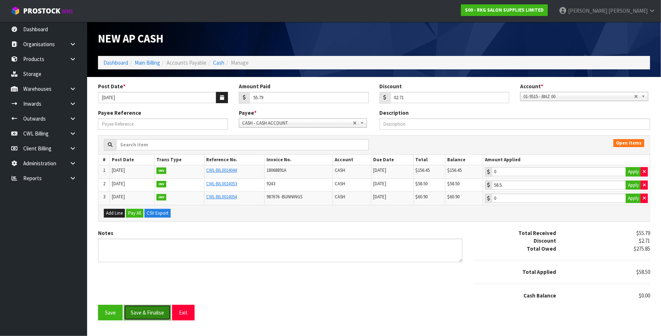
click at [150, 316] on button "Save & Finalise" at bounding box center [147, 312] width 47 height 16
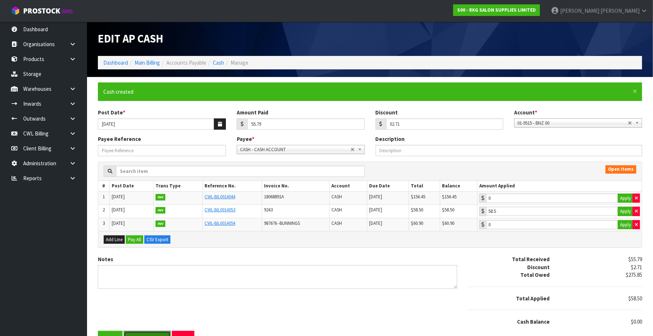
type input "2.71"
type input "58.5"
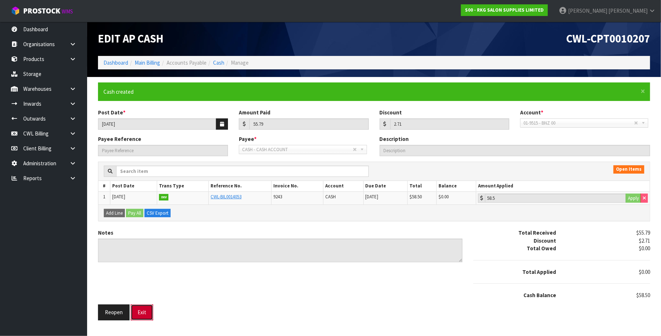
click at [151, 313] on button "Exit" at bounding box center [142, 312] width 22 height 16
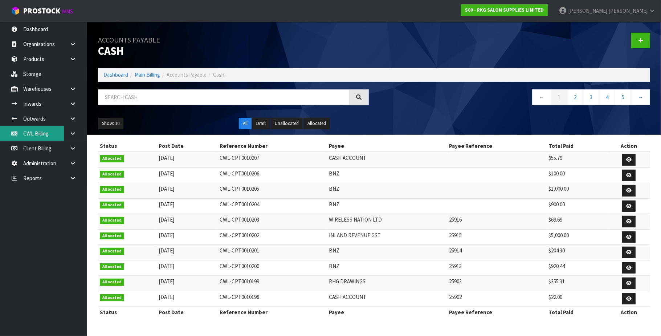
click at [43, 138] on link "CWL Billing" at bounding box center [43, 133] width 87 height 15
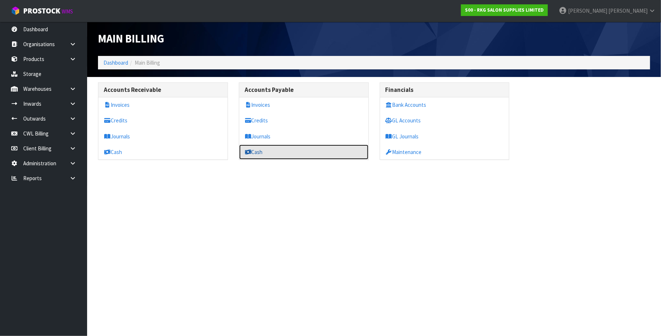
click at [279, 150] on link "Cash" at bounding box center [303, 151] width 129 height 15
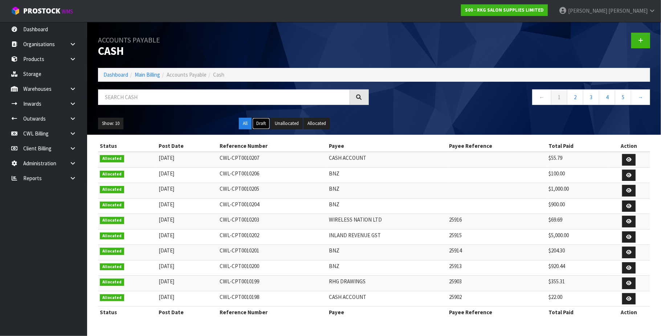
click at [257, 124] on button "Draft" at bounding box center [261, 124] width 18 height 12
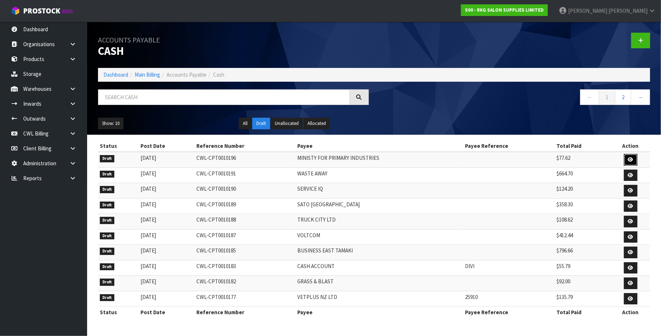
click at [629, 157] on icon at bounding box center [630, 159] width 5 height 5
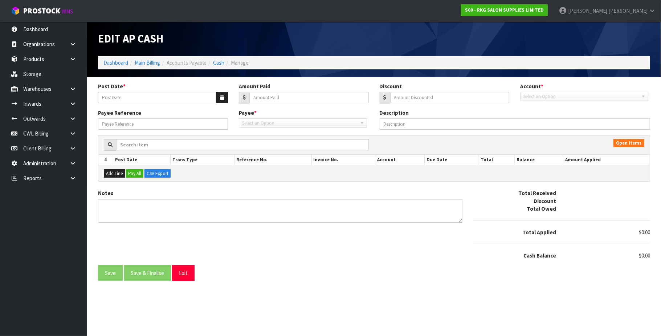
type input "[DATE]"
type input "77.62"
type input "0"
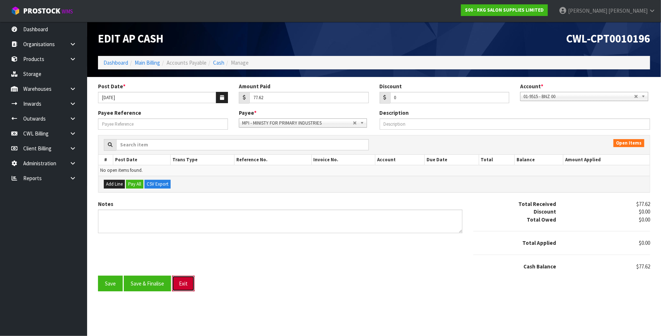
click at [181, 283] on button "Exit" at bounding box center [183, 283] width 22 height 16
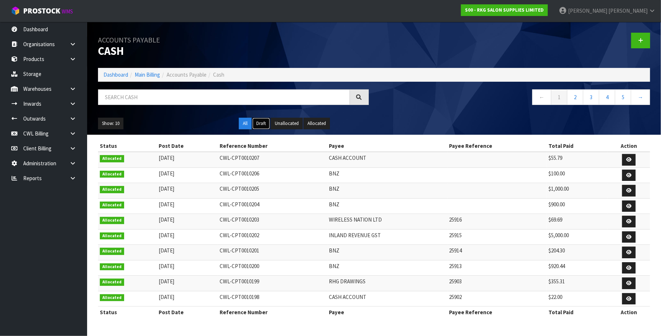
click at [263, 124] on button "Draft" at bounding box center [261, 124] width 18 height 12
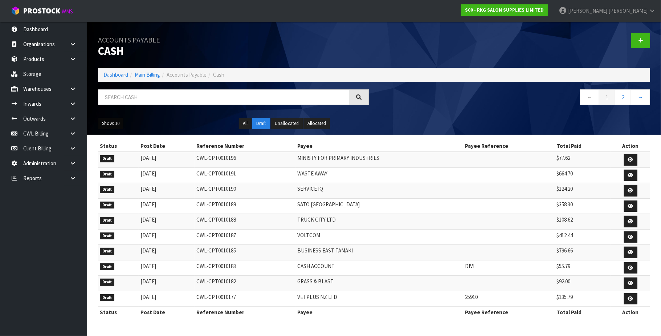
click at [111, 124] on button "Show: 10" at bounding box center [110, 124] width 25 height 12
click at [119, 170] on link "50" at bounding box center [126, 167] width 57 height 10
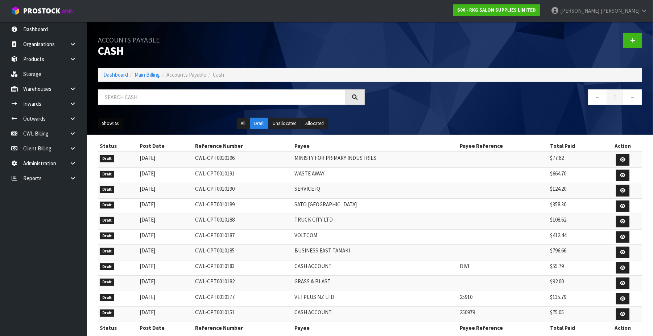
scroll to position [15, 0]
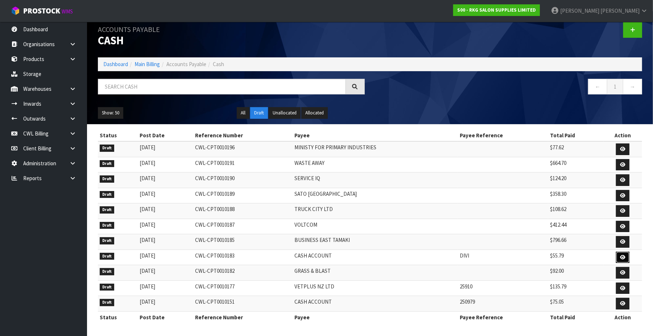
click at [625, 255] on icon at bounding box center [622, 257] width 5 height 5
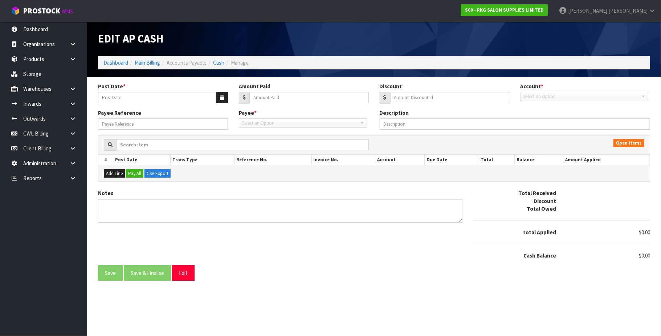
type input "[DATE]"
type input "55.79"
type input "0"
type input "DIVI"
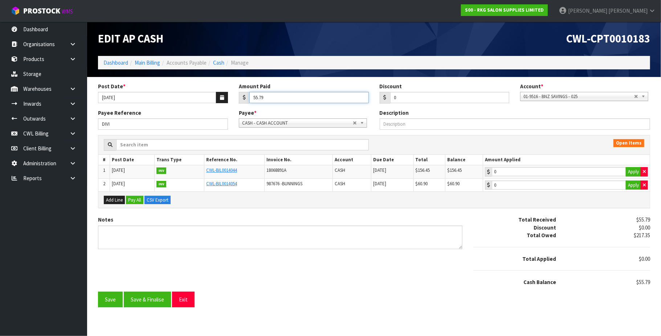
click at [292, 96] on input "55.79" at bounding box center [308, 97] width 119 height 11
type input "5"
drag, startPoint x: 261, startPoint y: 269, endPoint x: 266, endPoint y: 269, distance: 5.1
click at [262, 270] on div "Notes Total Received Discount $0.00 Total Owed $217.35 Total Applied $0.00 Cash…" at bounding box center [374, 253] width 563 height 75
click at [106, 302] on button "Save" at bounding box center [110, 299] width 25 height 16
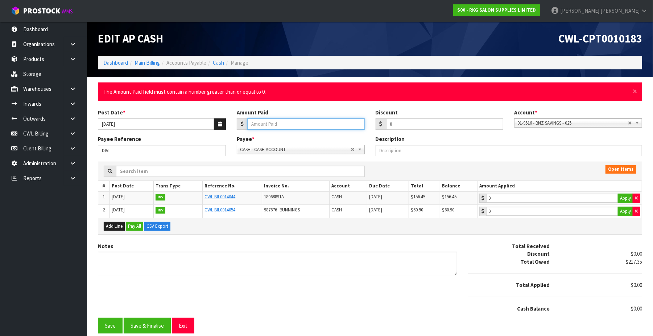
click at [264, 119] on input "Amount Paid" at bounding box center [306, 123] width 118 height 11
type input "1"
click at [115, 324] on button "Save" at bounding box center [110, 325] width 25 height 16
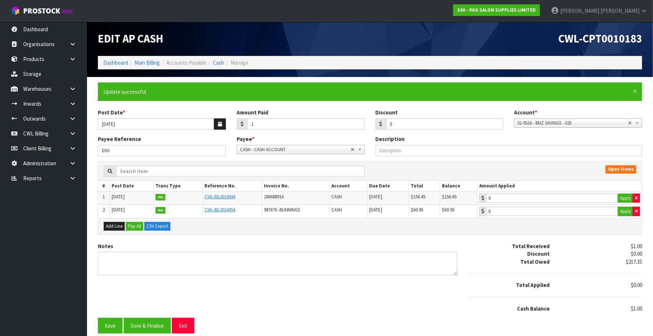
click at [222, 66] on li "Cash" at bounding box center [215, 63] width 18 height 8
click at [221, 62] on link "Cash" at bounding box center [218, 62] width 11 height 7
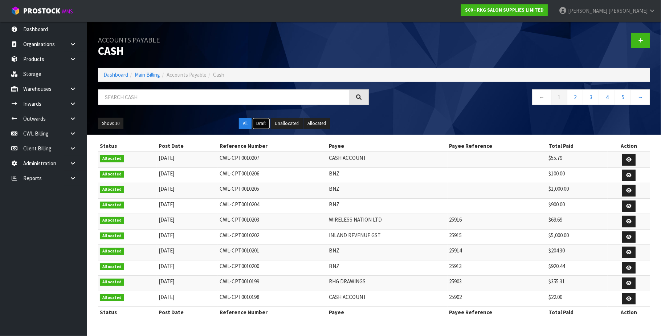
click at [262, 125] on button "Draft" at bounding box center [261, 124] width 18 height 12
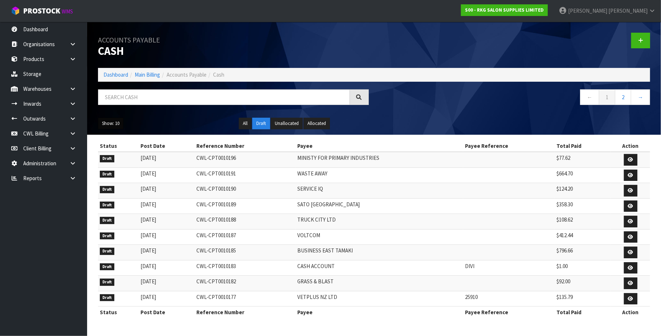
click at [106, 126] on button "Show: 10" at bounding box center [110, 124] width 25 height 12
click at [115, 166] on link "50" at bounding box center [126, 167] width 57 height 10
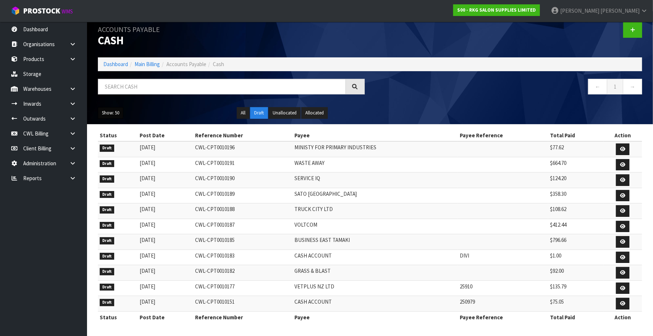
scroll to position [15, 0]
